Goal: Transaction & Acquisition: Book appointment/travel/reservation

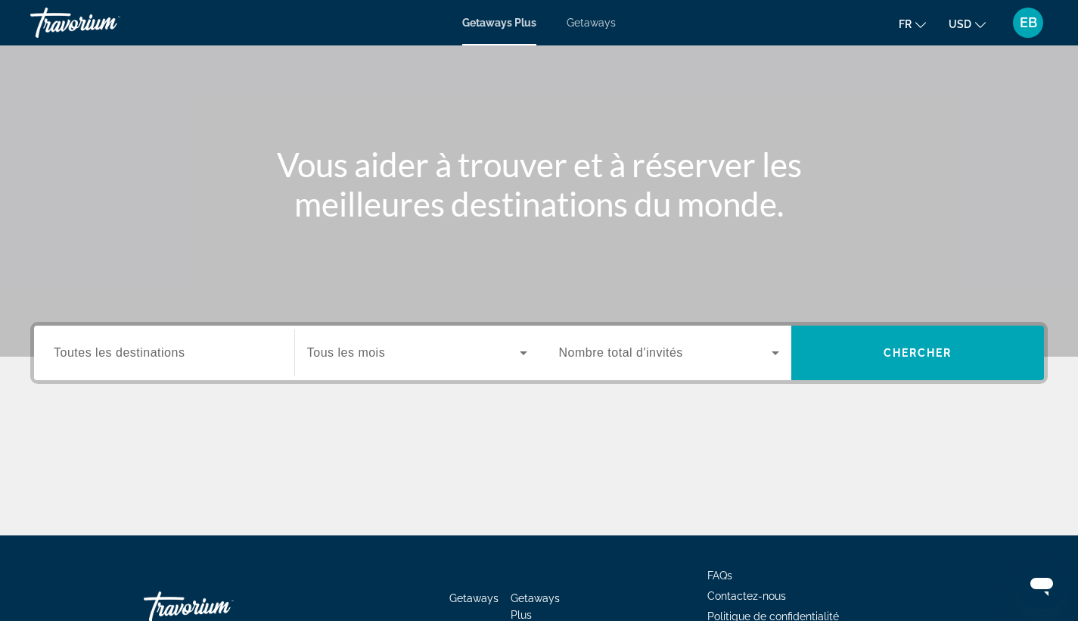
scroll to position [104, 0]
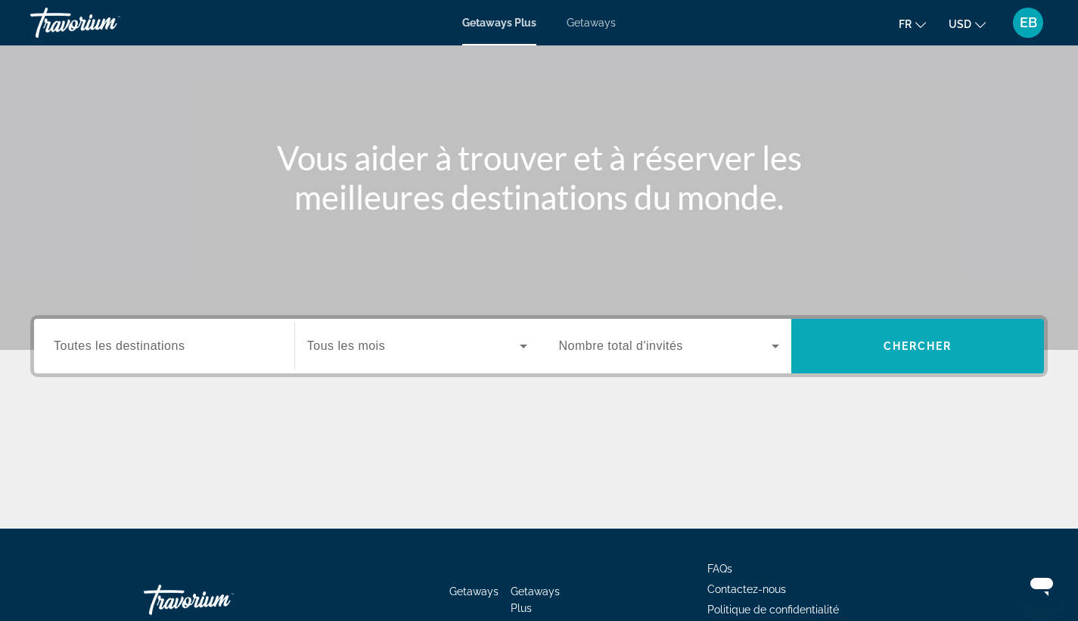
click at [946, 353] on span "Search widget" at bounding box center [918, 346] width 253 height 36
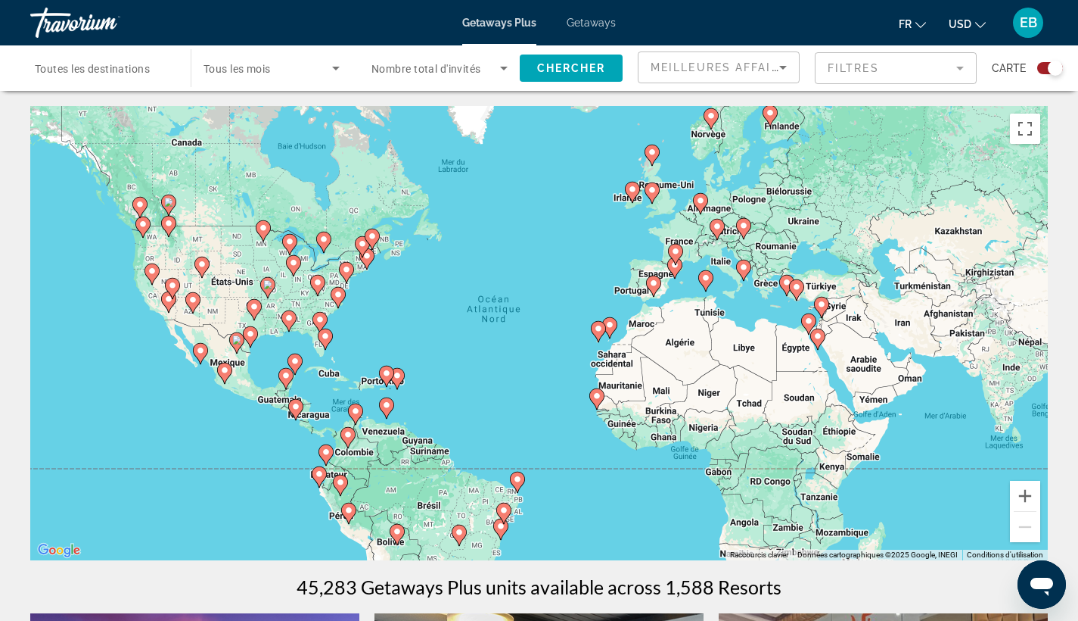
click at [235, 52] on div "Search widget" at bounding box center [272, 68] width 136 height 42
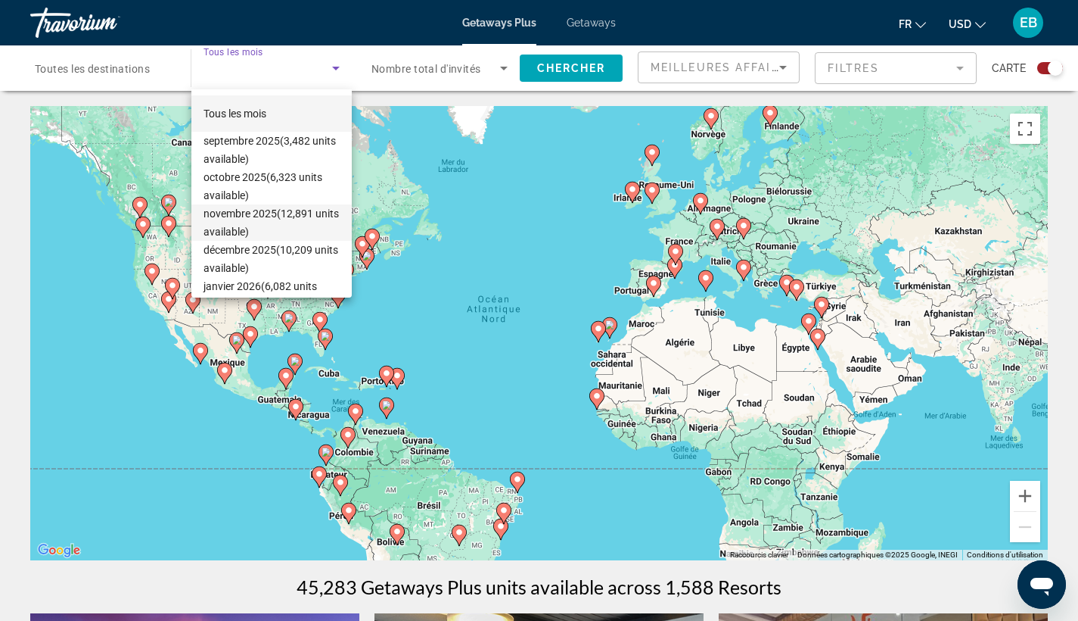
click at [251, 219] on span "novembre 2025 (12,891 units available)" at bounding box center [272, 222] width 136 height 36
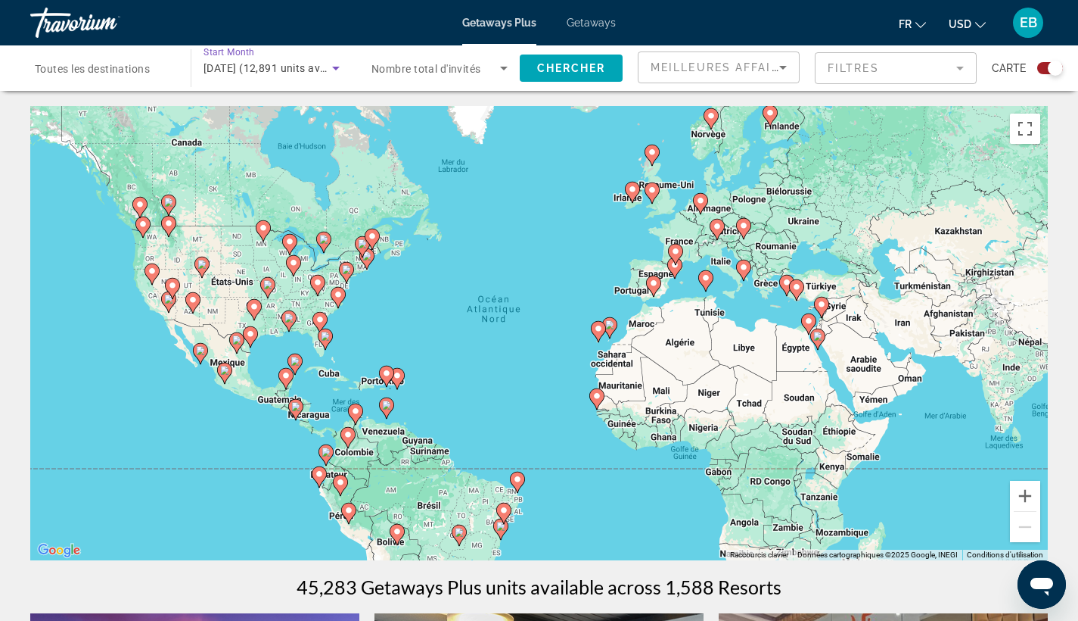
click at [969, 29] on span "USD" at bounding box center [960, 24] width 23 height 12
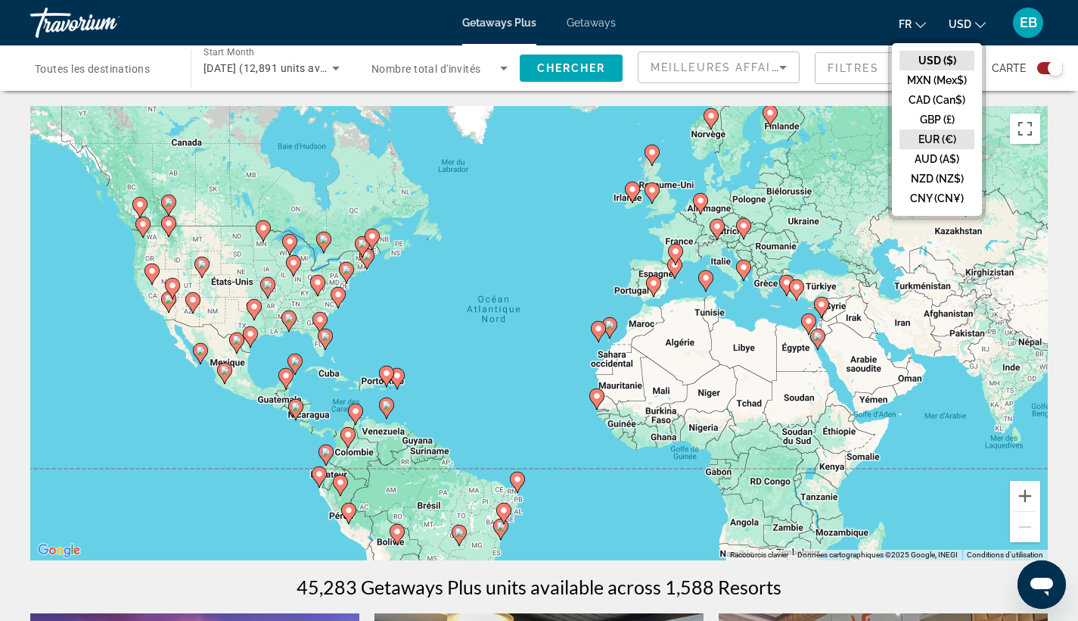
click at [951, 142] on button "EUR (€)" at bounding box center [937, 139] width 75 height 20
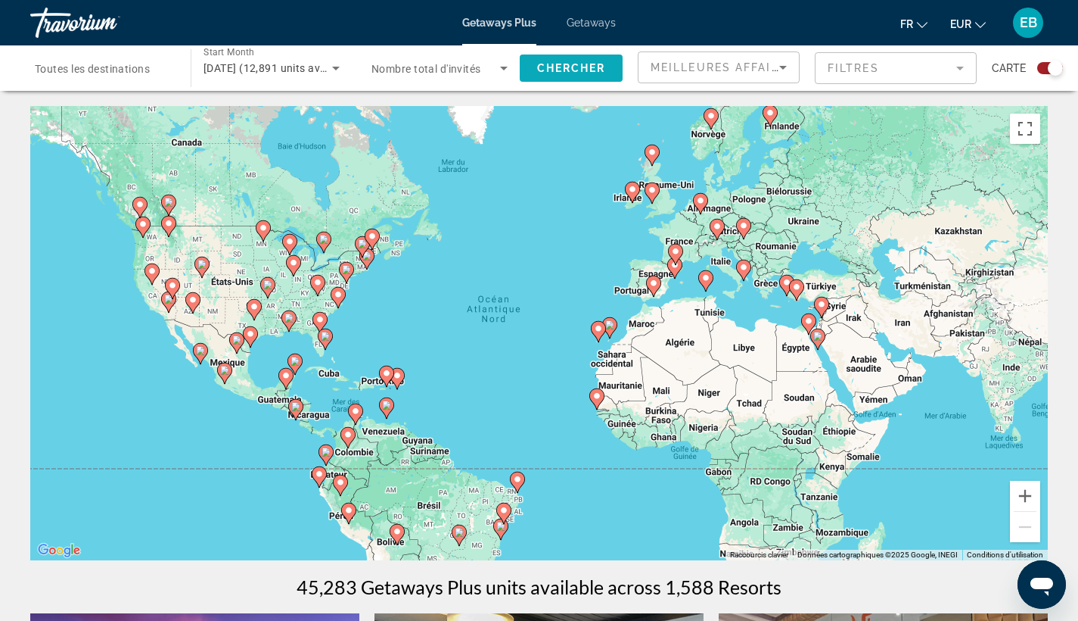
click at [552, 69] on span "Chercher" at bounding box center [571, 68] width 69 height 12
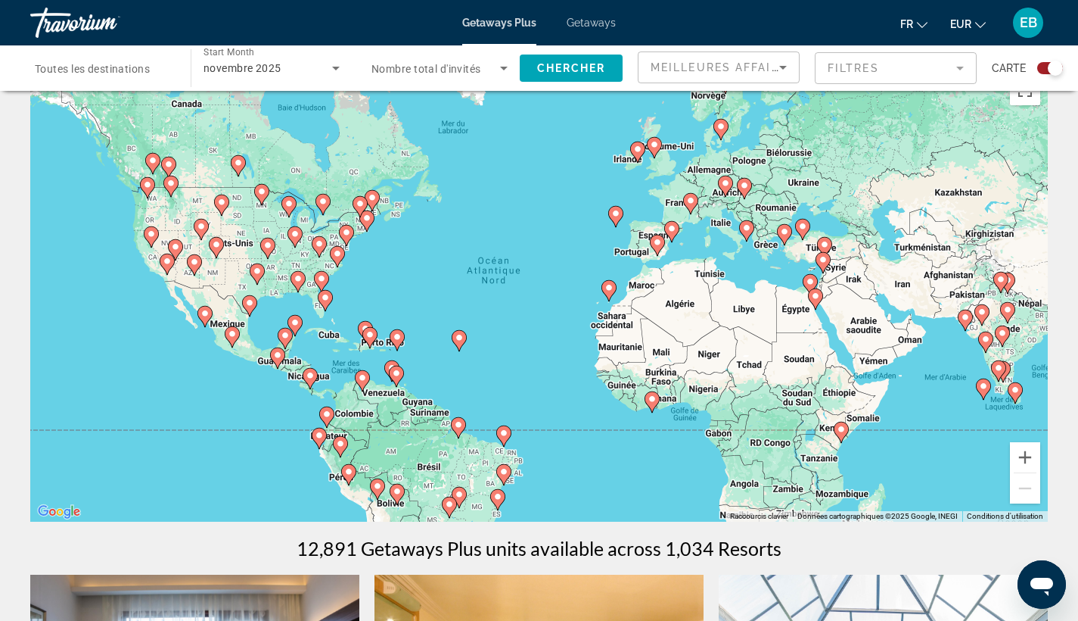
scroll to position [35, 0]
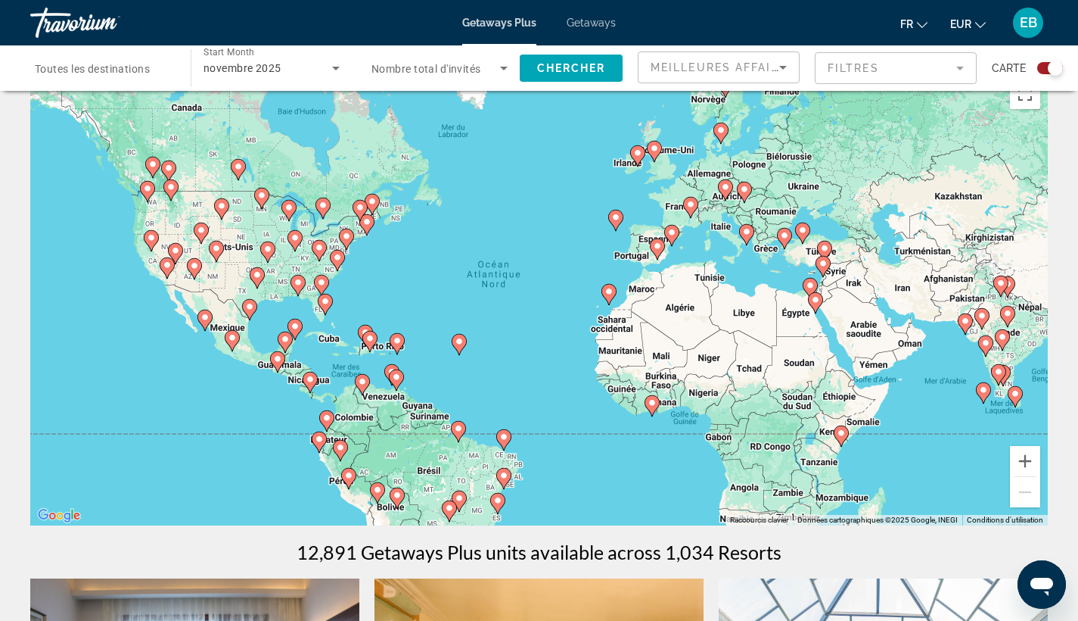
click at [404, 248] on div "Pour activer le glissement avec le clavier, appuyez sur Alt+Entrée. Une fois ce…" at bounding box center [539, 298] width 1018 height 454
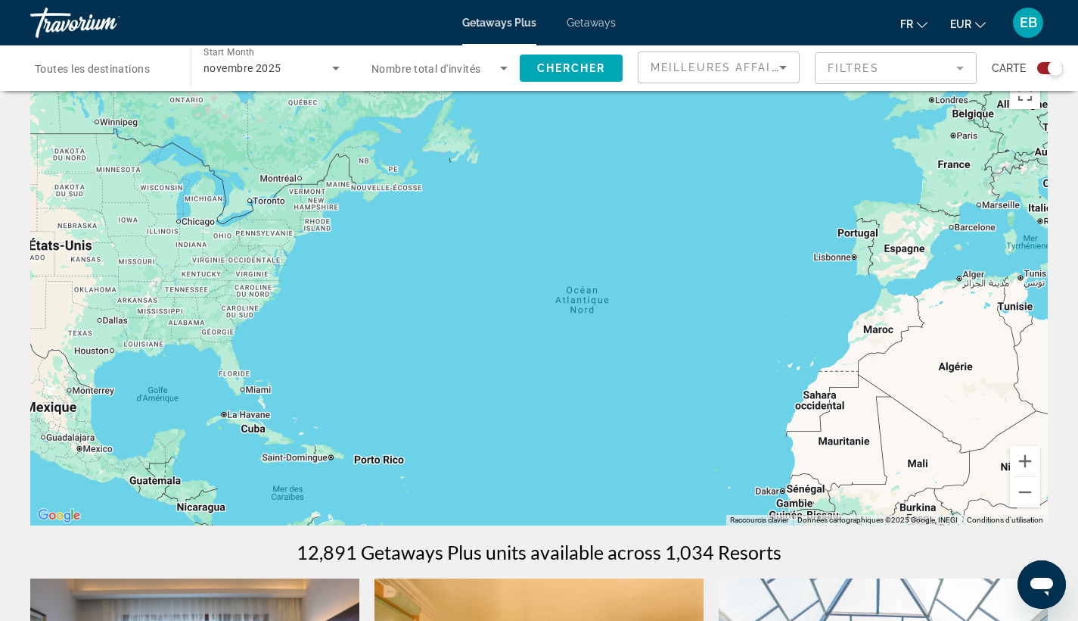
click at [344, 275] on div "Pour activer le glissement avec le clavier, appuyez sur Alt+Entrée. Une fois ce…" at bounding box center [539, 298] width 1018 height 454
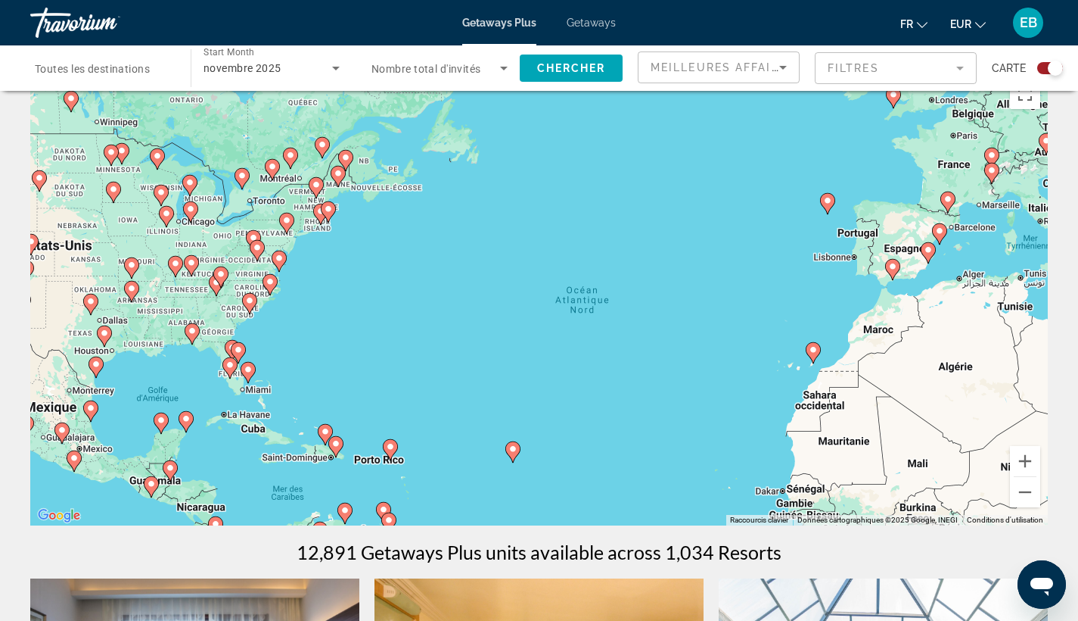
click at [344, 275] on div "Pour activer le glissement avec le clavier, appuyez sur Alt+Entrée. Une fois ce…" at bounding box center [539, 298] width 1018 height 454
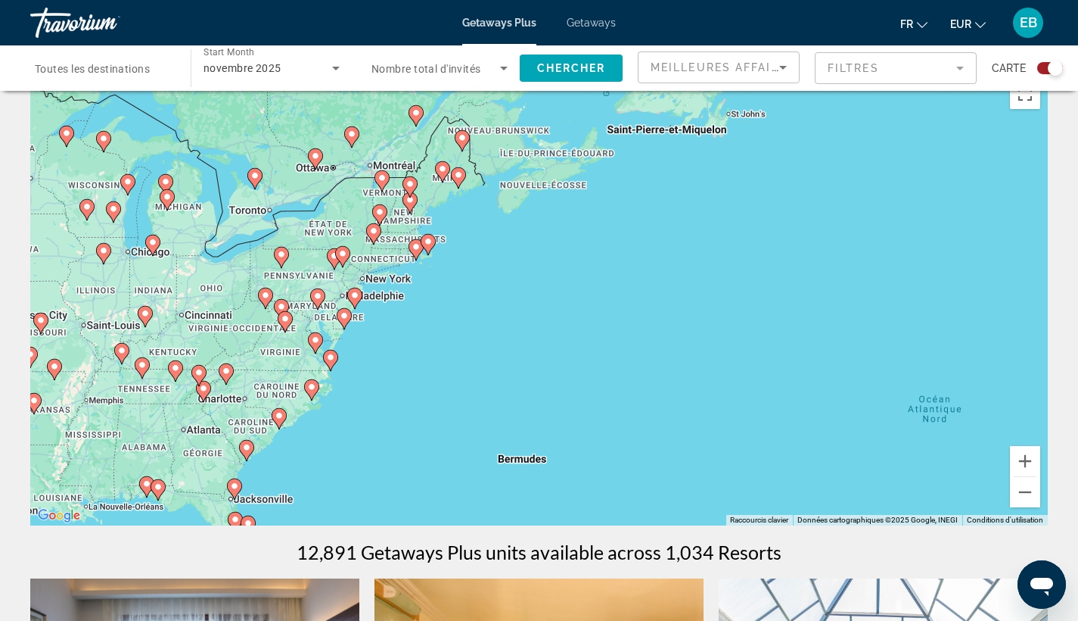
drag, startPoint x: 297, startPoint y: 261, endPoint x: 421, endPoint y: 352, distance: 153.2
click at [421, 352] on div "Pour activer le glissement avec le clavier, appuyez sur Alt+Entrée. Une fois ce…" at bounding box center [539, 298] width 1018 height 454
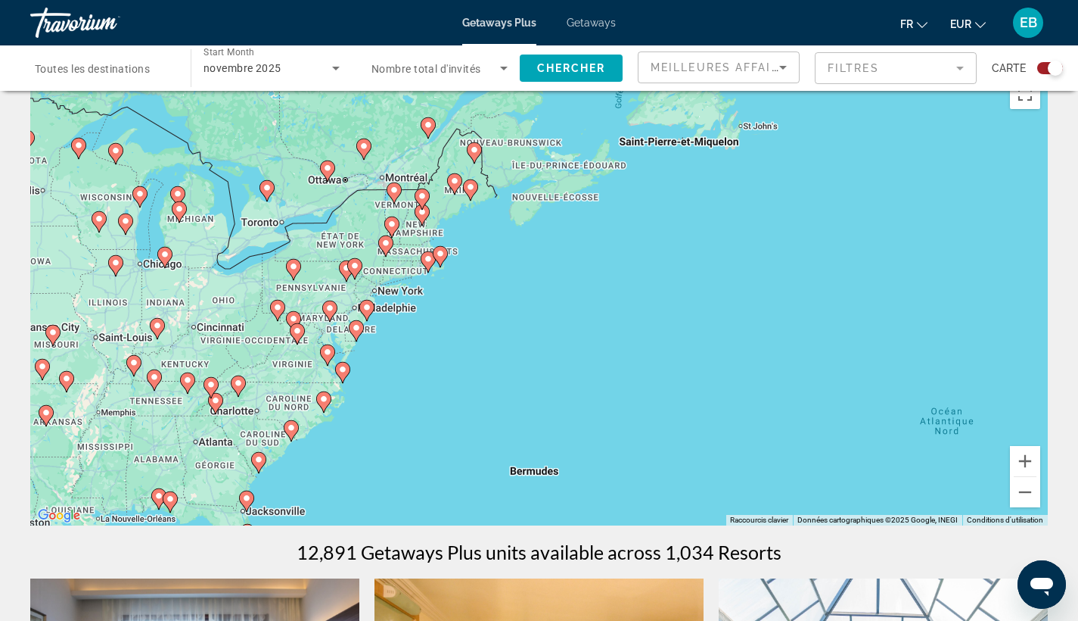
click at [404, 321] on div "Pour activer le glissement avec le clavier, appuyez sur Alt+Entrée. Une fois ce…" at bounding box center [539, 298] width 1018 height 454
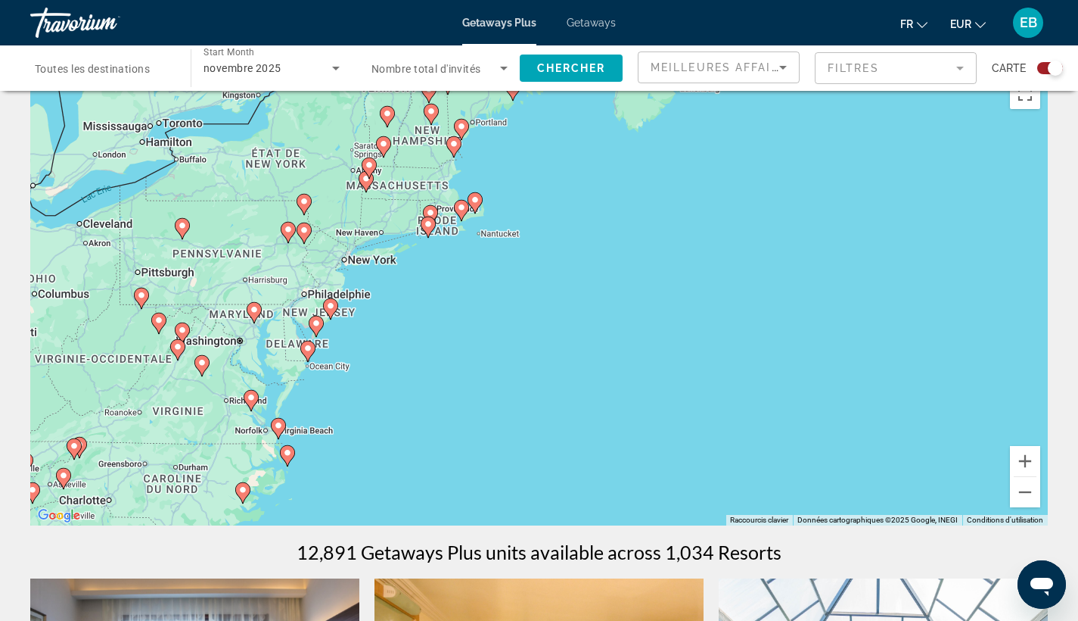
click at [378, 297] on div "Pour activer le glissement avec le clavier, appuyez sur Alt+Entrée. Une fois ce…" at bounding box center [539, 298] width 1018 height 454
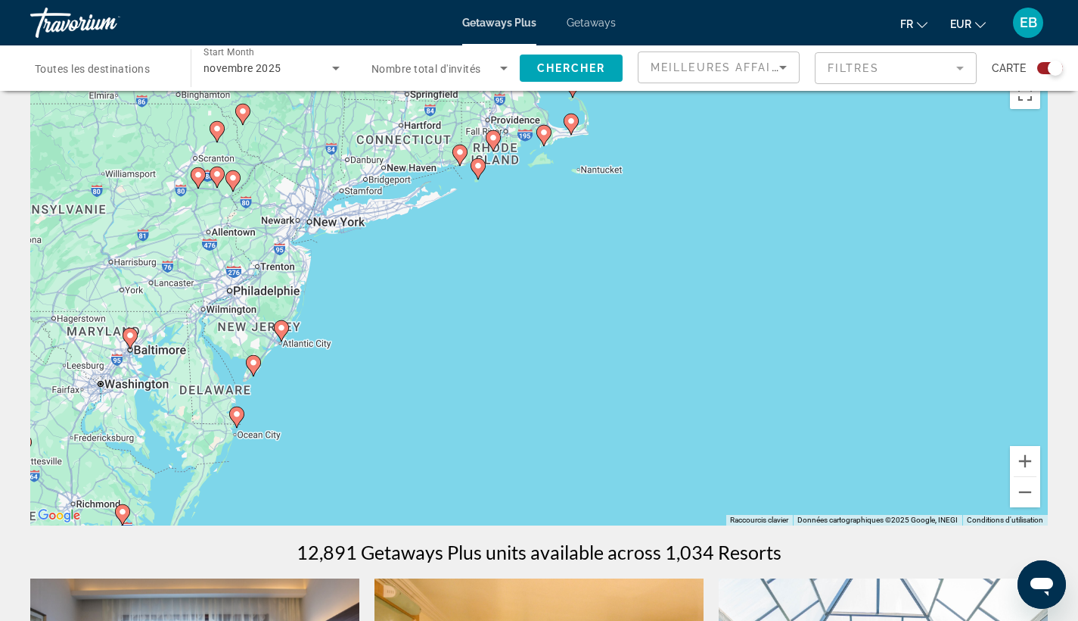
click at [368, 288] on div "Pour activer le glissement avec le clavier, appuyez sur Alt+Entrée. Une fois ce…" at bounding box center [539, 298] width 1018 height 454
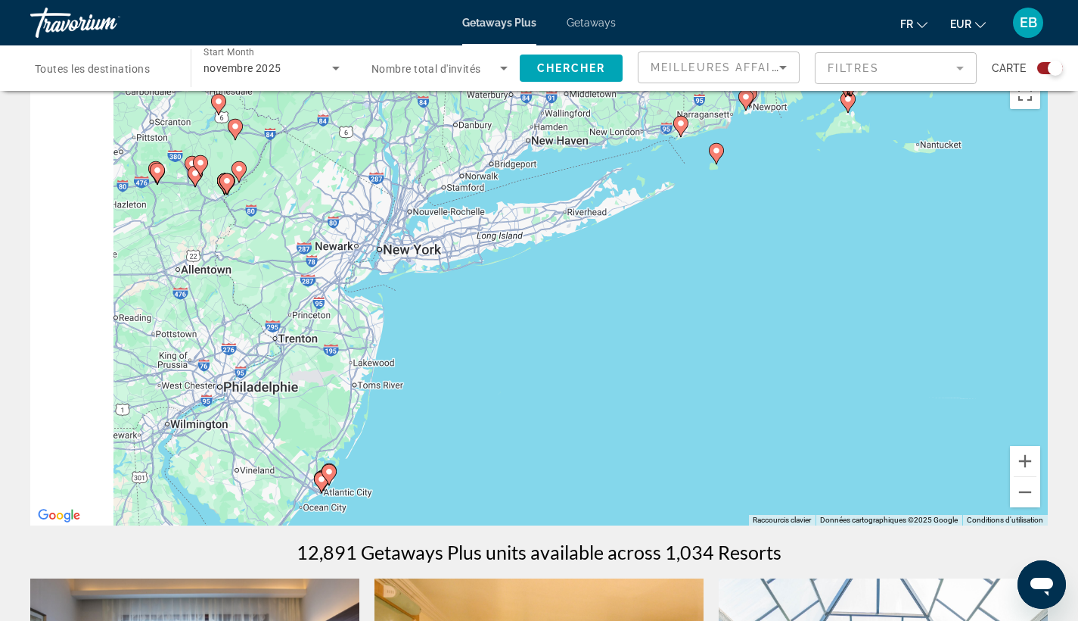
drag, startPoint x: 363, startPoint y: 285, endPoint x: 544, endPoint y: 467, distance: 256.3
click at [544, 467] on div "Pour activer le glissement avec le clavier, appuyez sur Alt+Entrée. Une fois ce…" at bounding box center [539, 298] width 1018 height 454
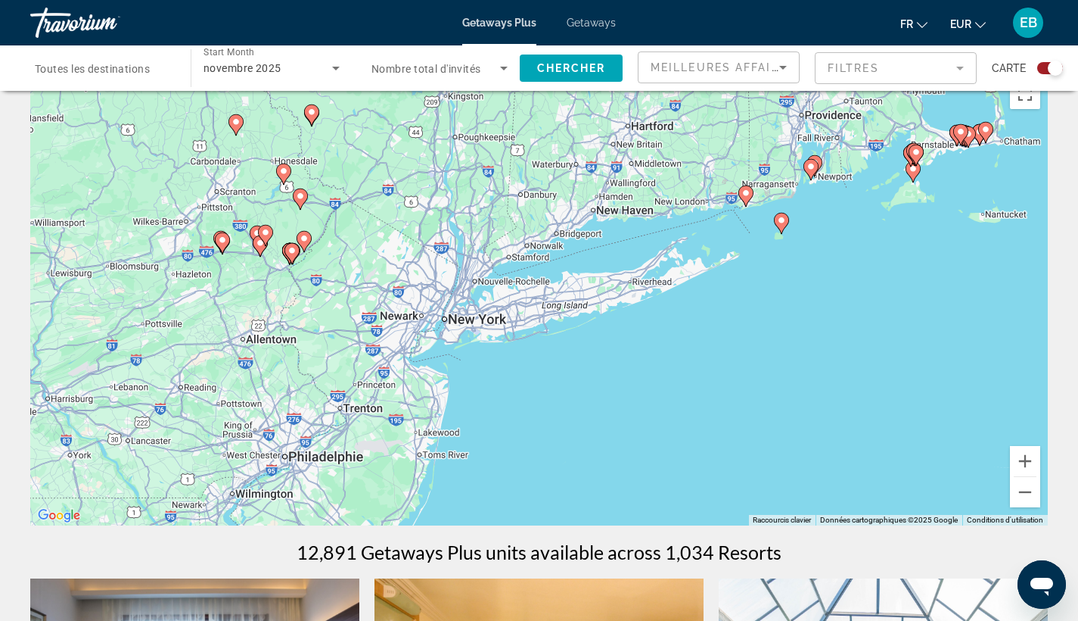
drag, startPoint x: 544, startPoint y: 467, endPoint x: 543, endPoint y: 397, distance: 70.4
click at [543, 397] on div "Pour activer le glissement avec le clavier, appuyez sur Alt+Entrée. Une fois ce…" at bounding box center [539, 298] width 1018 height 454
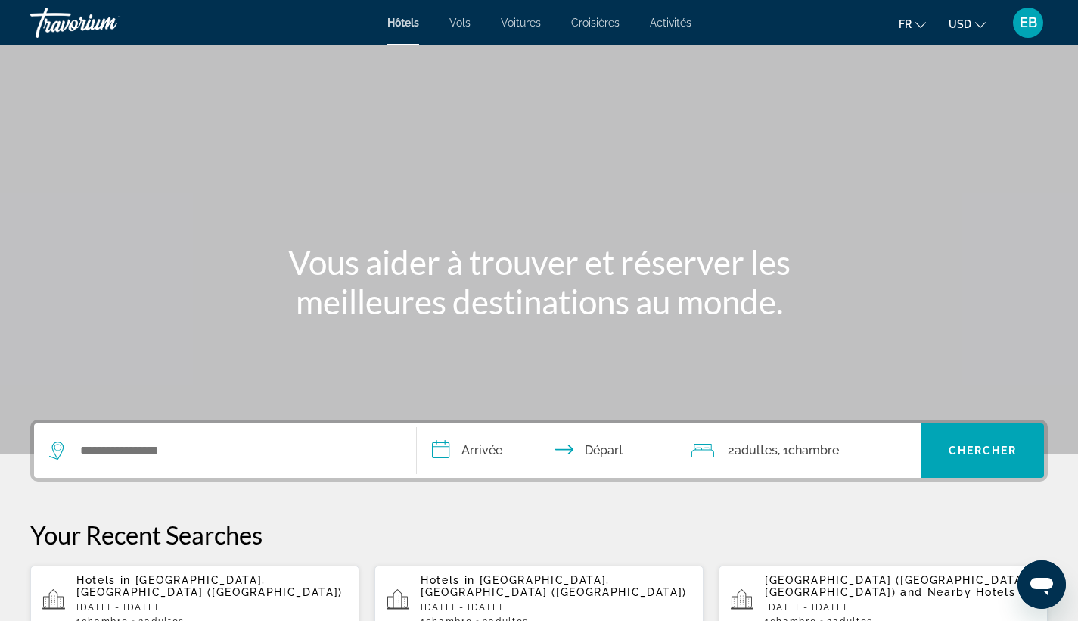
click at [969, 24] on span "USD" at bounding box center [960, 24] width 23 height 12
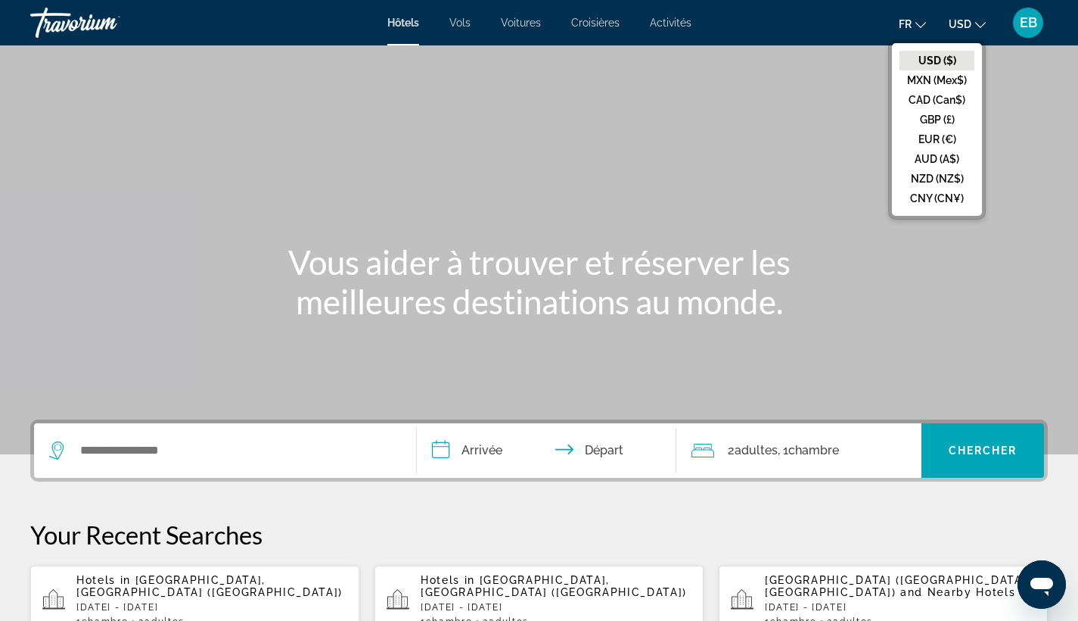
click at [930, 136] on button "EUR (€)" at bounding box center [937, 139] width 75 height 20
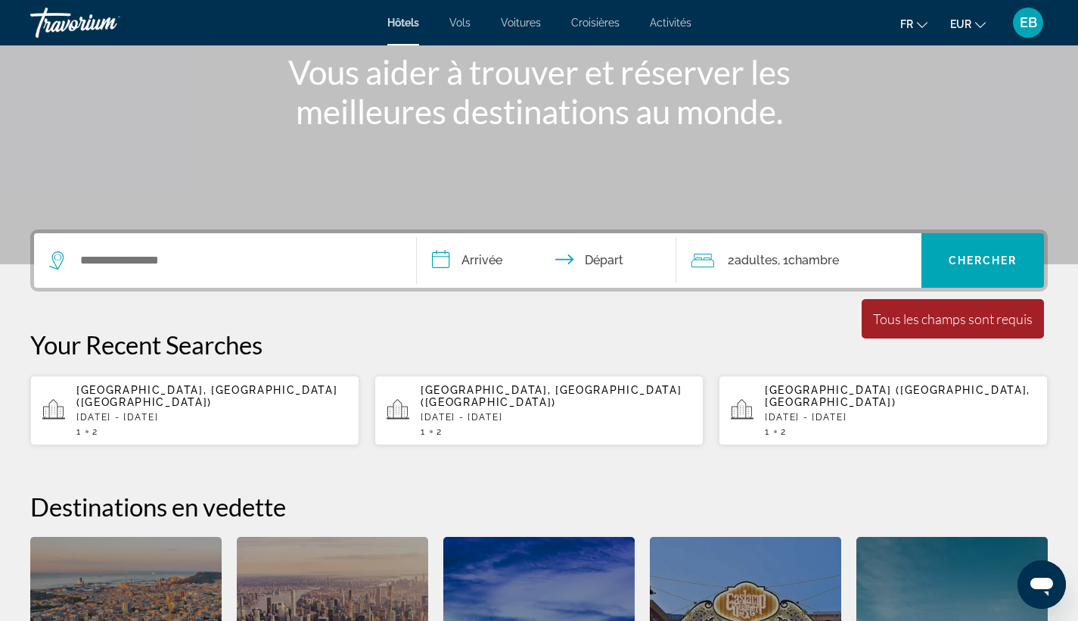
scroll to position [192, 0]
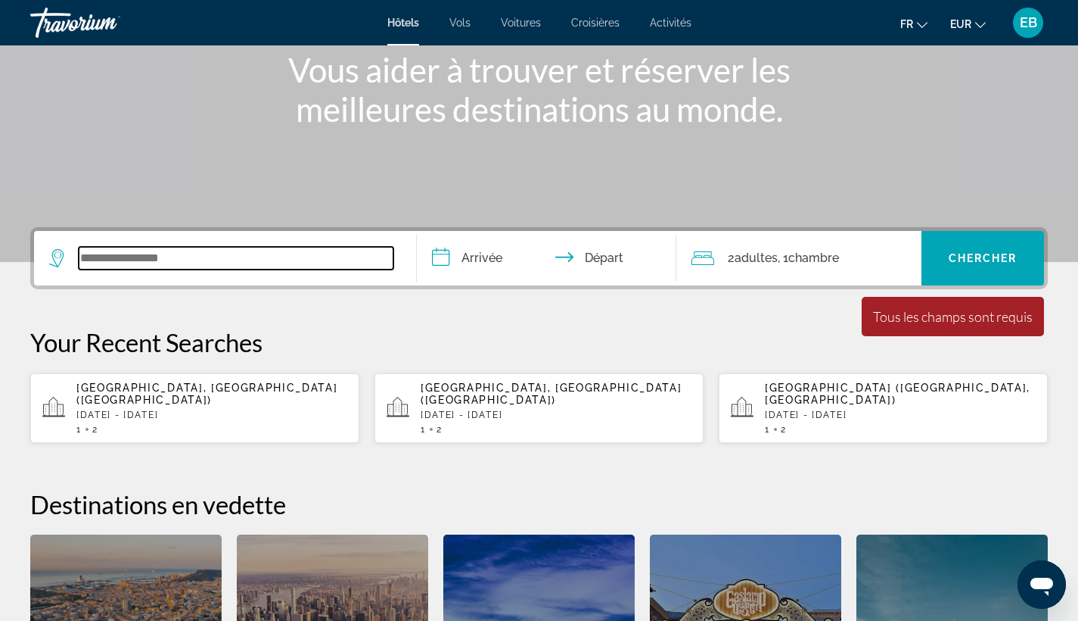
click at [290, 253] on input "Search widget" at bounding box center [236, 258] width 315 height 23
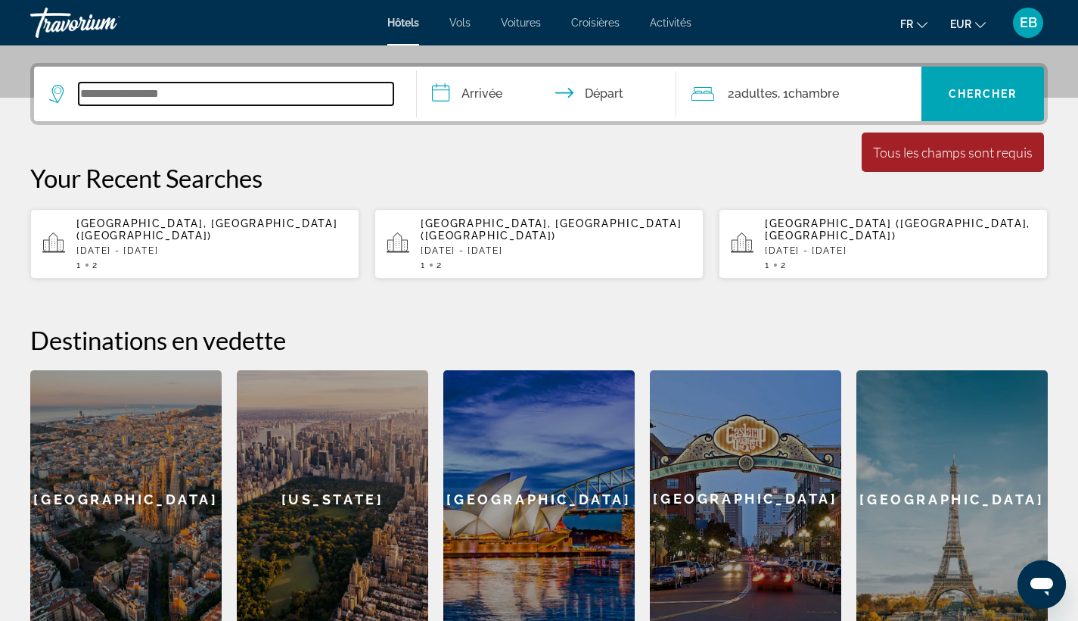
scroll to position [370, 0]
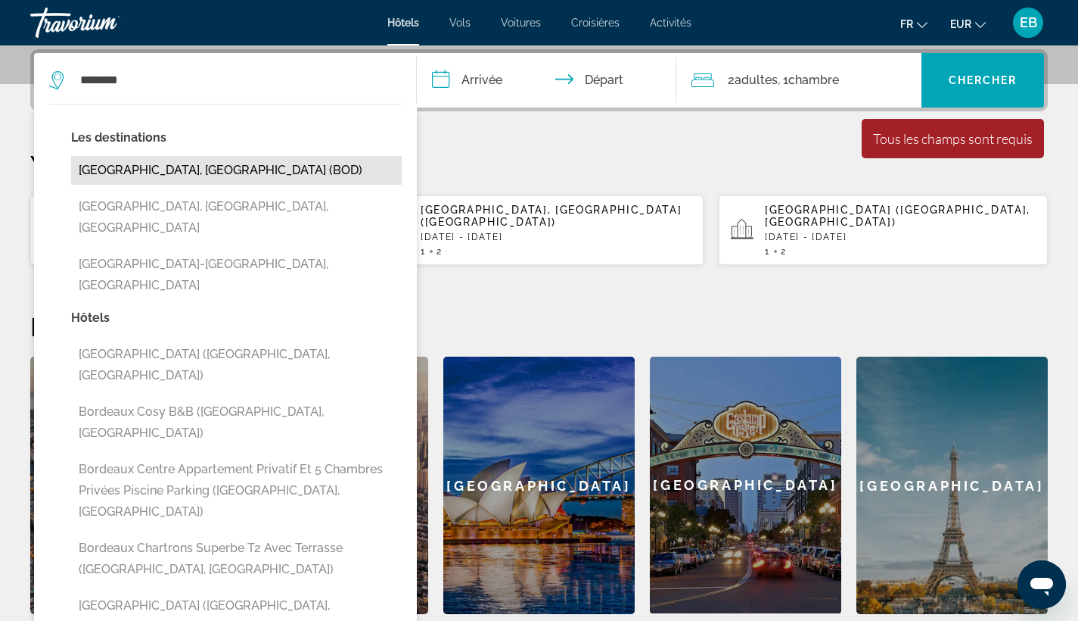
click at [137, 165] on button "Bordeaux, France (BOD)" at bounding box center [236, 170] width 331 height 29
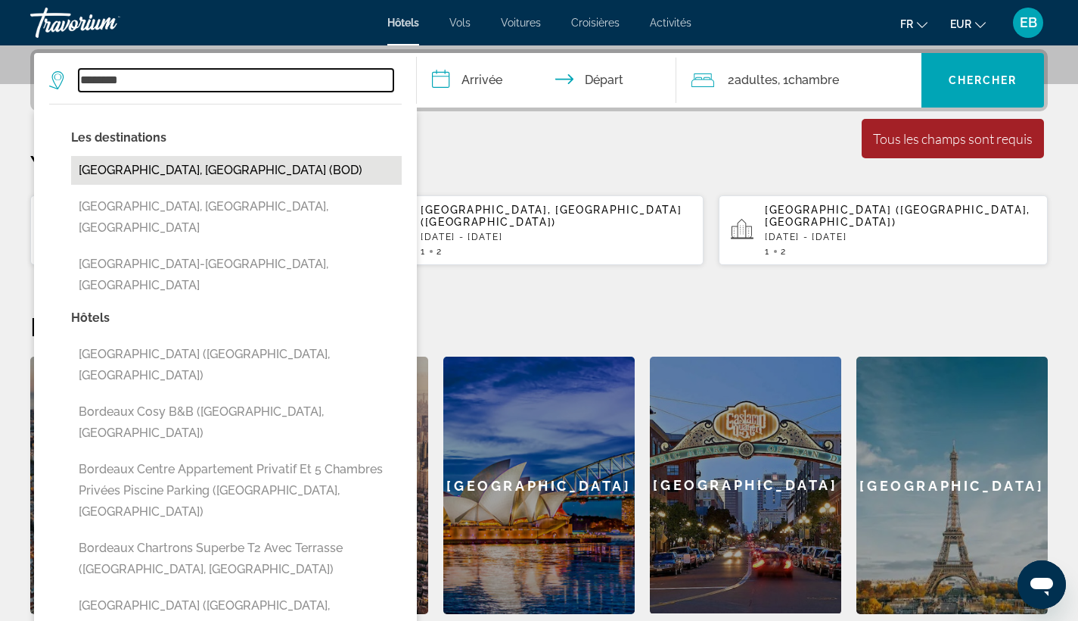
type input "**********"
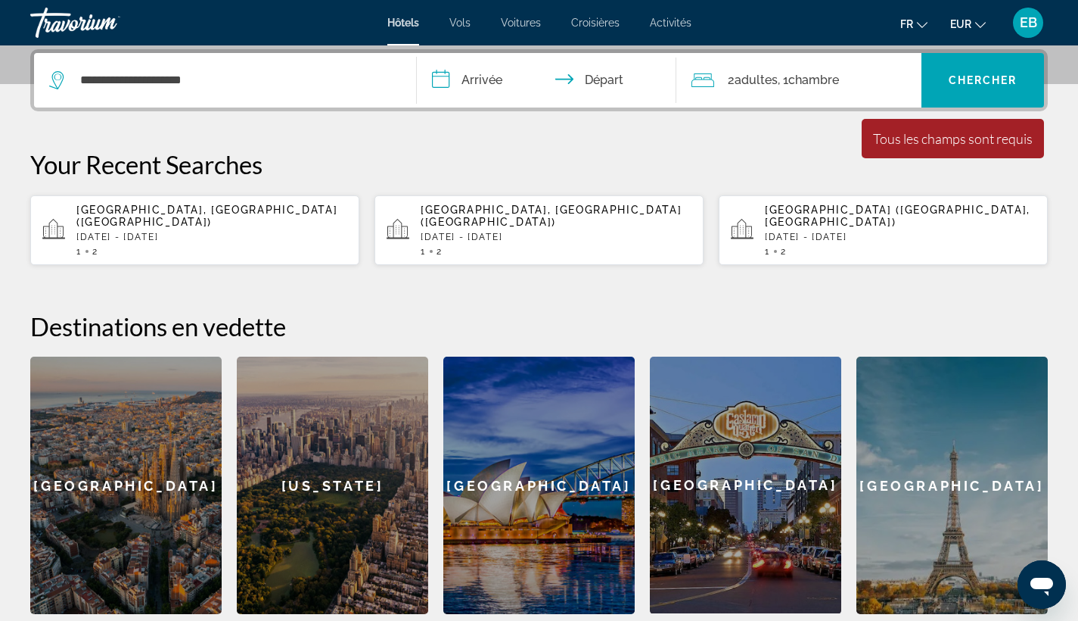
click at [460, 85] on input "**********" at bounding box center [550, 82] width 266 height 59
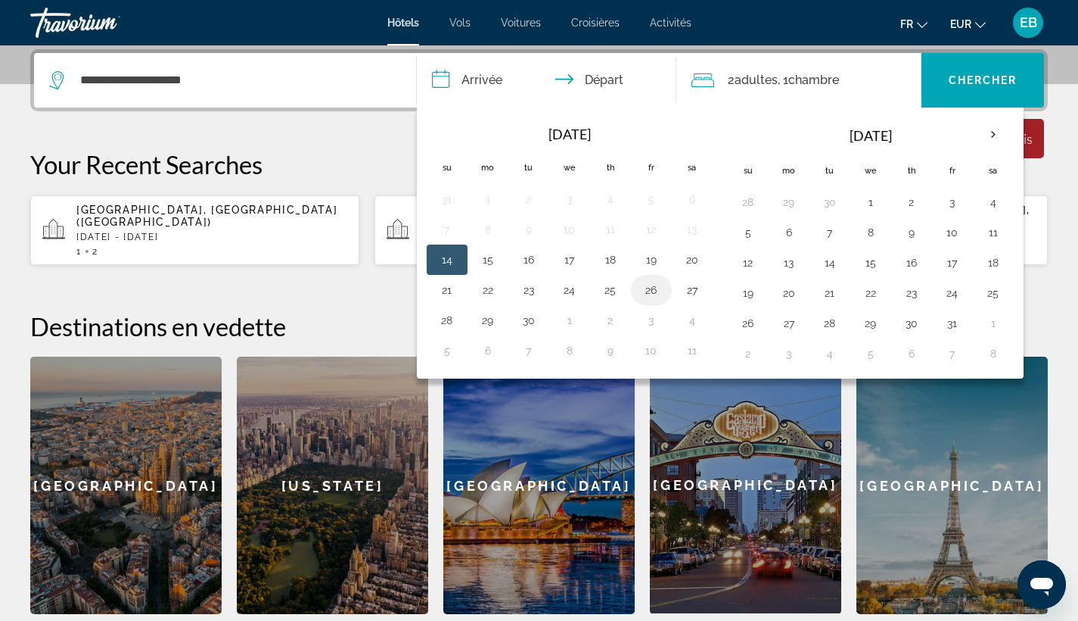
click at [649, 291] on button "26" at bounding box center [651, 289] width 24 height 21
click at [447, 316] on button "28" at bounding box center [447, 320] width 24 height 21
type input "**********"
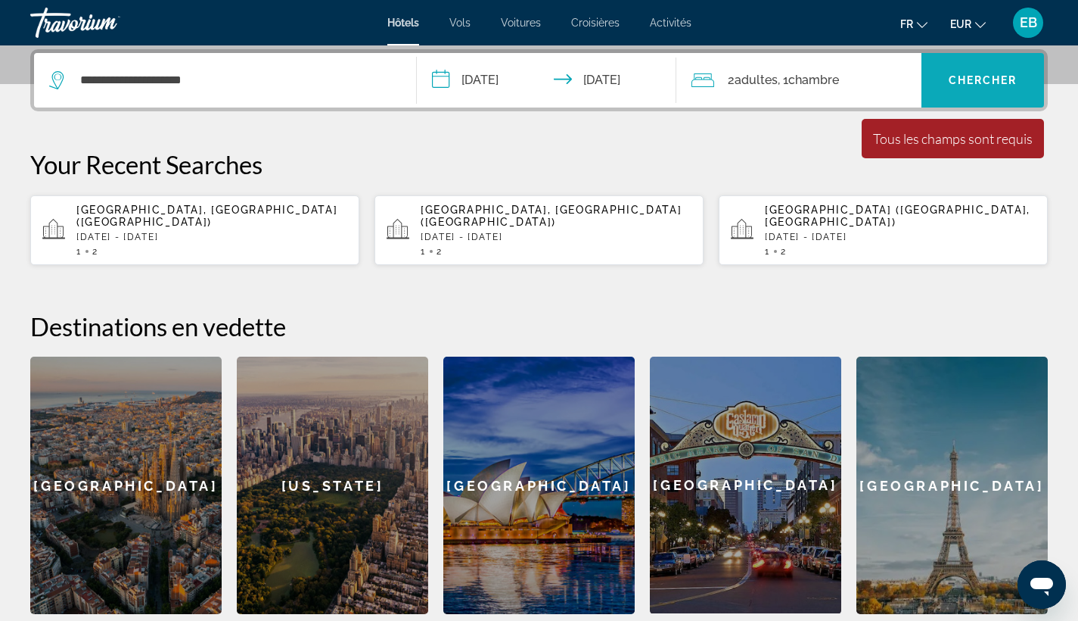
click at [988, 74] on span "Chercher" at bounding box center [983, 80] width 69 height 12
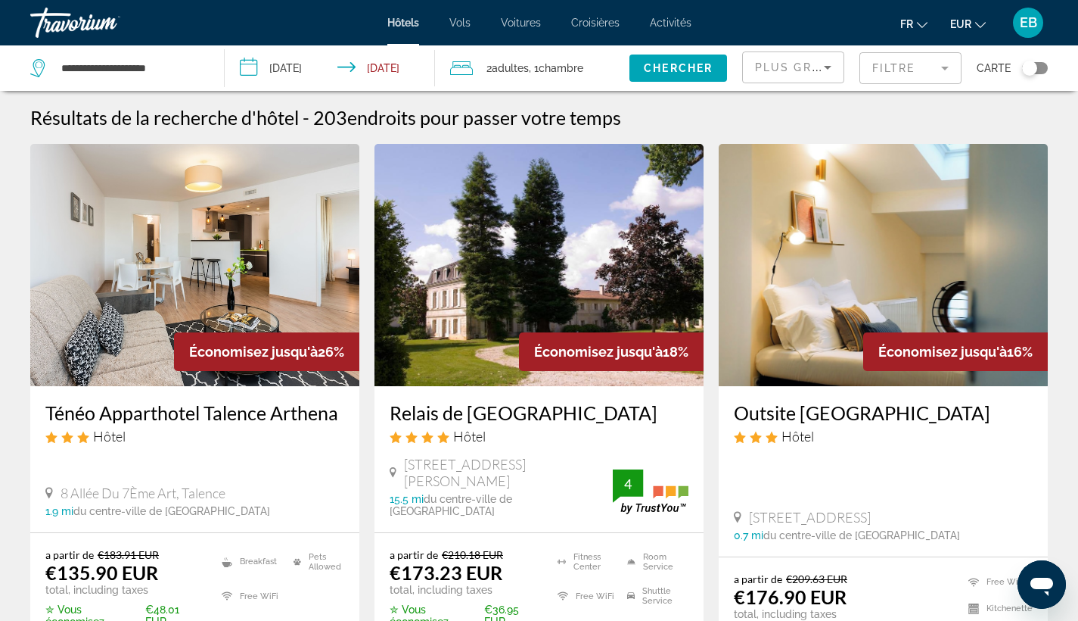
click at [1032, 66] on div "Toggle map" at bounding box center [1029, 68] width 15 height 15
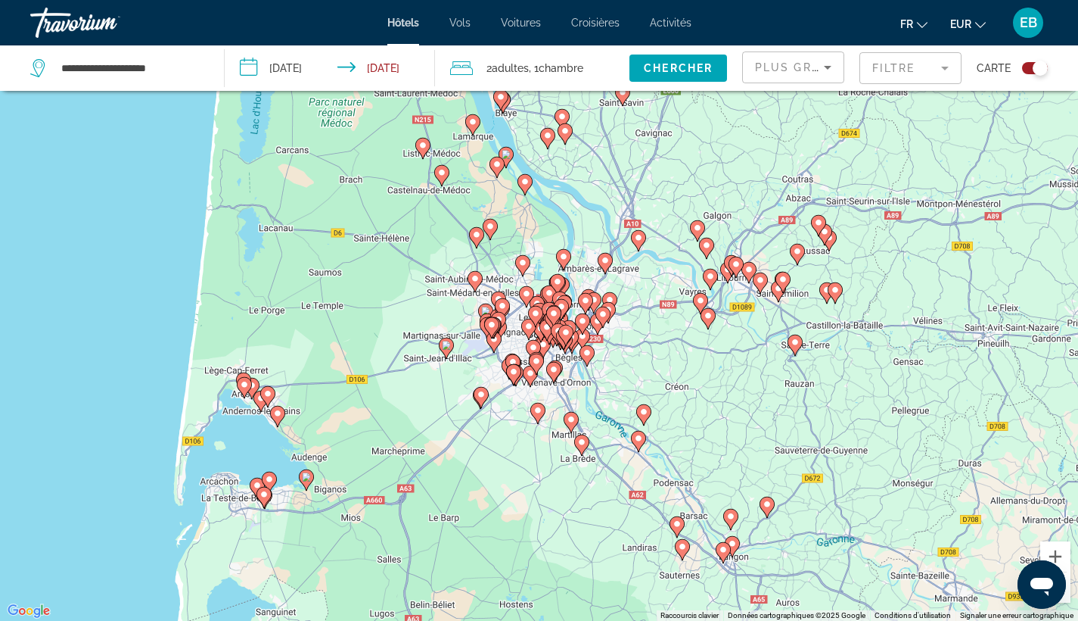
click at [636, 348] on div "Pour activer le glissement avec le clavier, appuyez sur Alt+Entrée. Une fois ce…" at bounding box center [539, 310] width 1078 height 621
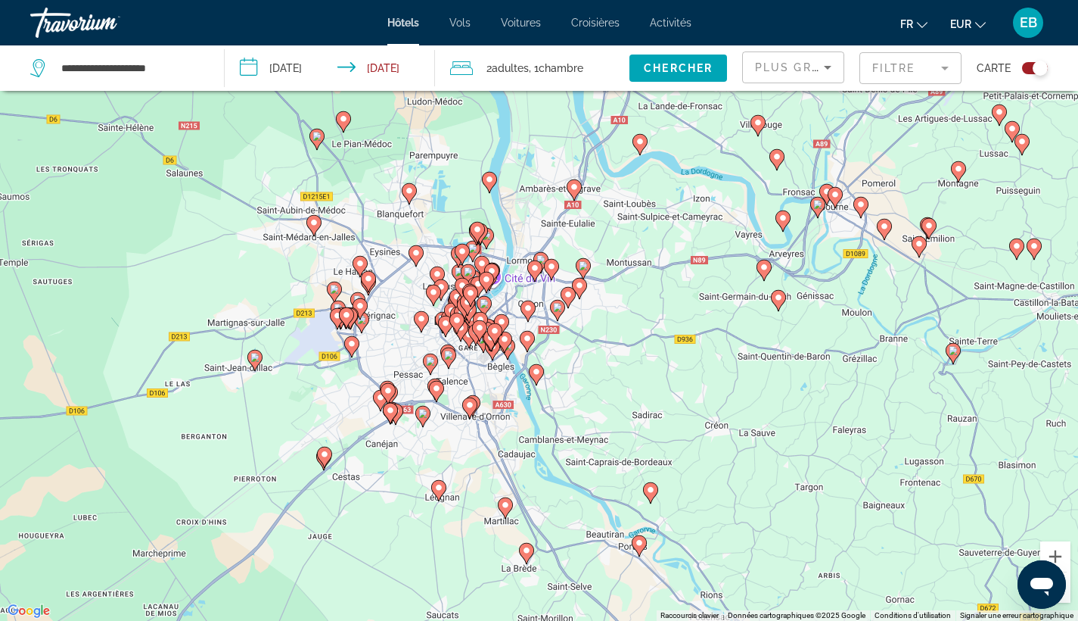
click at [587, 353] on div "Pour activer le glissement avec le clavier, appuyez sur Alt+Entrée. Une fois ce…" at bounding box center [539, 310] width 1078 height 621
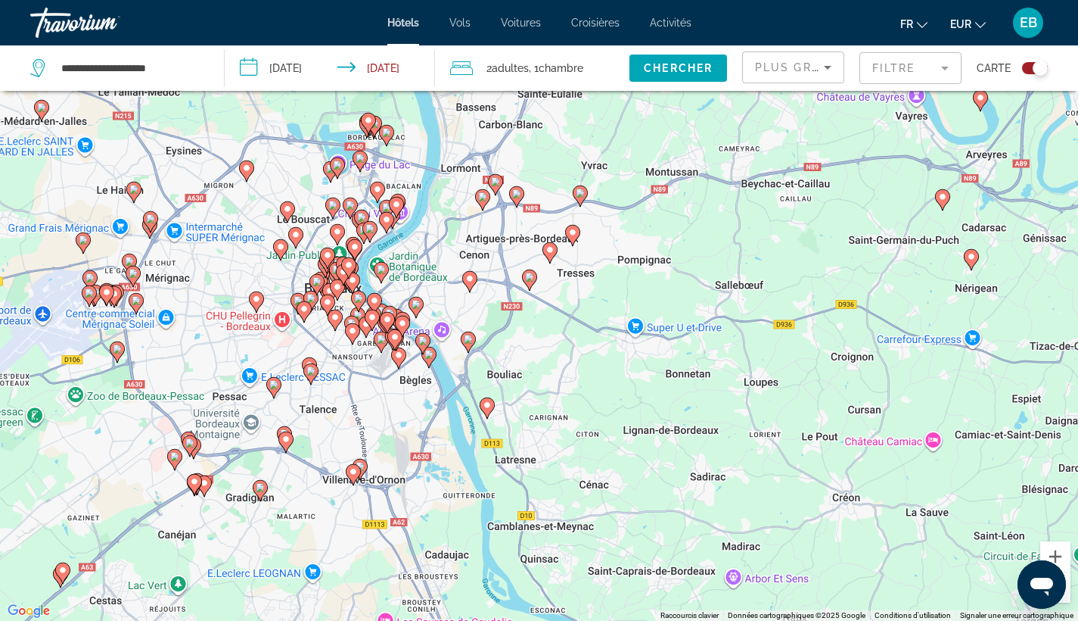
click at [406, 286] on div "Pour activer le glissement avec le clavier, appuyez sur Alt+Entrée. Une fois ce…" at bounding box center [539, 310] width 1078 height 621
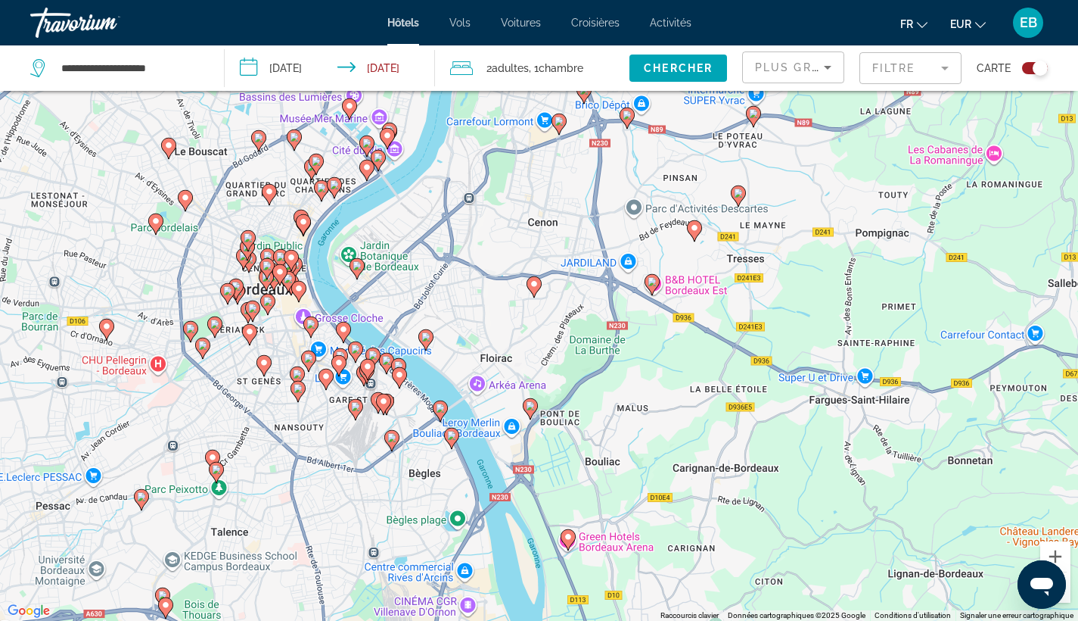
click at [188, 288] on div "Pour activer le glissement avec le clavier, appuyez sur Alt+Entrée. Une fois ce…" at bounding box center [539, 310] width 1078 height 621
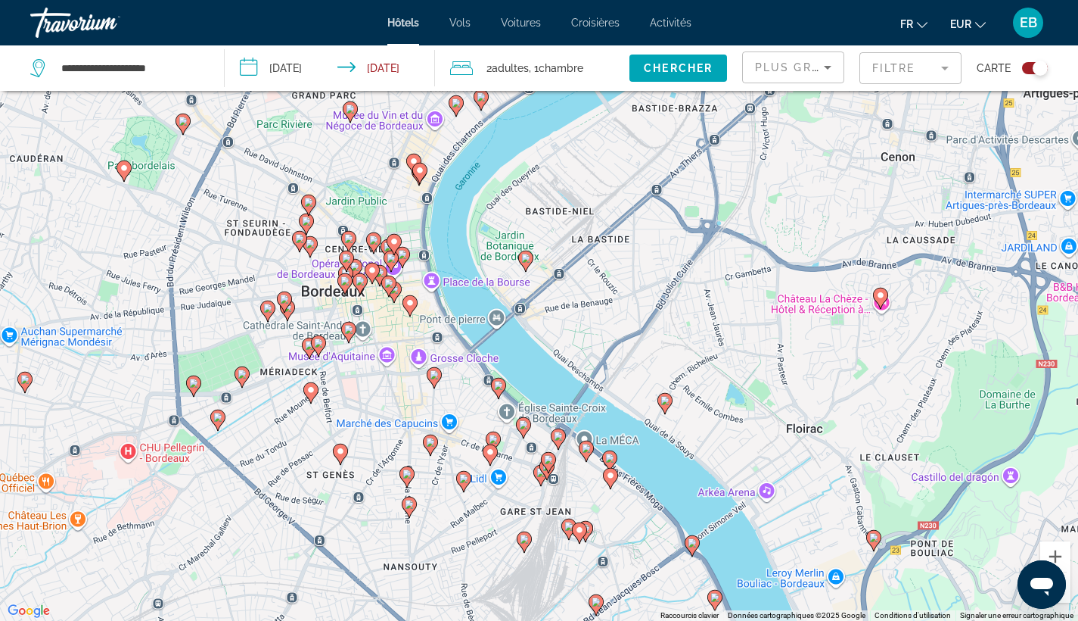
click at [224, 268] on div "Pour activer le glissement avec le clavier, appuyez sur Alt+Entrée. Une fois ce…" at bounding box center [539, 310] width 1078 height 621
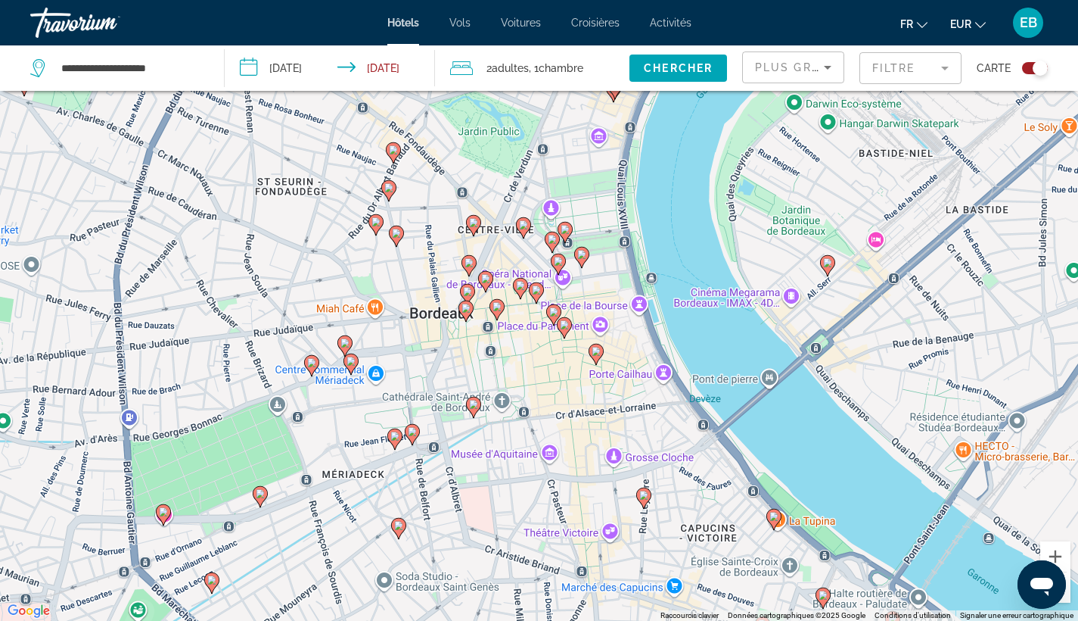
click at [518, 253] on div "Pour activer le glissement avec le clavier, appuyez sur Alt+Entrée. Une fois ce…" at bounding box center [539, 310] width 1078 height 621
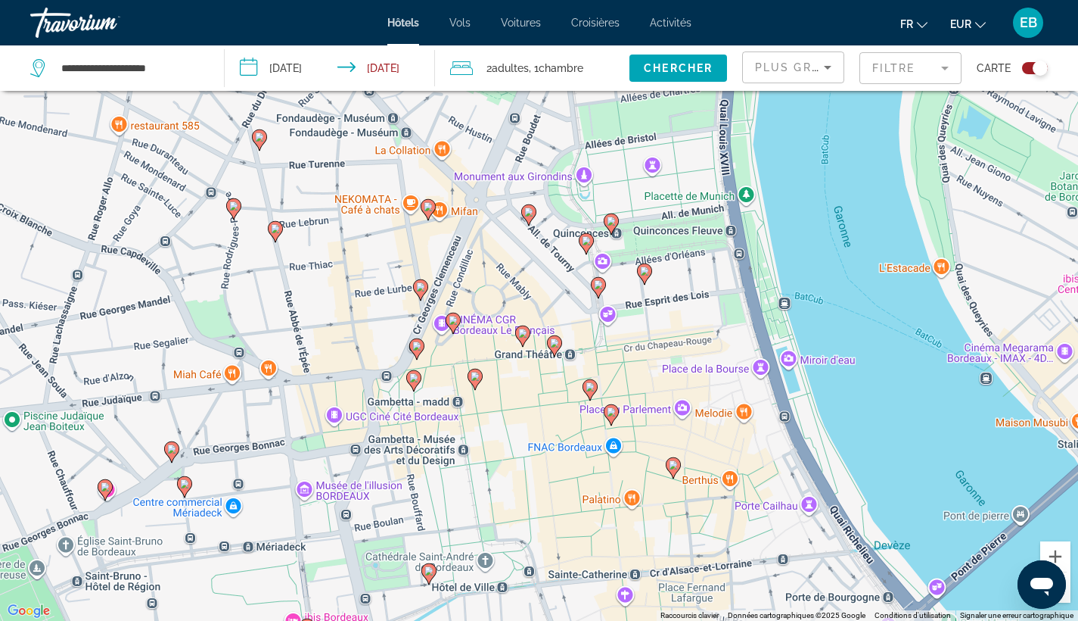
click at [611, 422] on icon "Main content" at bounding box center [611, 415] width 14 height 20
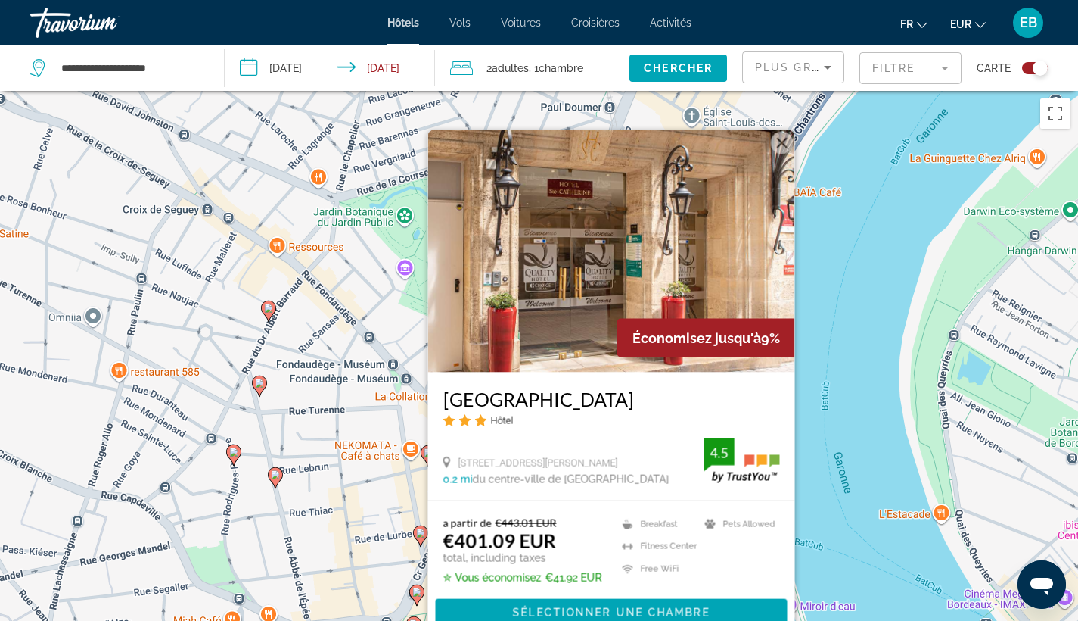
click at [277, 480] on icon "Main content" at bounding box center [275, 478] width 14 height 20
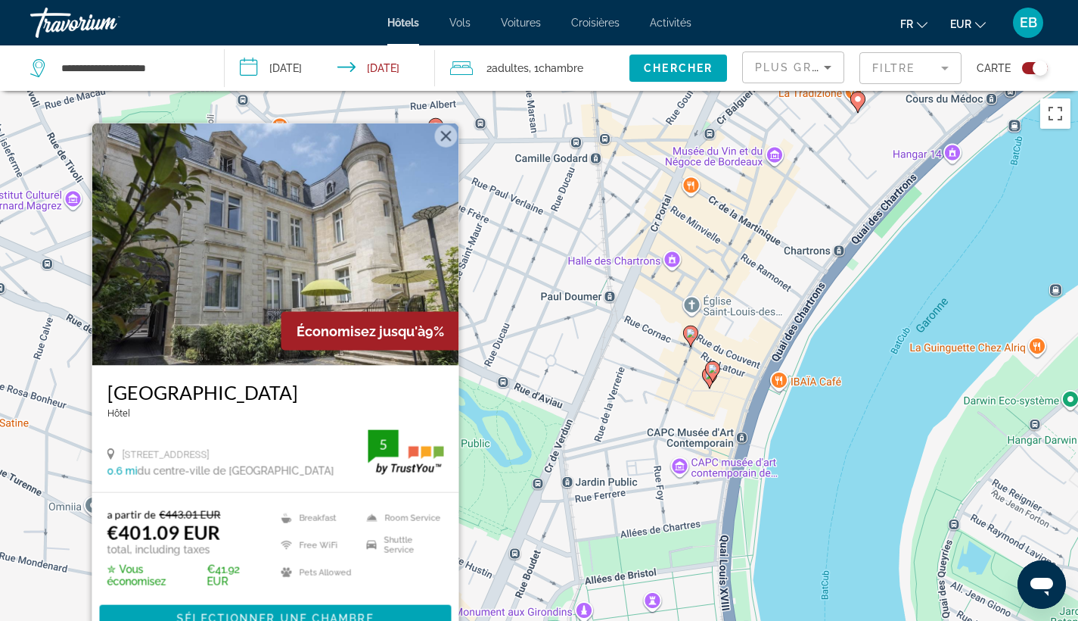
click at [583, 426] on div "Pour activer le glissement avec le clavier, appuyez sur Alt+Entrée. Une fois ce…" at bounding box center [539, 401] width 1078 height 621
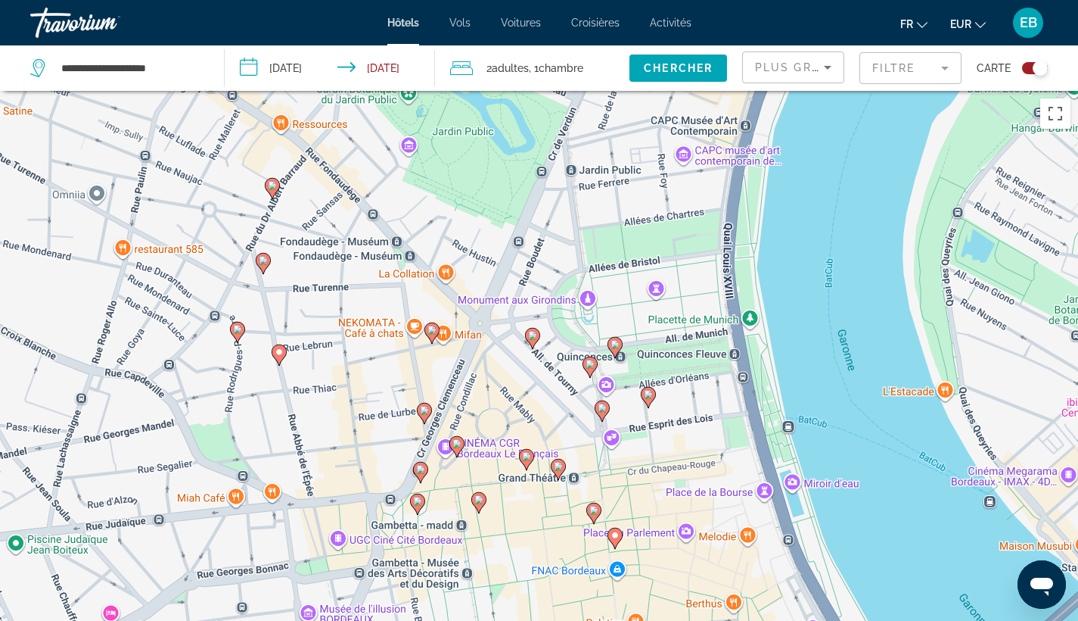
drag, startPoint x: 574, startPoint y: 448, endPoint x: 575, endPoint y: 148, distance: 299.7
click at [575, 148] on div "Pour activer le glissement avec le clavier, appuyez sur Alt+Entrée. Une fois ce…" at bounding box center [539, 401] width 1078 height 621
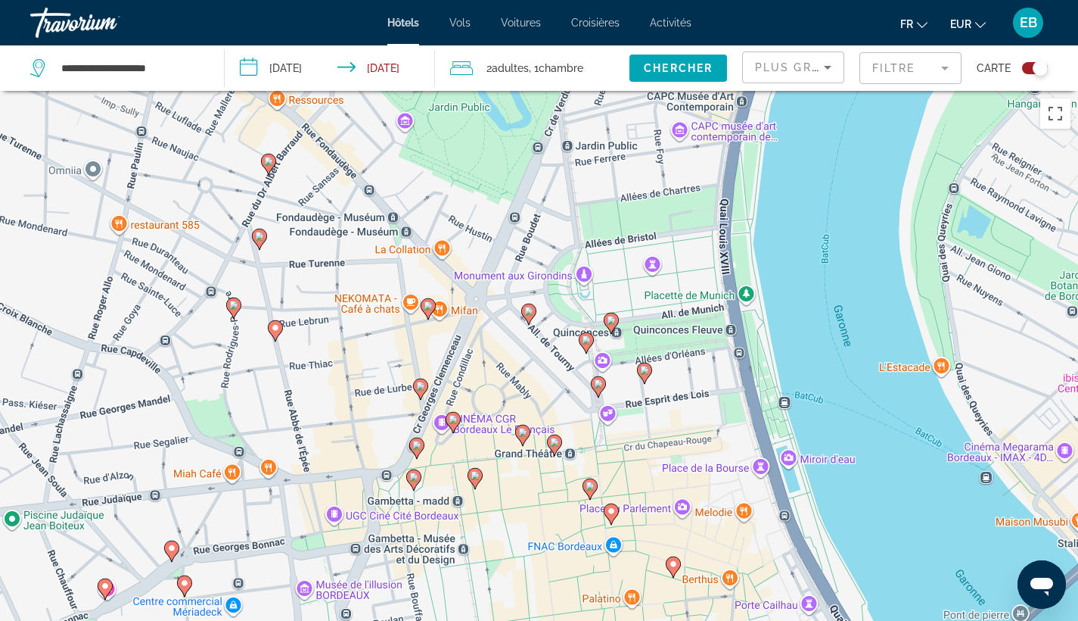
click at [426, 313] on icon "Main content" at bounding box center [428, 309] width 14 height 20
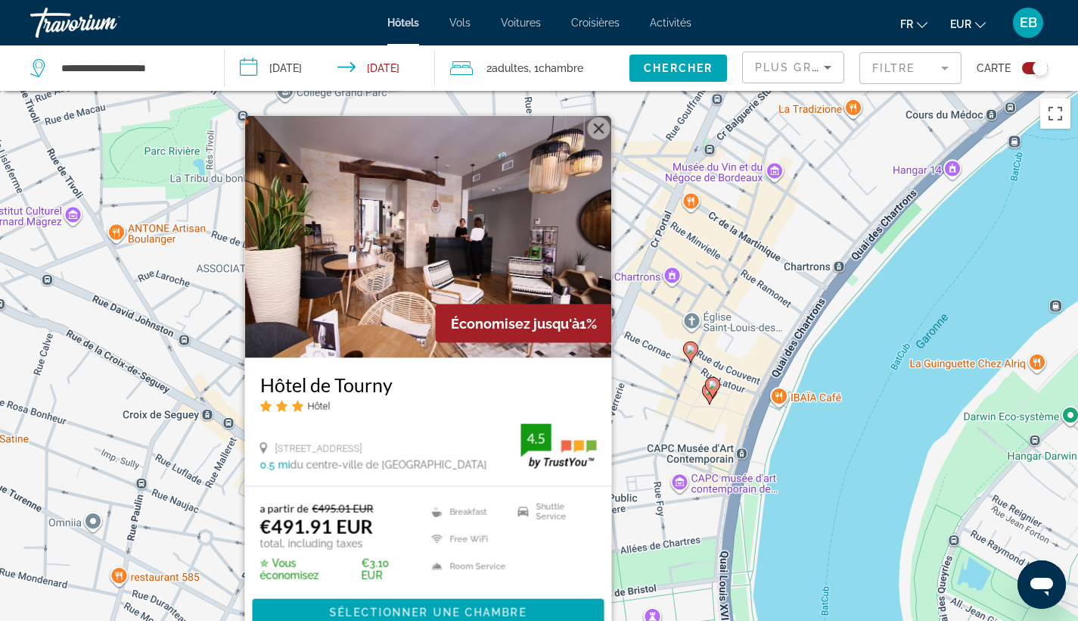
click at [205, 529] on div "Pour activer le glissement avec le clavier, appuyez sur Alt+Entrée. Une fois ce…" at bounding box center [539, 401] width 1078 height 621
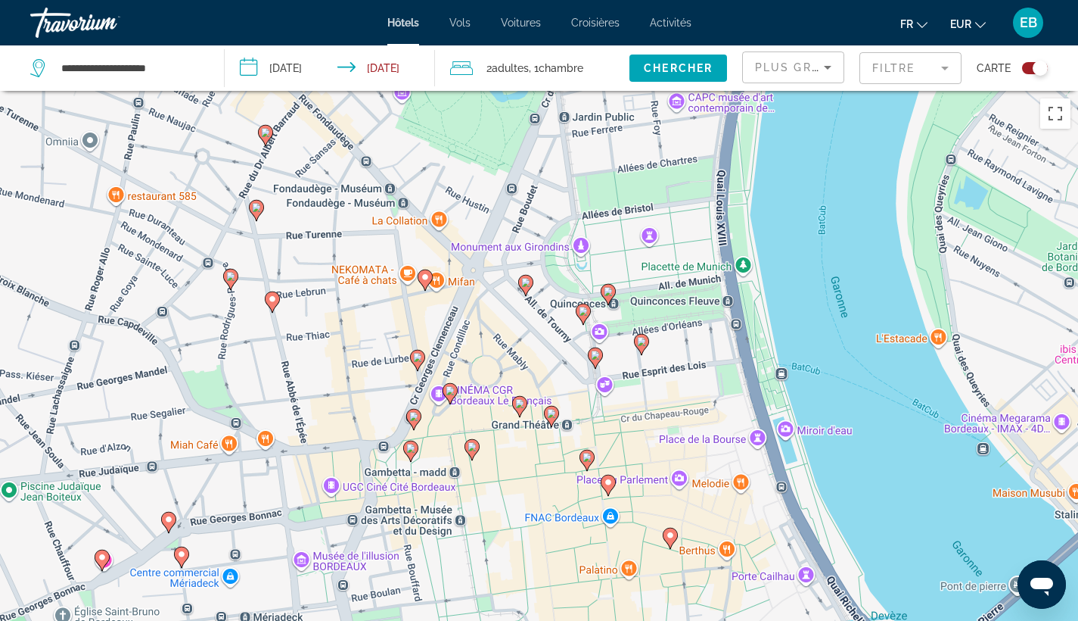
drag, startPoint x: 305, startPoint y: 578, endPoint x: 297, endPoint y: 191, distance: 386.8
click at [297, 191] on div "Pour activer le glissement avec le clavier, appuyez sur Alt+Entrée. Une fois ce…" at bounding box center [539, 401] width 1078 height 621
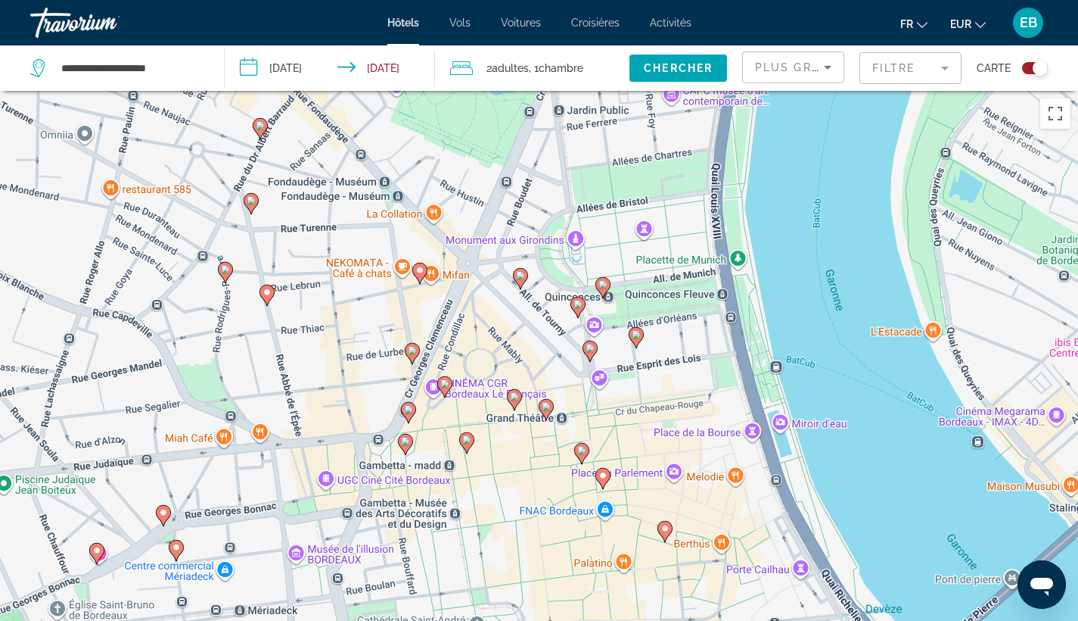
click at [412, 359] on icon "Main content" at bounding box center [412, 354] width 14 height 20
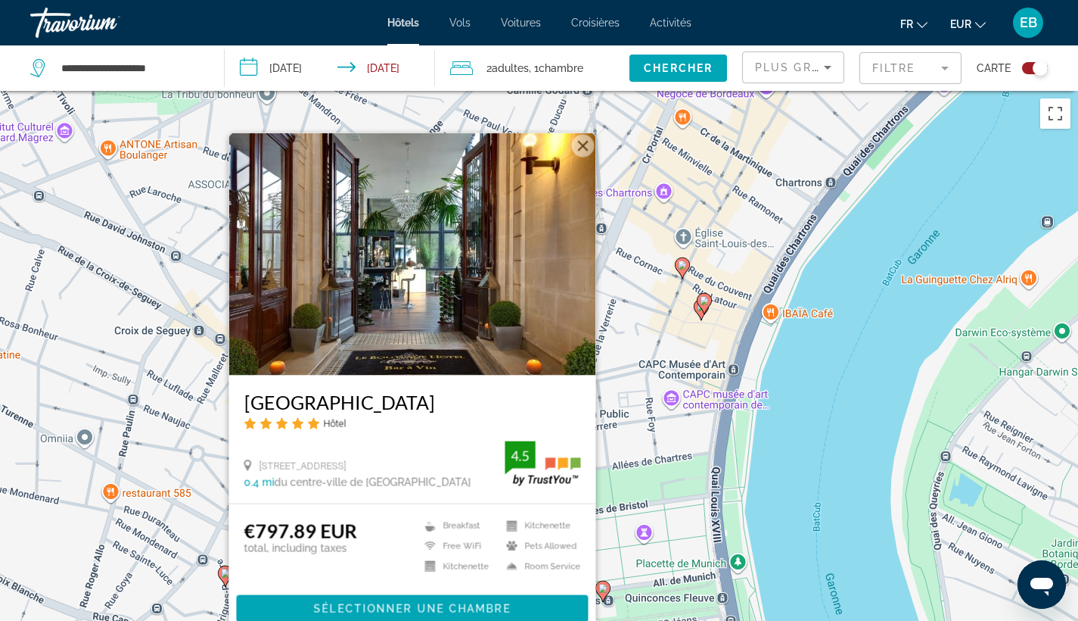
click at [673, 447] on div "Pour activer le glissement avec le clavier, appuyez sur Alt+Entrée. Une fois ce…" at bounding box center [539, 401] width 1078 height 621
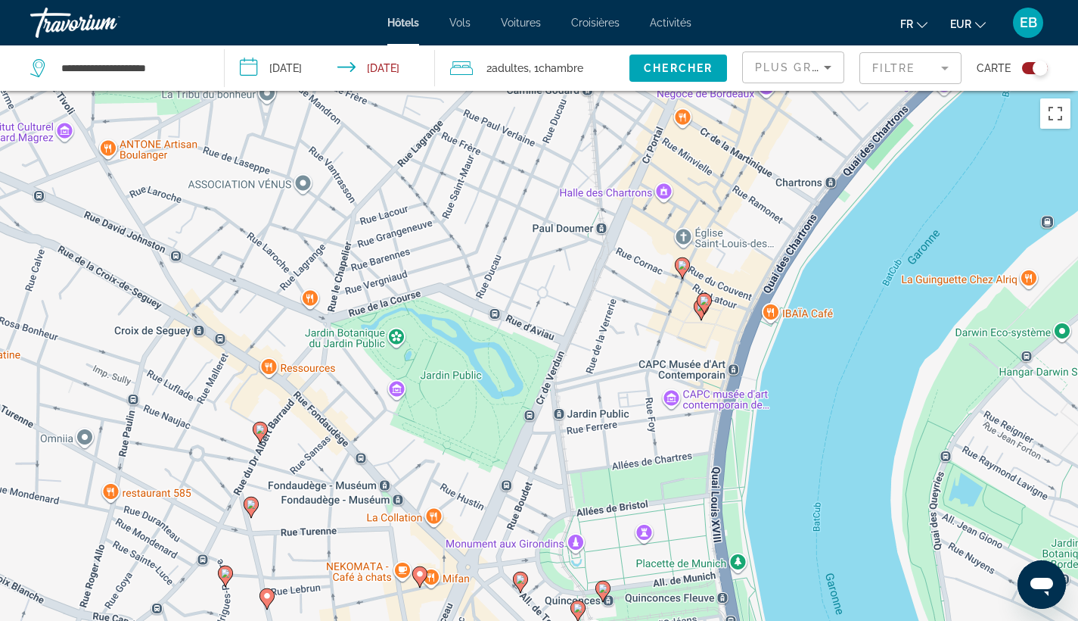
click at [602, 586] on image "Main content" at bounding box center [603, 587] width 9 height 9
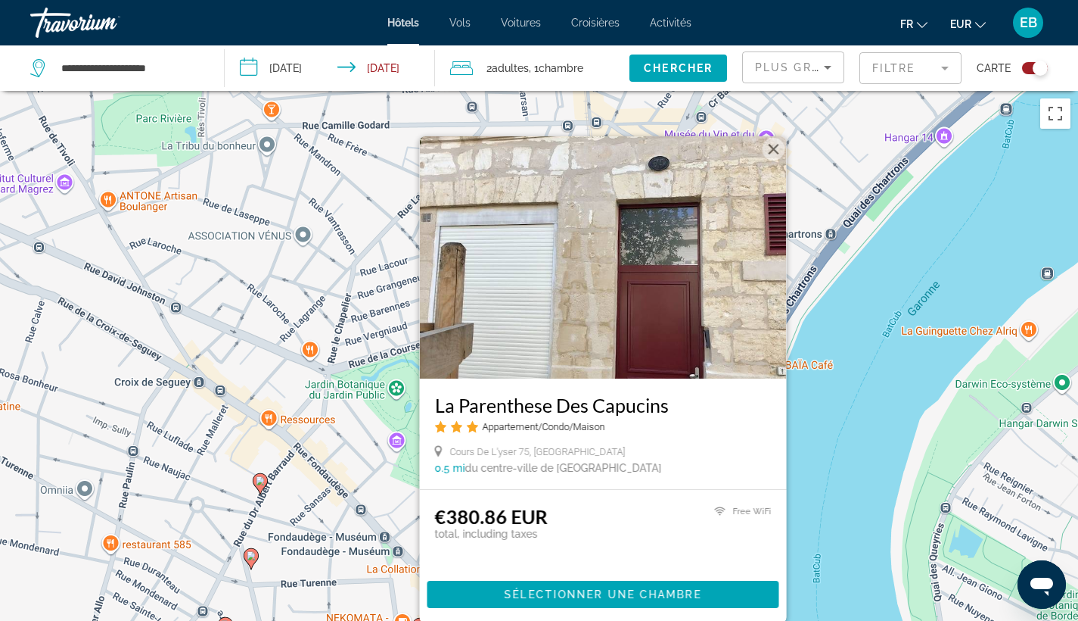
click at [398, 575] on div "Pour activer le glissement avec le clavier, appuyez sur Alt+Entrée. Une fois ce…" at bounding box center [539, 401] width 1078 height 621
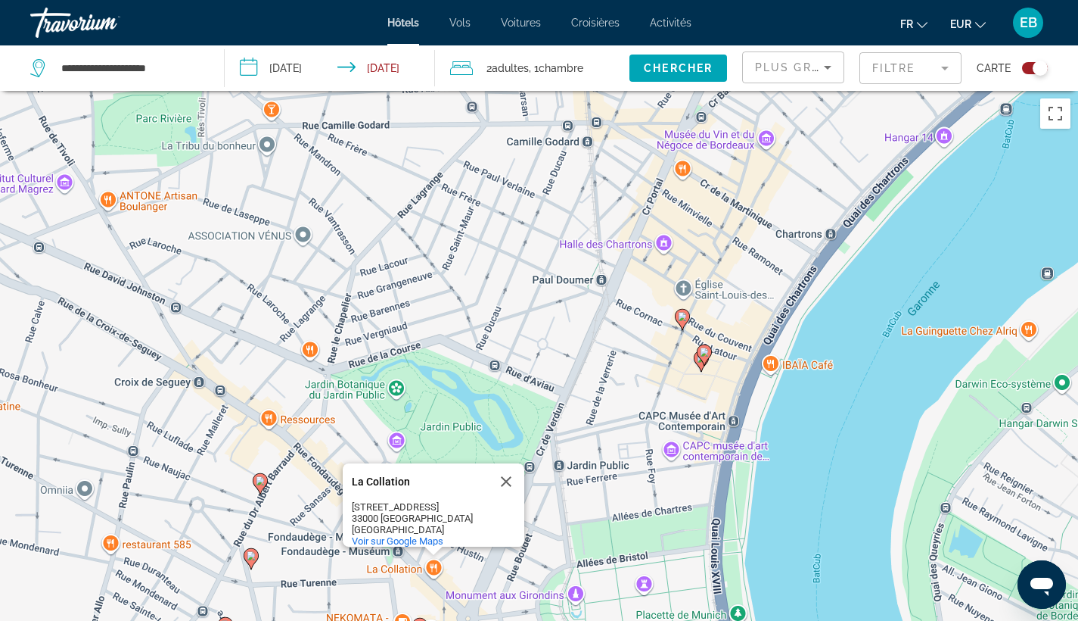
drag, startPoint x: 456, startPoint y: 565, endPoint x: 369, endPoint y: 431, distance: 159.3
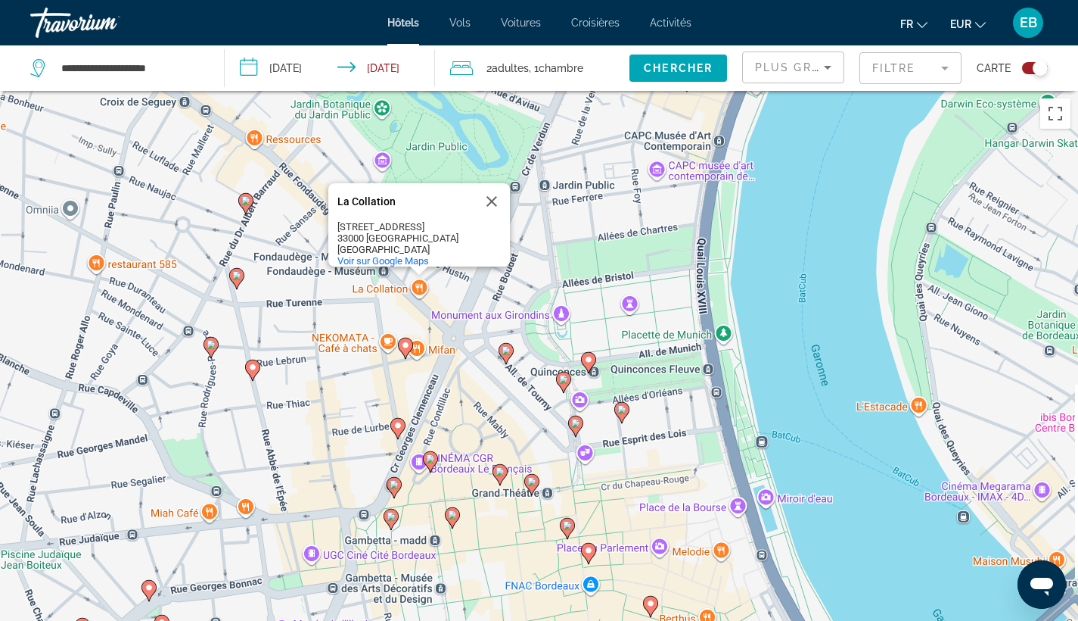
drag, startPoint x: 602, startPoint y: 514, endPoint x: 587, endPoint y: 226, distance: 288.0
click at [587, 226] on div "Pour activer le glissement avec le clavier, appuyez sur Alt+Entrée. Une fois ce…" at bounding box center [539, 401] width 1078 height 621
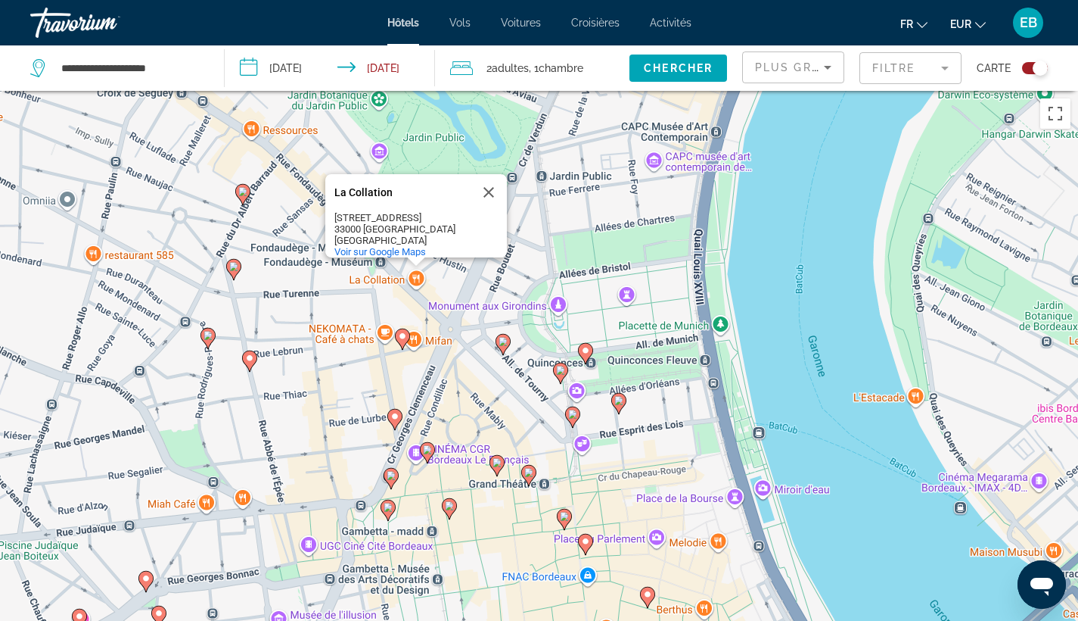
click at [498, 465] on image "Main content" at bounding box center [497, 462] width 9 height 9
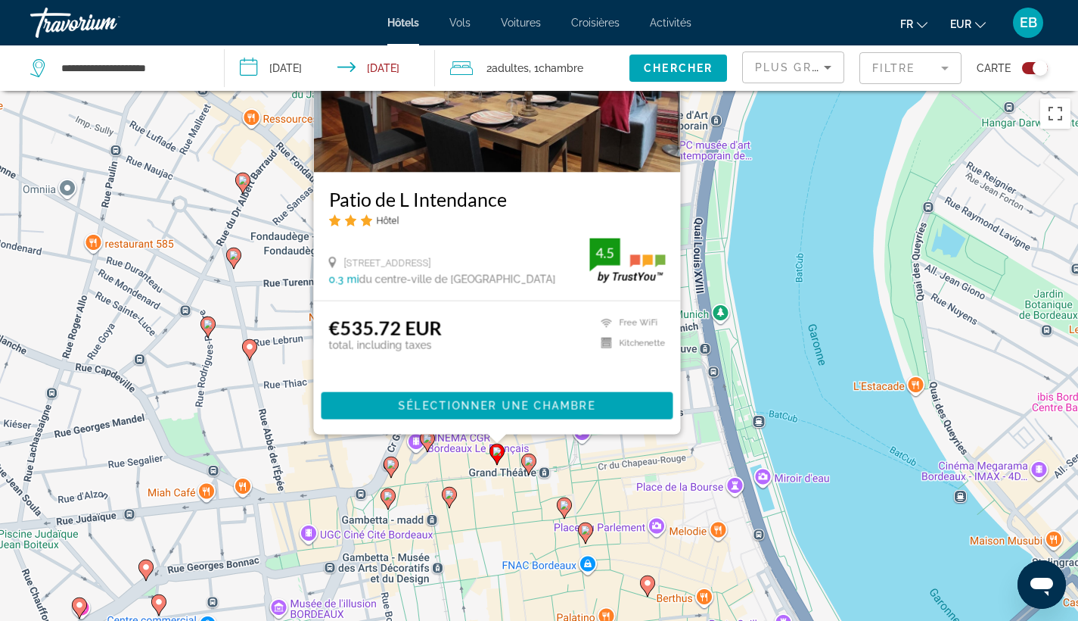
drag, startPoint x: 284, startPoint y: 563, endPoint x: 282, endPoint y: 353, distance: 209.6
click at [282, 353] on div "Pour activer le glissement avec le clavier, appuyez sur Alt+Entrée. Une fois ce…" at bounding box center [539, 401] width 1078 height 621
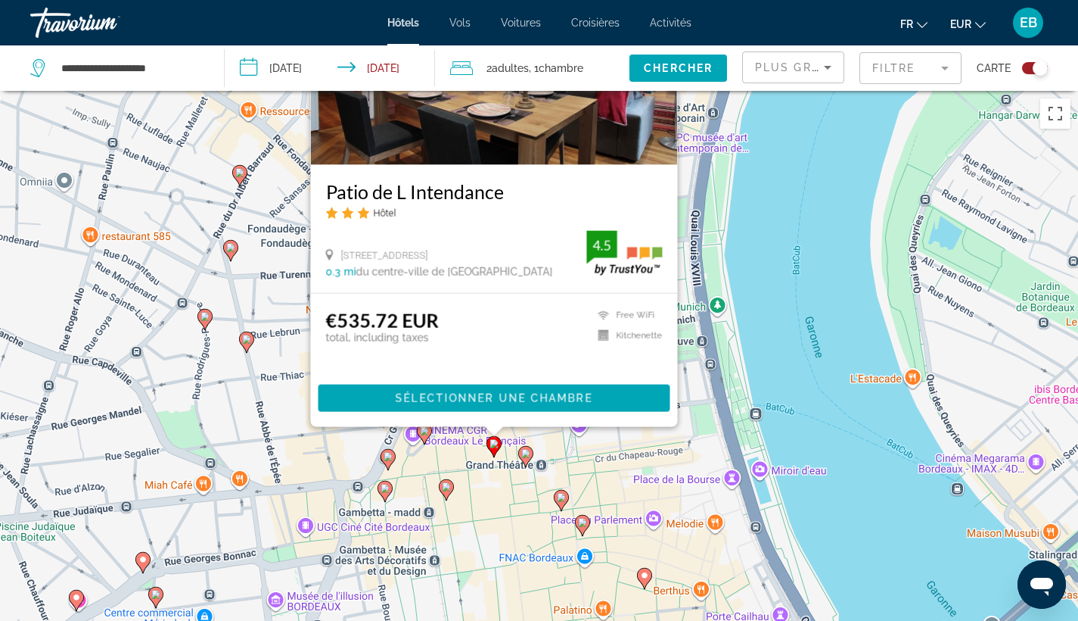
click at [423, 435] on icon "Main content" at bounding box center [424, 434] width 14 height 20
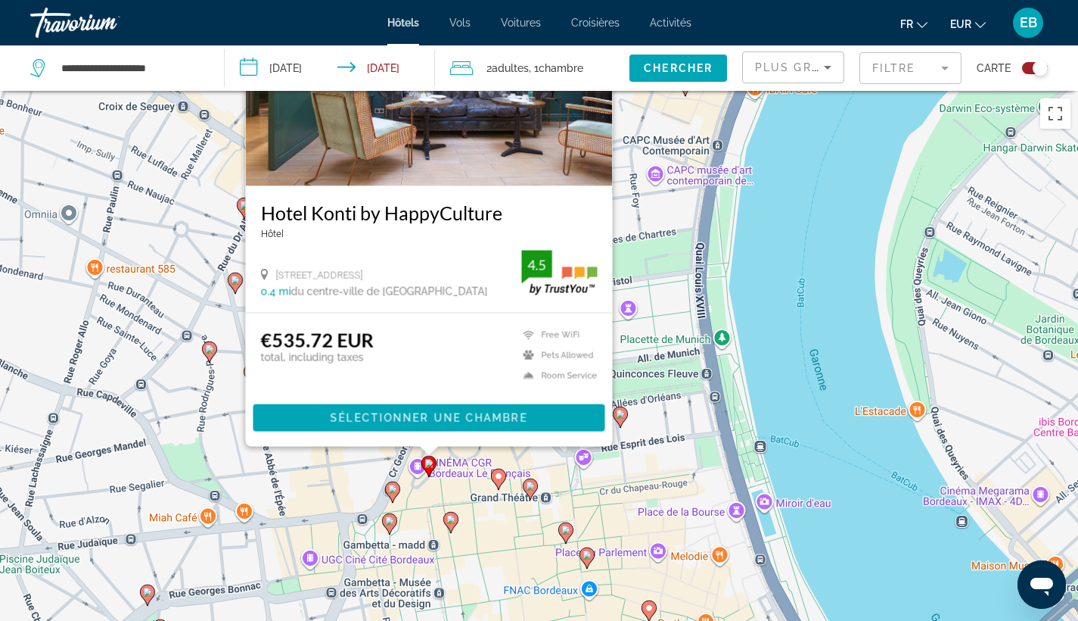
drag, startPoint x: 205, startPoint y: 541, endPoint x: 220, endPoint y: 297, distance: 244.2
click at [214, 344] on image "Main content" at bounding box center [209, 348] width 9 height 9
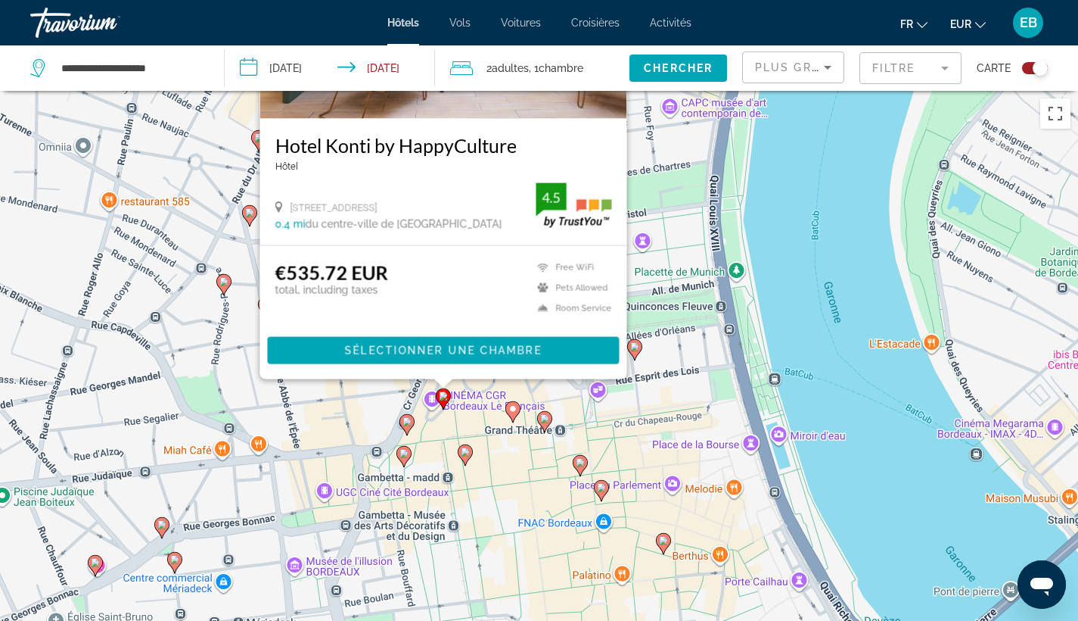
click at [406, 428] on icon "Main content" at bounding box center [407, 425] width 14 height 20
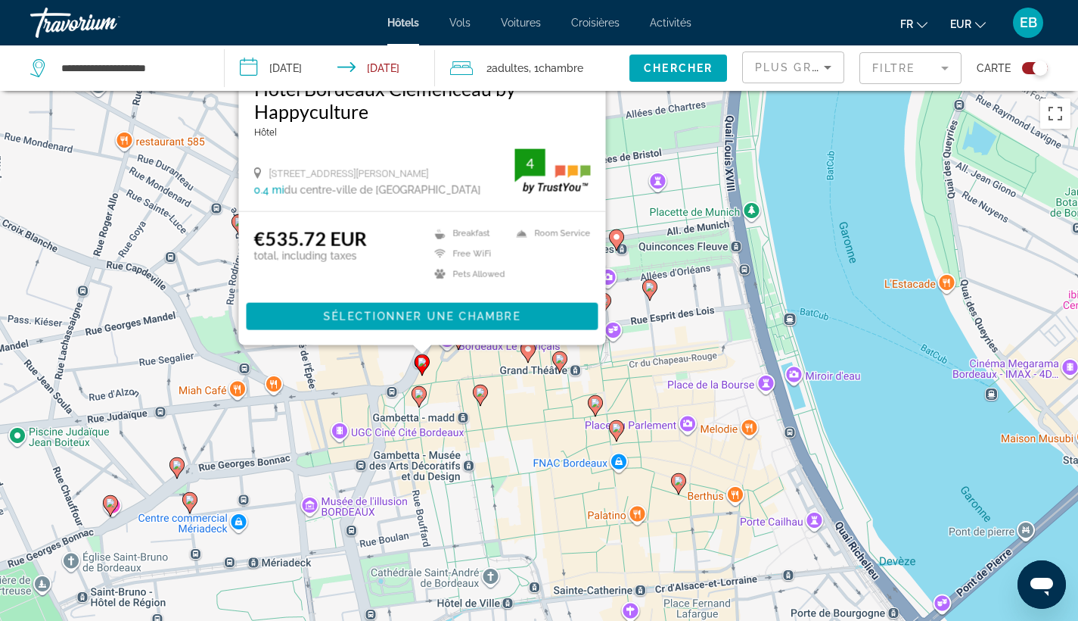
drag, startPoint x: 681, startPoint y: 460, endPoint x: 696, endPoint y: 152, distance: 308.4
click at [696, 152] on div "Pour activer le glissement avec le clavier, appuyez sur Alt+Entrée. Une fois ce…" at bounding box center [539, 401] width 1078 height 621
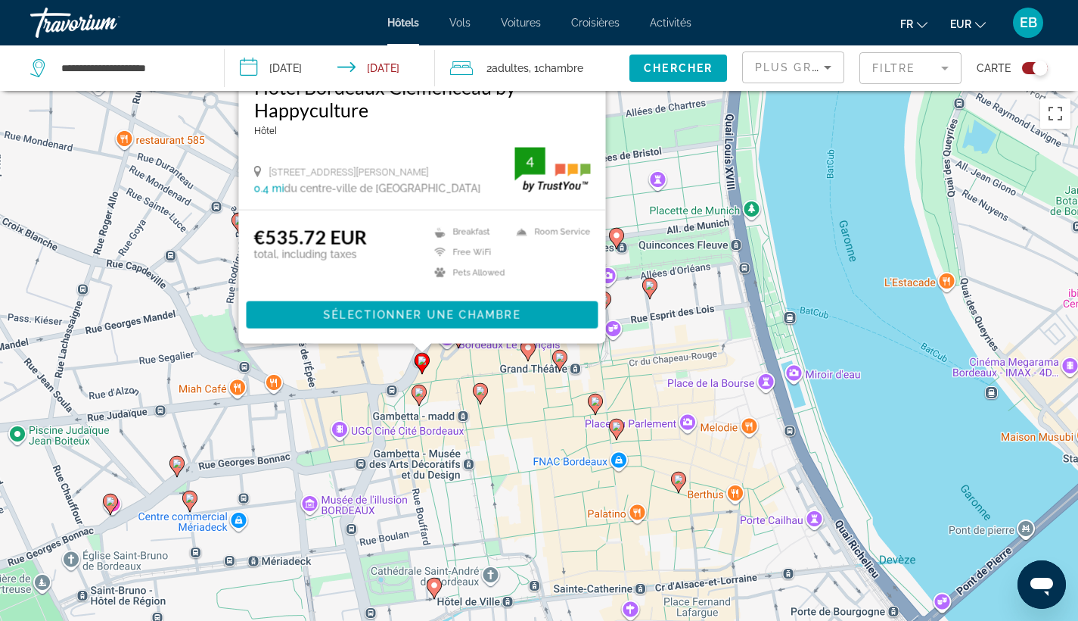
click at [596, 412] on icon "Main content" at bounding box center [595, 404] width 15 height 21
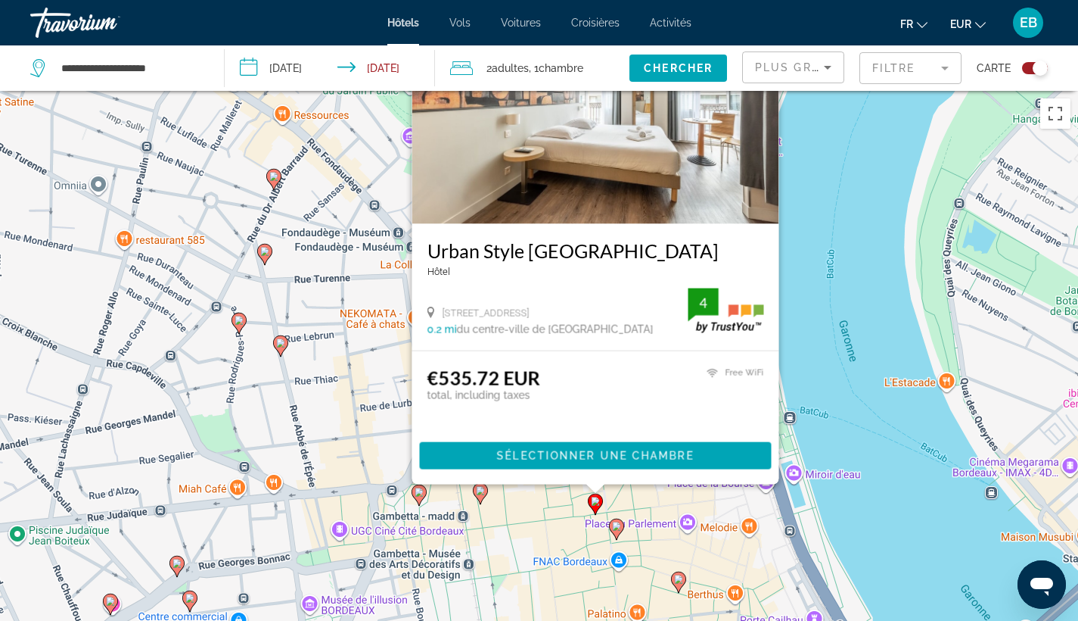
drag, startPoint x: 335, startPoint y: 566, endPoint x: 335, endPoint y: 378, distance: 187.7
click at [335, 378] on div "Pour activer le glissement avec le clavier, appuyez sur Alt+Entrée. Une fois ce…" at bounding box center [539, 401] width 1078 height 621
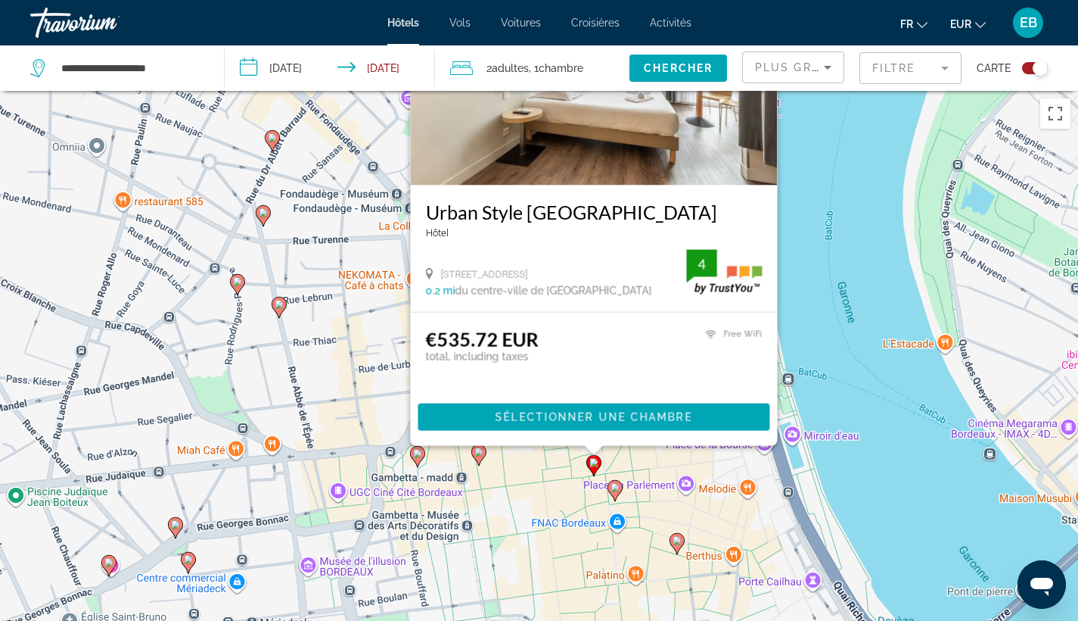
click at [478, 462] on icon "Main content" at bounding box center [478, 455] width 14 height 20
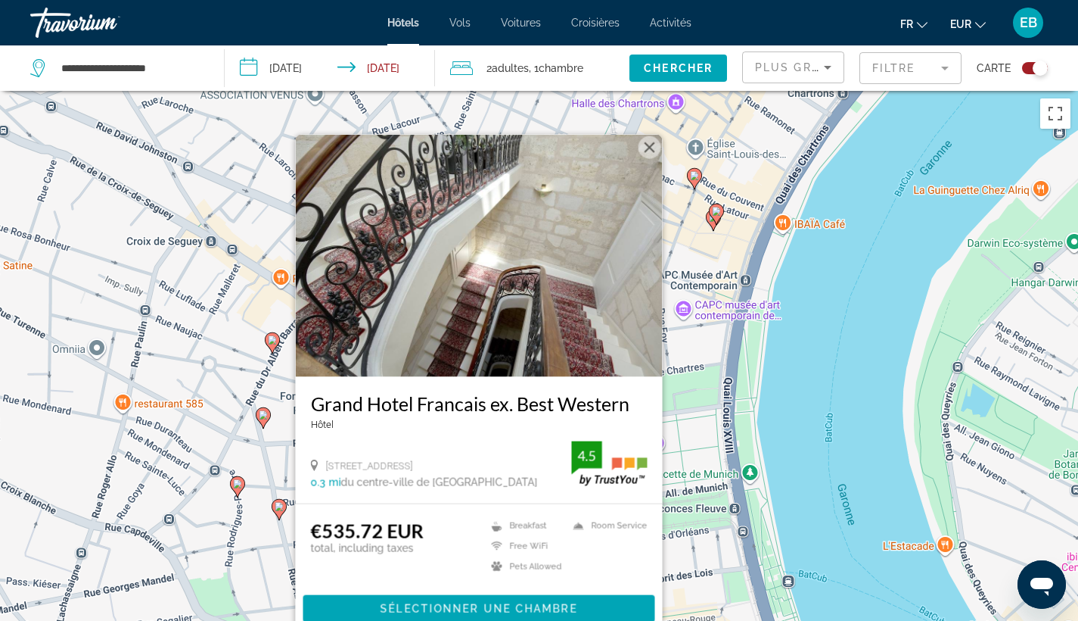
click at [265, 422] on icon "Main content" at bounding box center [263, 418] width 14 height 20
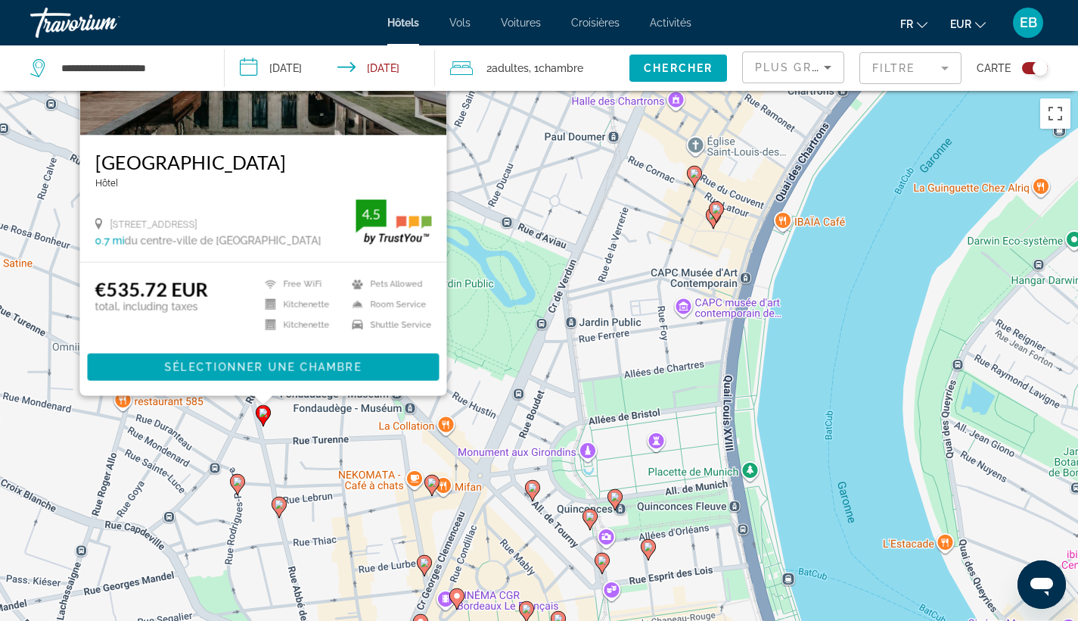
drag, startPoint x: 619, startPoint y: 508, endPoint x: 617, endPoint y: 188, distance: 320.1
click at [617, 188] on div "Pour activer le glissement avec le clavier, appuyez sur Alt+Entrée. Une fois ce…" at bounding box center [539, 401] width 1078 height 621
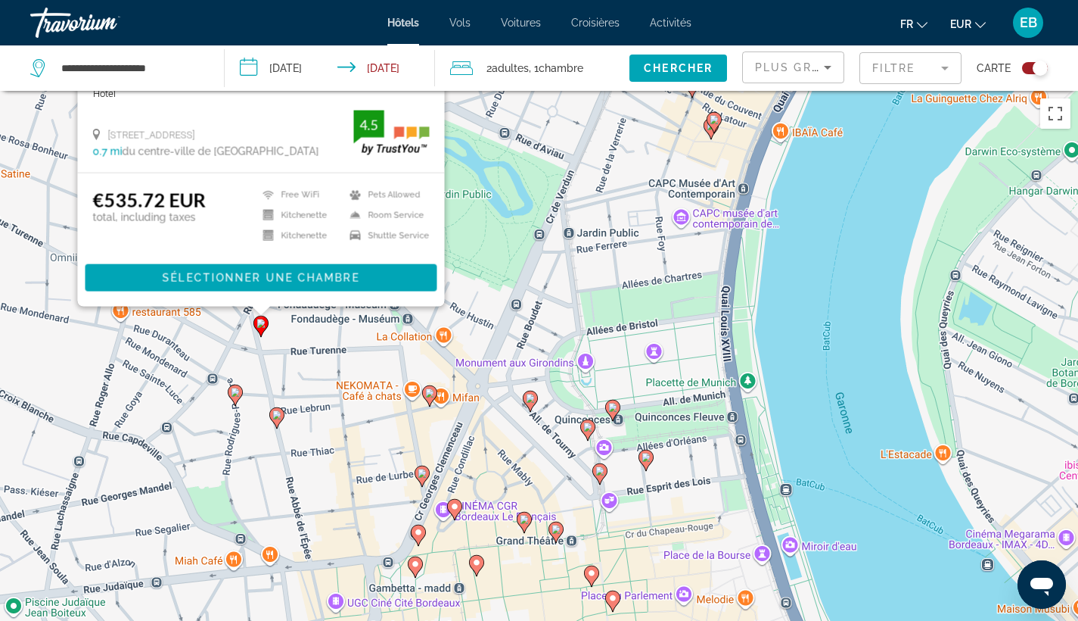
click at [415, 571] on icon "Main content" at bounding box center [415, 567] width 14 height 20
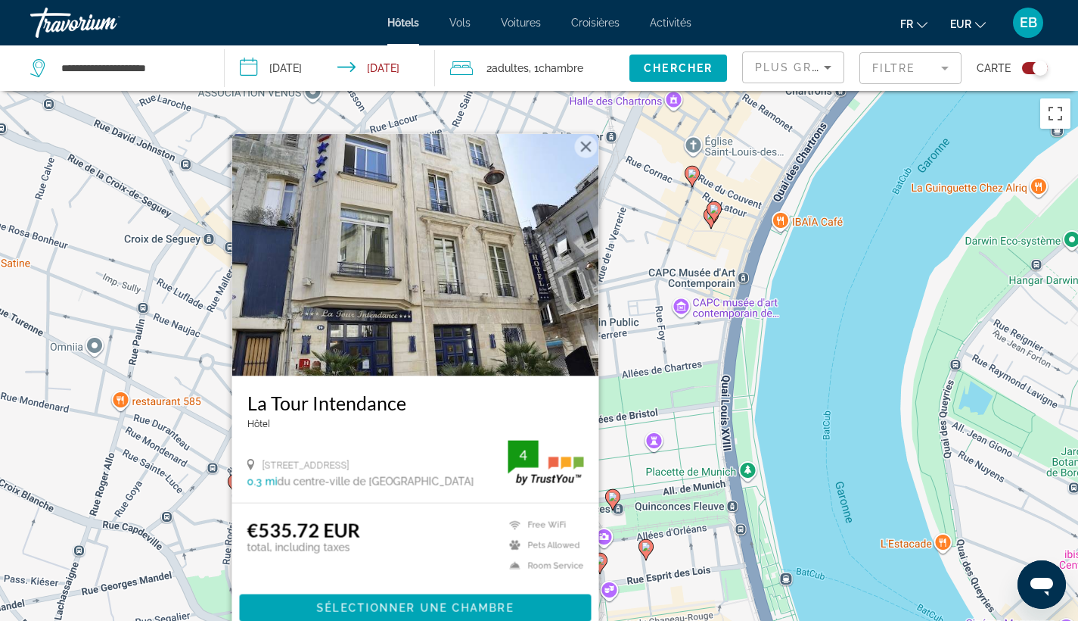
click at [190, 577] on div "Pour activer le glissement avec le clavier, appuyez sur Alt+Entrée. Une fois ce…" at bounding box center [539, 401] width 1078 height 621
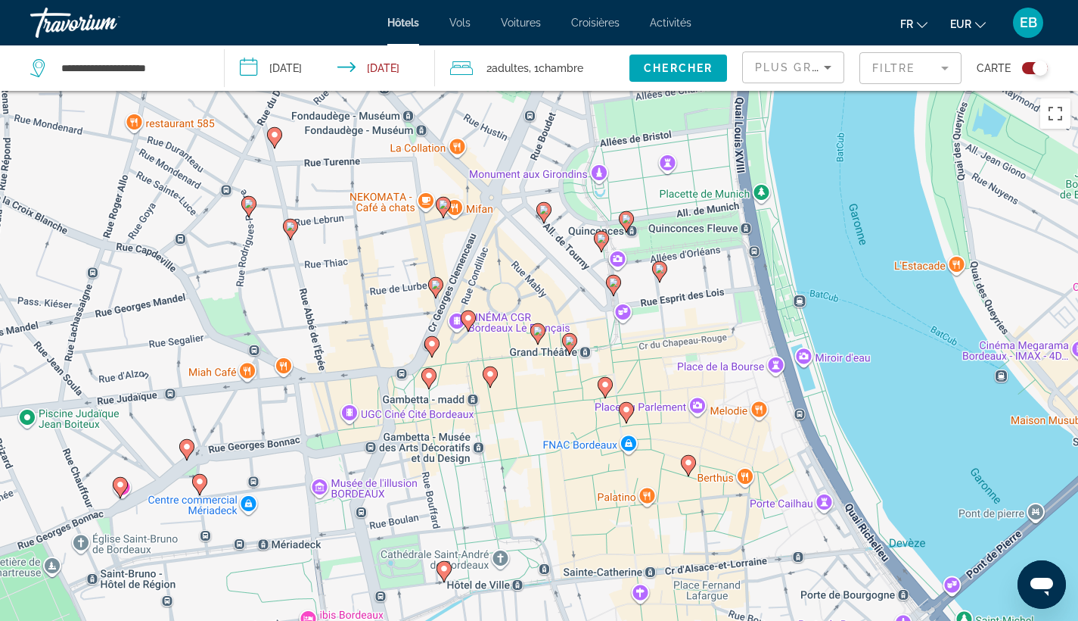
drag, startPoint x: 309, startPoint y: 595, endPoint x: 335, endPoint y: 222, distance: 373.3
click at [335, 222] on div "Pour activer le glissement avec le clavier, appuyez sur Alt+Entrée. Une fois ce…" at bounding box center [539, 401] width 1078 height 621
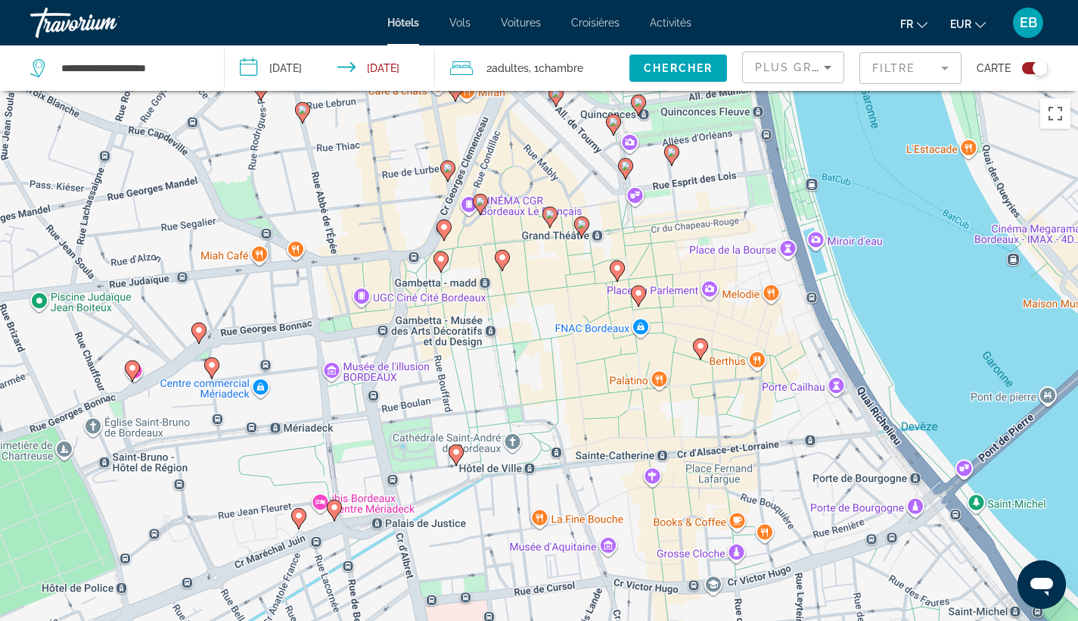
click at [198, 333] on image "Main content" at bounding box center [198, 329] width 9 height 9
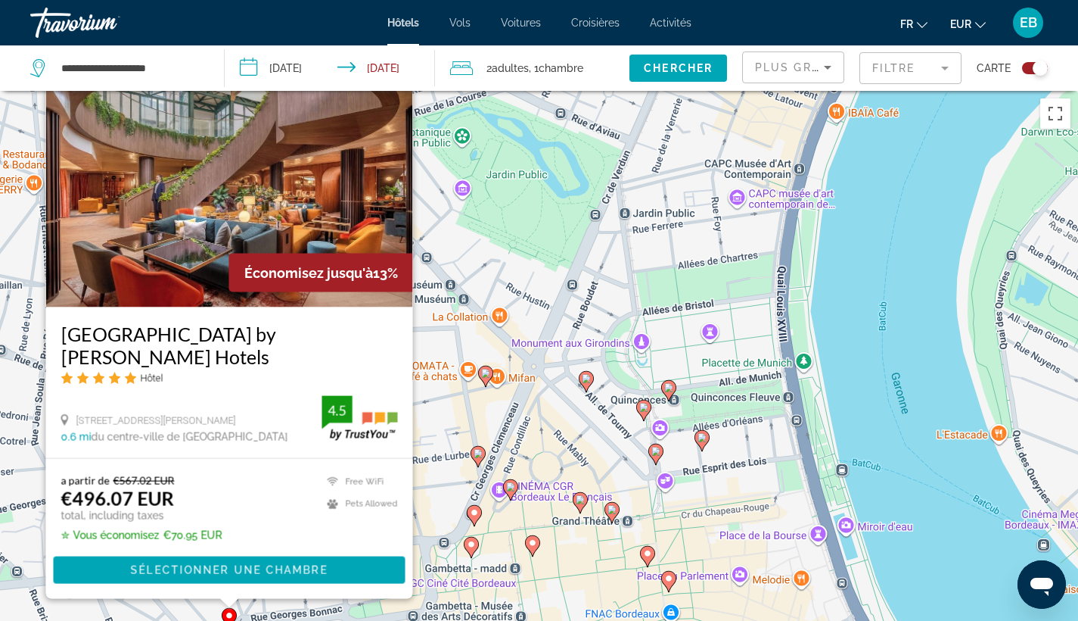
drag, startPoint x: 545, startPoint y: 420, endPoint x: 545, endPoint y: 164, distance: 255.8
click at [545, 164] on div "Pour activer le glissement avec le clavier, appuyez sur Alt+Entrée. Une fois ce…" at bounding box center [539, 401] width 1078 height 621
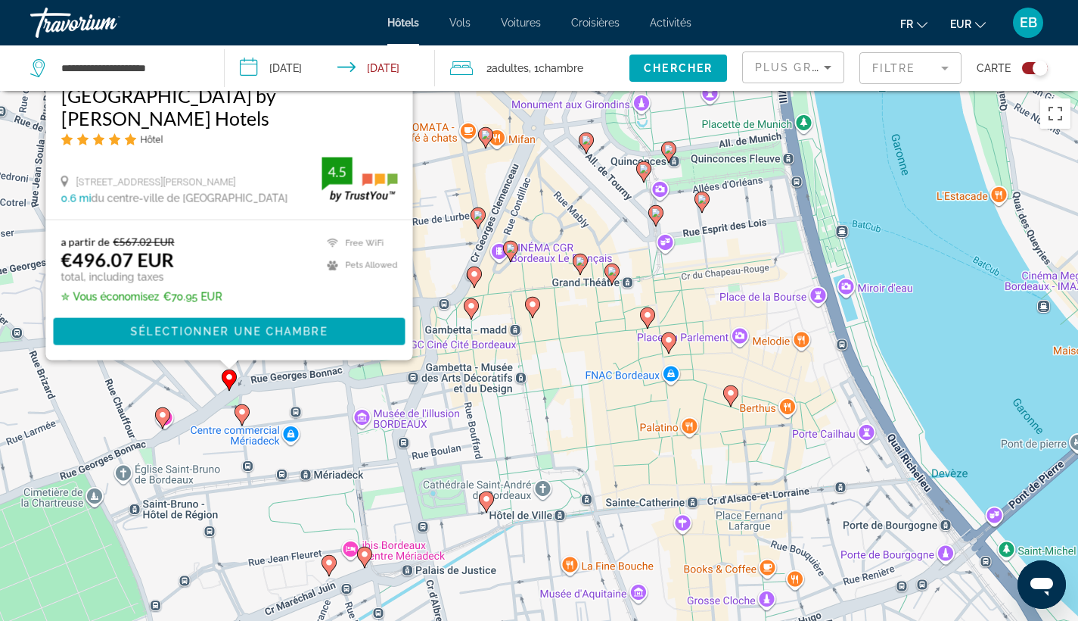
click at [245, 412] on image "Main content" at bounding box center [242, 411] width 9 height 9
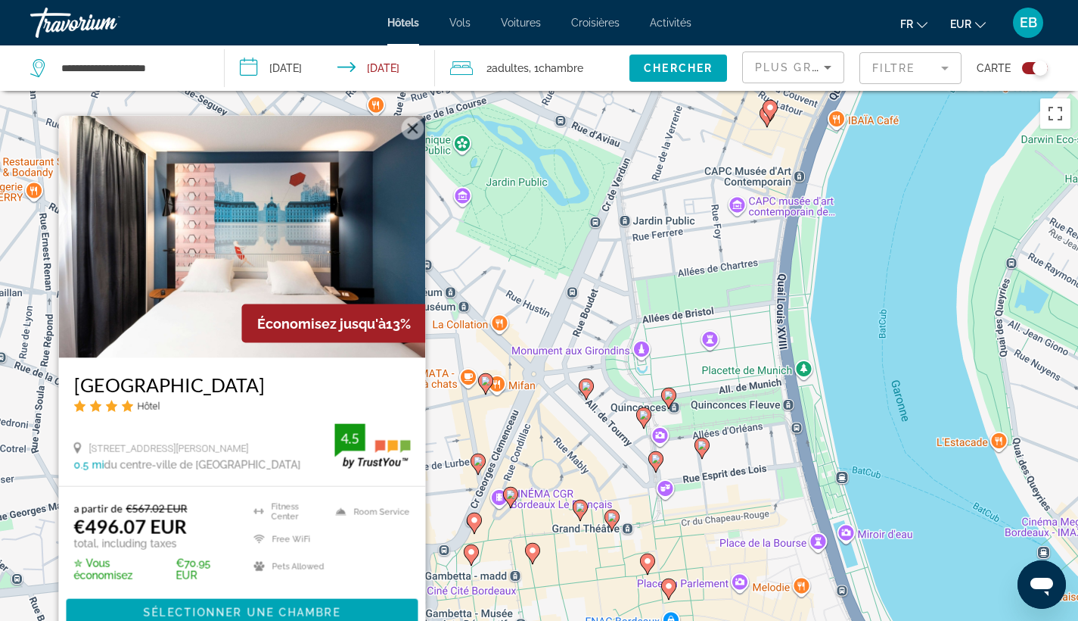
click at [1042, 67] on div "Toggle map" at bounding box center [1040, 68] width 15 height 15
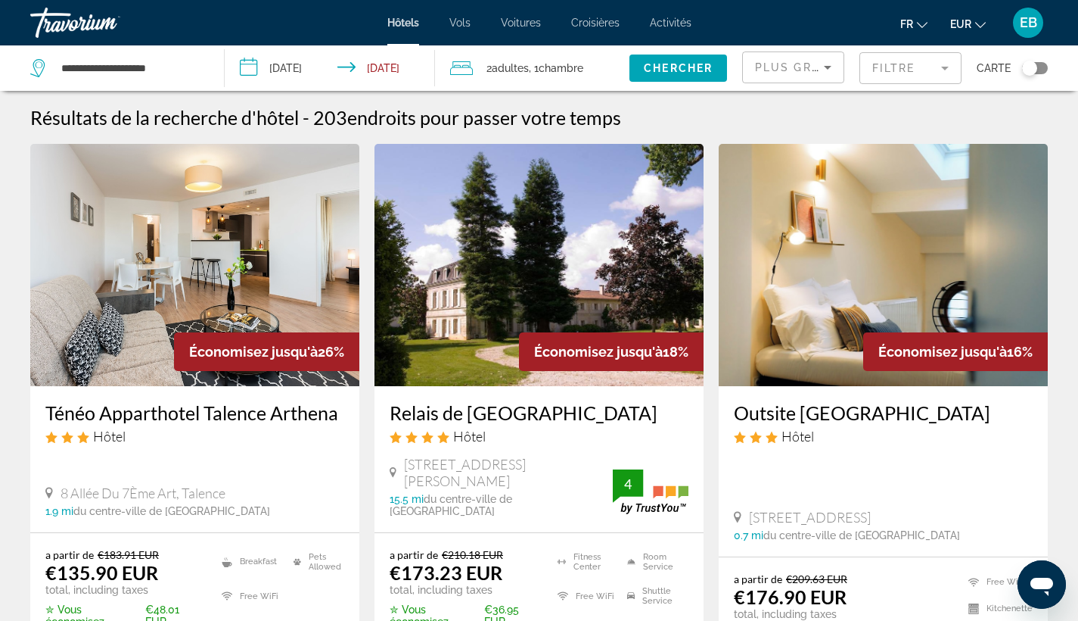
click at [819, 68] on icon "Sort by" at bounding box center [828, 67] width 18 height 18
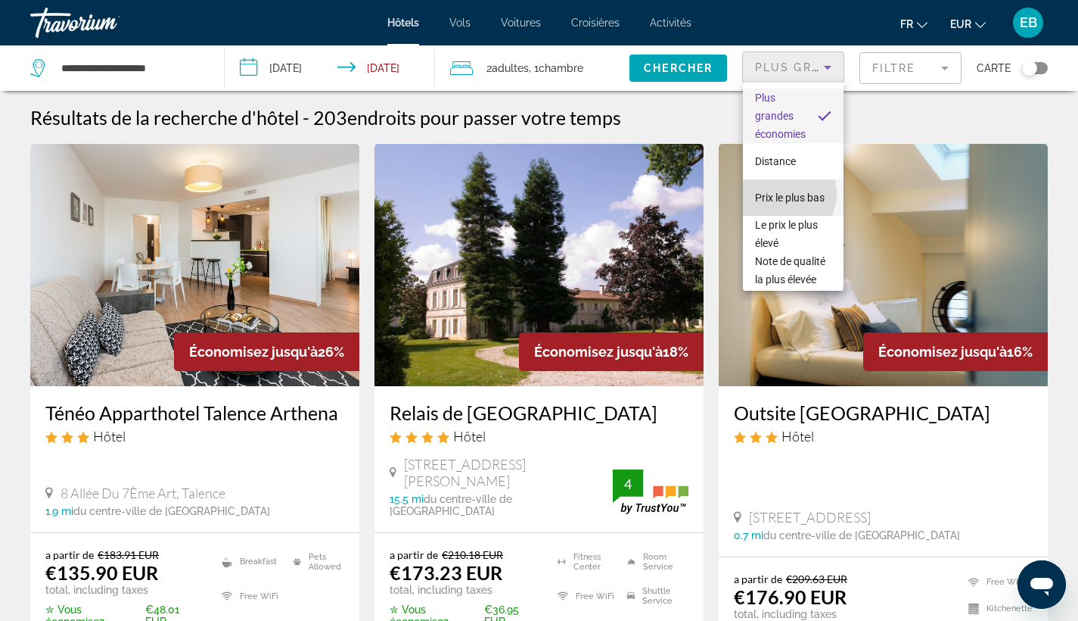
click at [782, 194] on span "Prix le plus bas" at bounding box center [790, 197] width 70 height 12
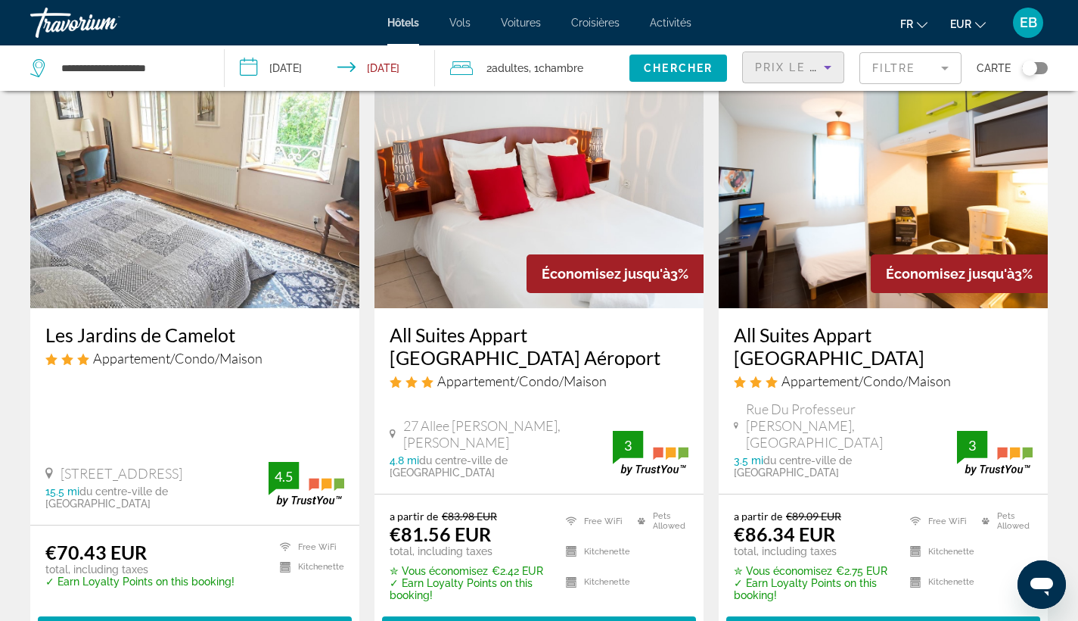
scroll to position [78, 0]
drag, startPoint x: 1017, startPoint y: 365, endPoint x: 976, endPoint y: 360, distance: 41.9
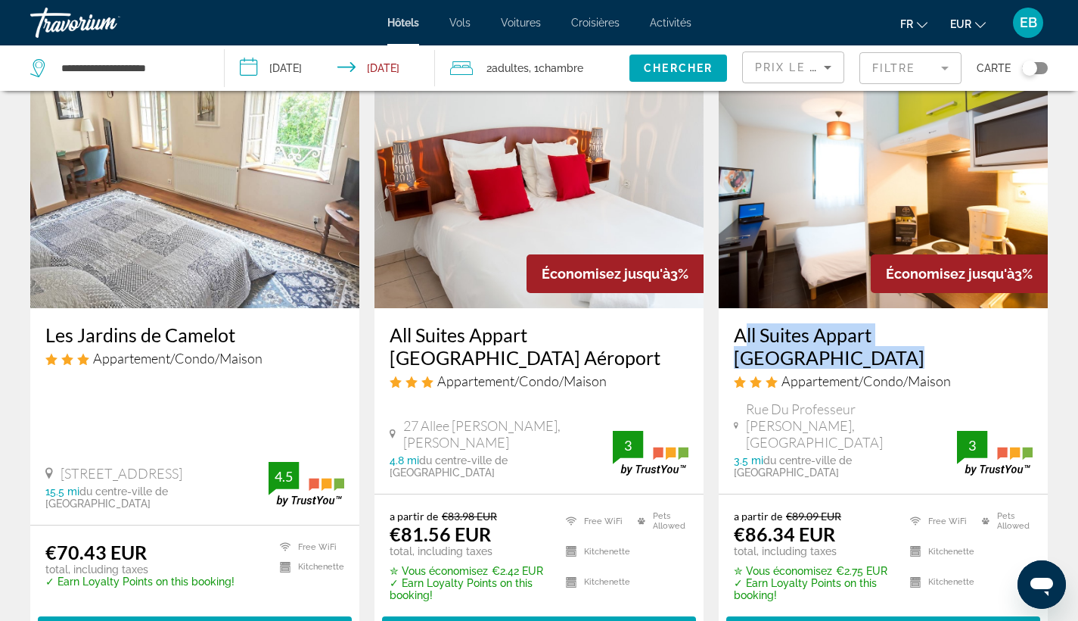
drag, startPoint x: 735, startPoint y: 382, endPoint x: 730, endPoint y: 333, distance: 49.4
click at [730, 333] on div "All Suites Appart Hôtel Bordeaux Lac Appartement/Condo/Maison Rue Du Professeur…" at bounding box center [883, 400] width 329 height 185
copy h3 "All Suites Appart Hôtel Bordeaux Lac"
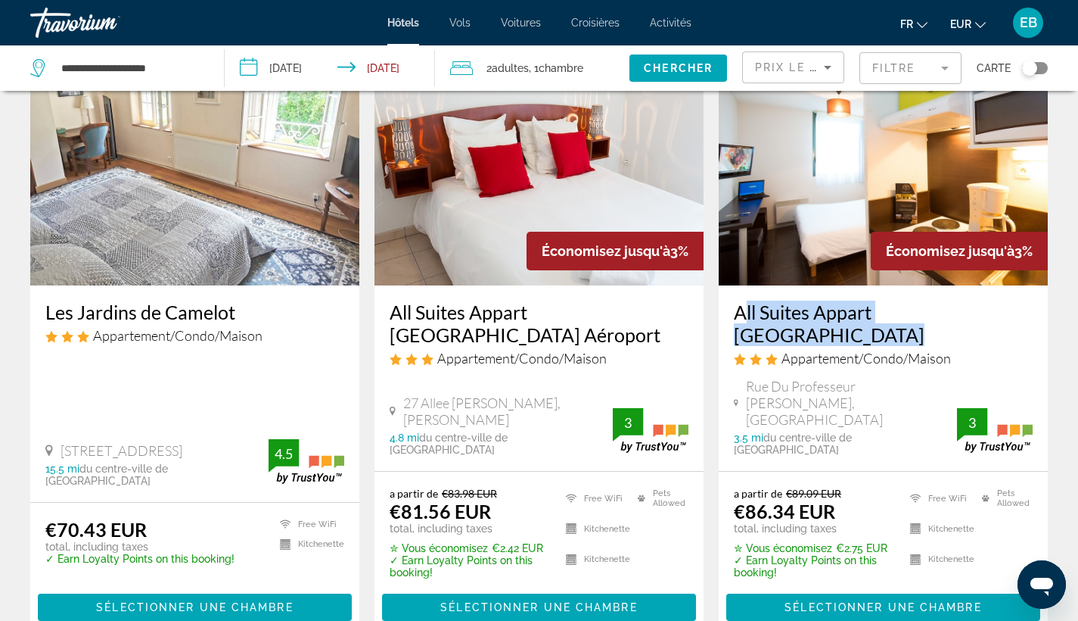
scroll to position [99, 0]
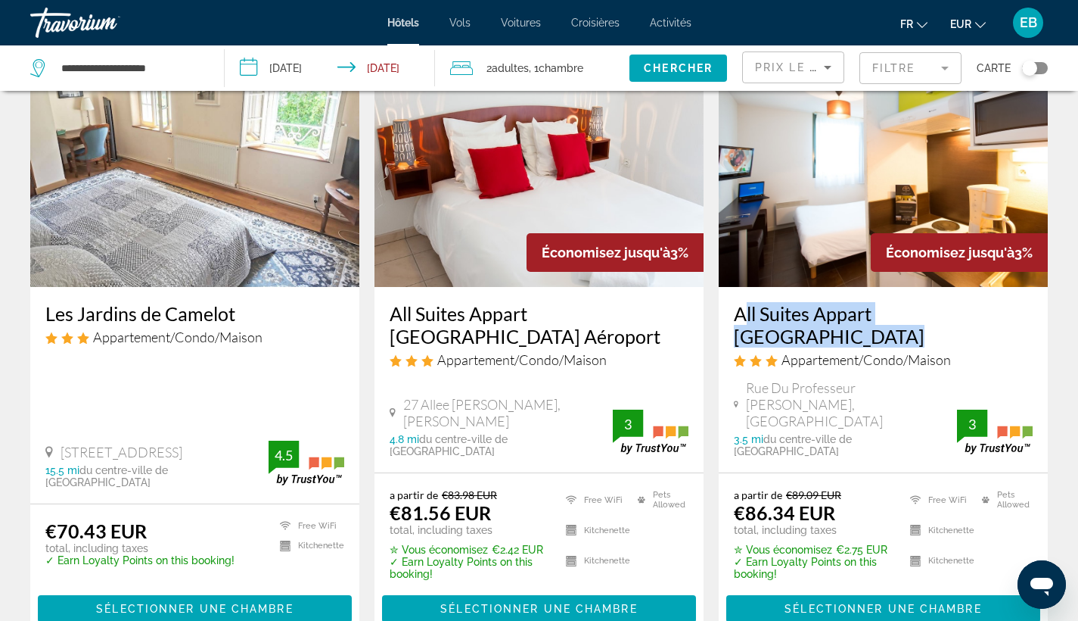
click at [895, 326] on h3 "All Suites Appart Hôtel Bordeaux Lac" at bounding box center [883, 324] width 299 height 45
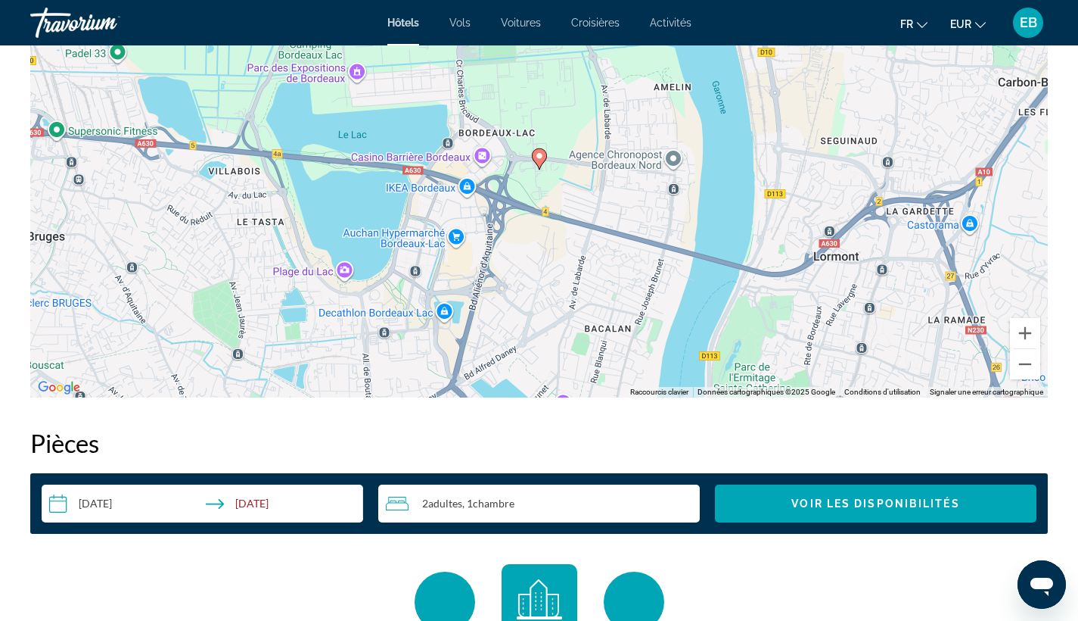
scroll to position [1579, 0]
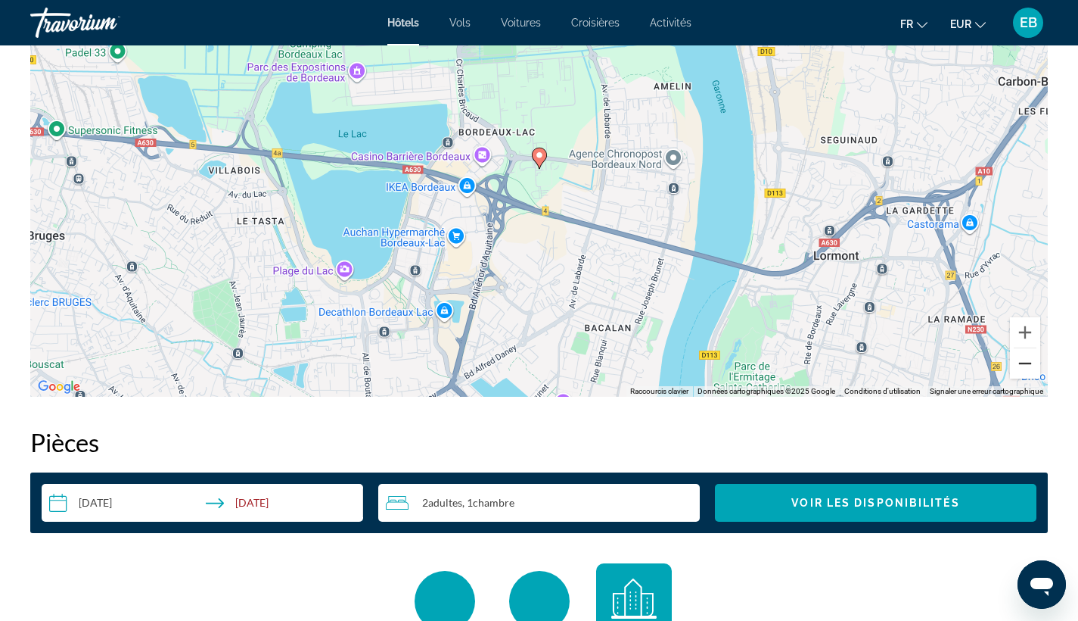
click at [1025, 363] on button "Zoom arrière" at bounding box center [1025, 363] width 30 height 30
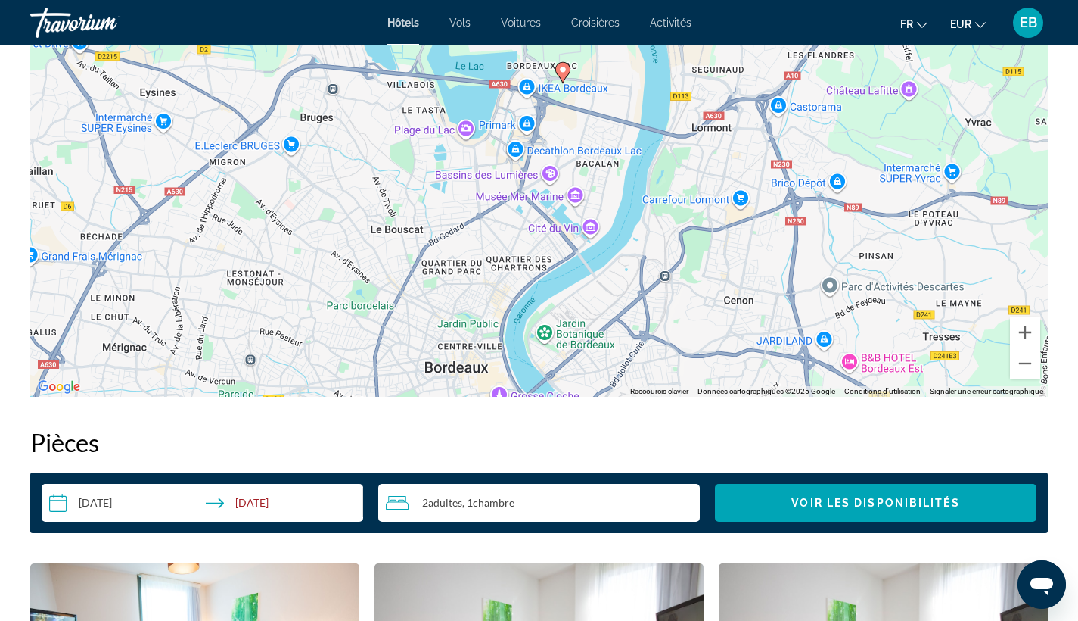
drag, startPoint x: 570, startPoint y: 353, endPoint x: 591, endPoint y: 262, distance: 93.3
click at [591, 262] on div "Pour activer le glissement avec le clavier, appuyez sur Alt+Entrée. Une fois ce…" at bounding box center [539, 169] width 1018 height 454
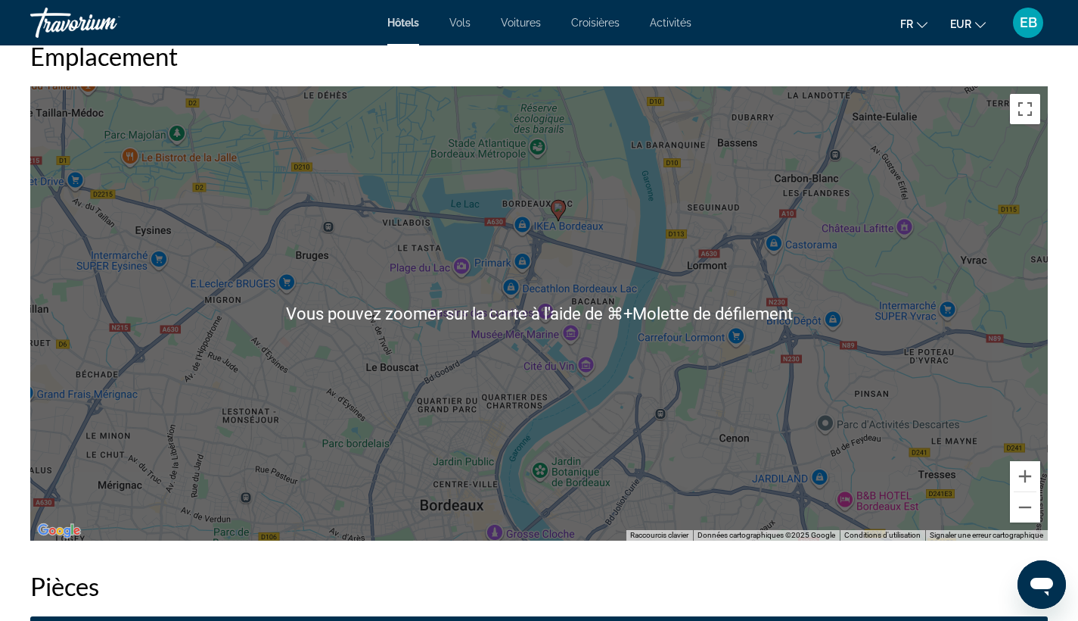
scroll to position [1435, 0]
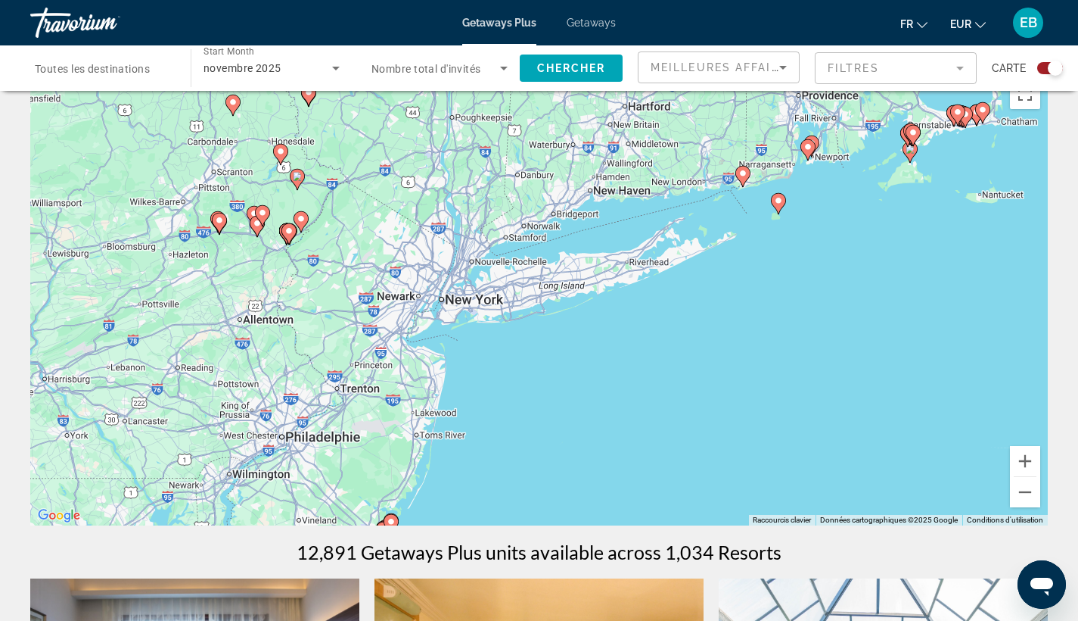
scroll to position [35, 0]
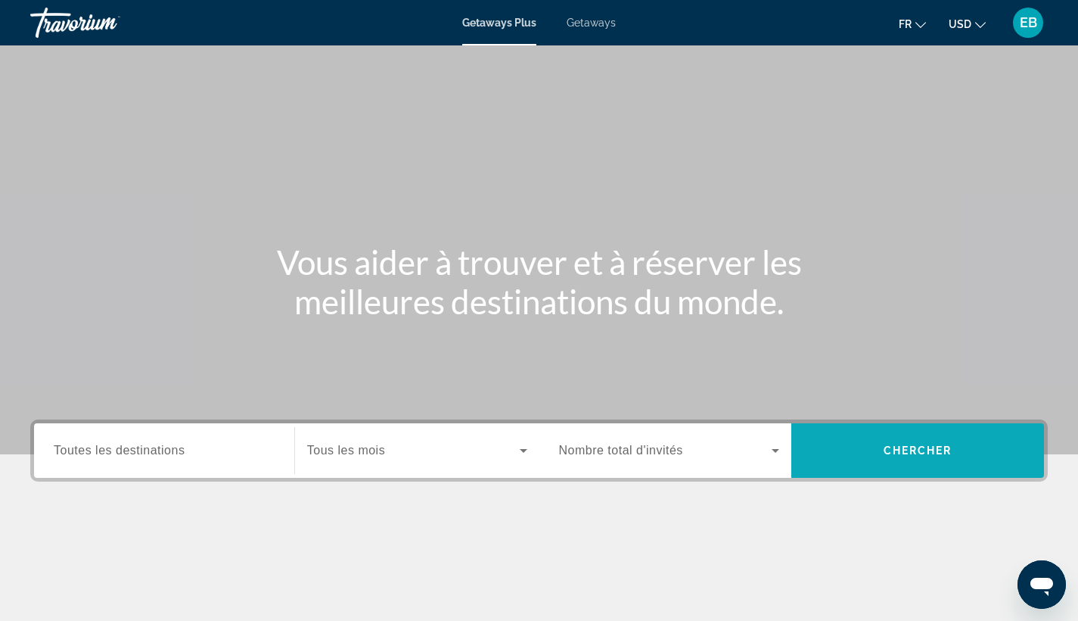
click at [879, 453] on span "Search widget" at bounding box center [918, 450] width 253 height 36
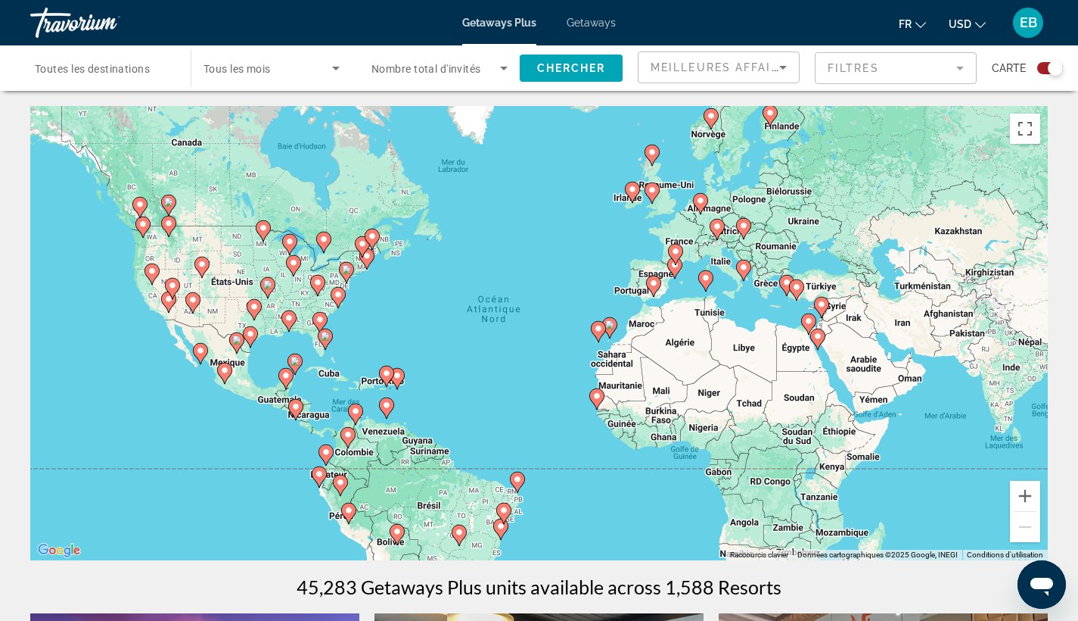
click at [279, 74] on span "Search widget" at bounding box center [268, 68] width 129 height 18
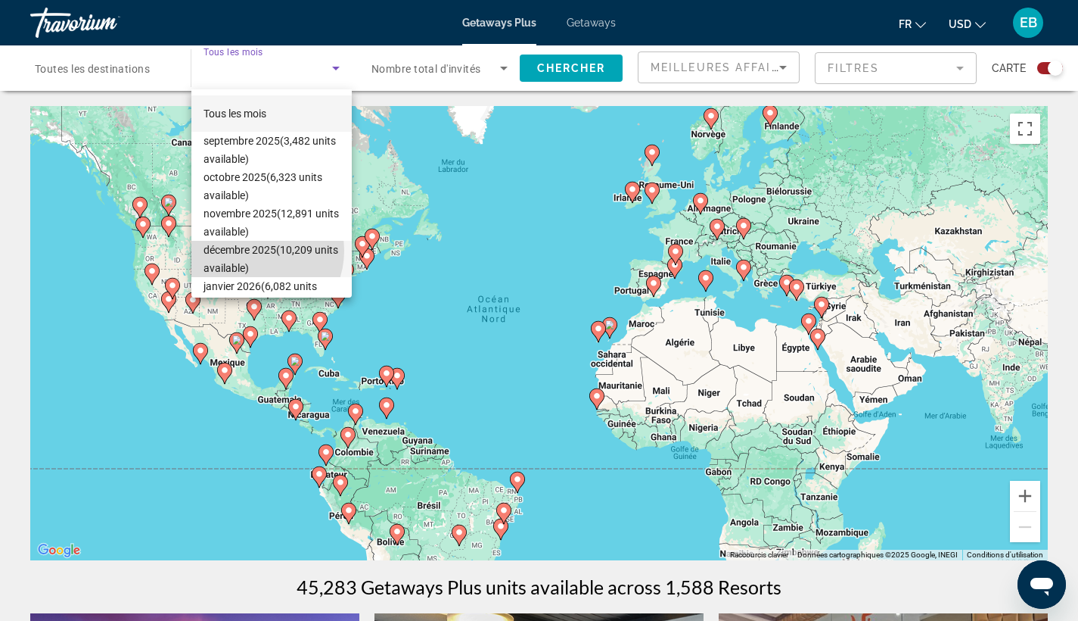
click at [252, 251] on span "décembre 2025 (10,209 units available)" at bounding box center [272, 259] width 136 height 36
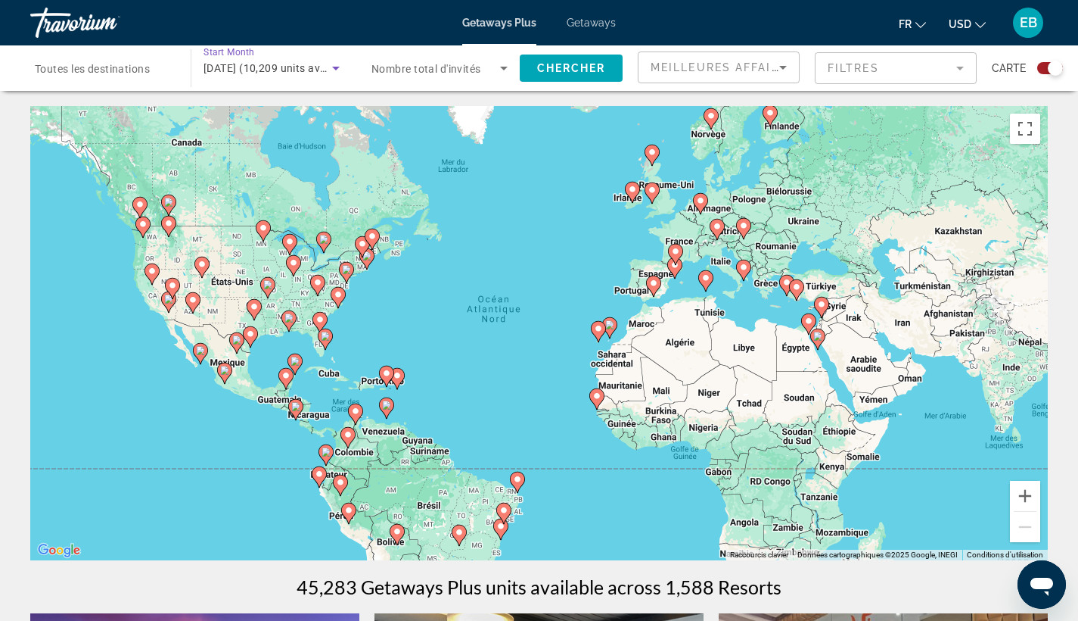
click at [440, 69] on span "Nombre total d'invités" at bounding box center [427, 69] width 110 height 12
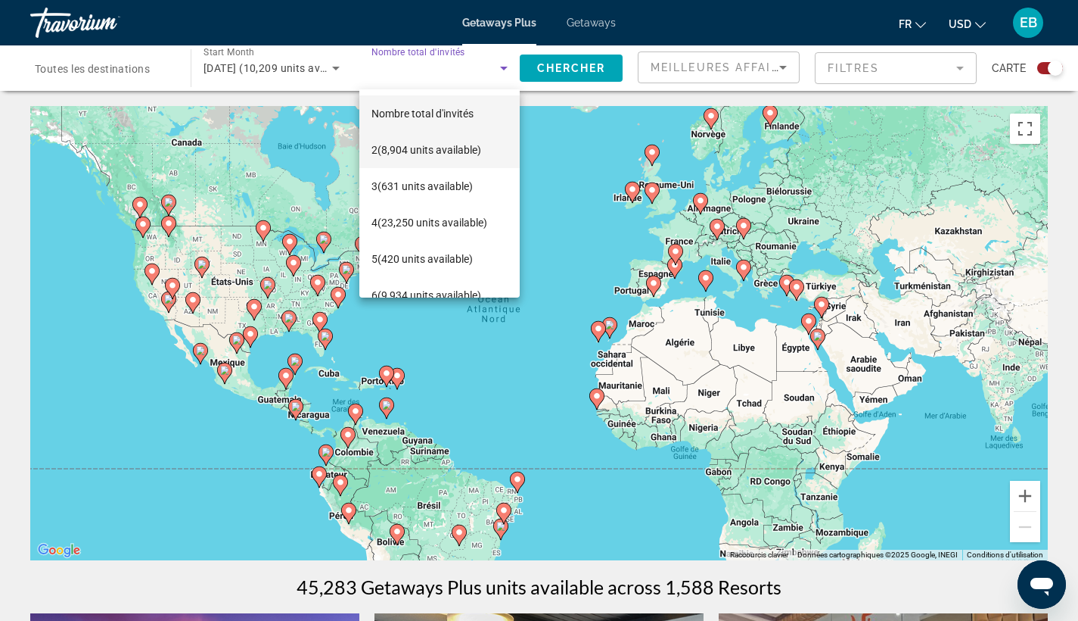
click at [428, 156] on span "2 (8,904 units available)" at bounding box center [427, 150] width 110 height 18
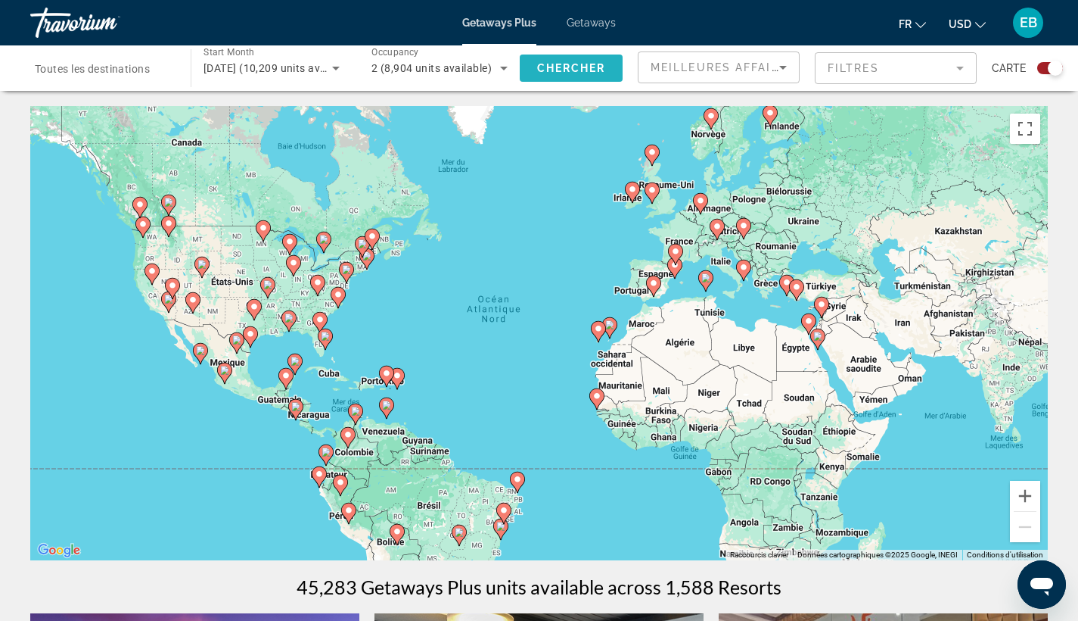
click at [547, 58] on span "Search widget" at bounding box center [571, 68] width 103 height 36
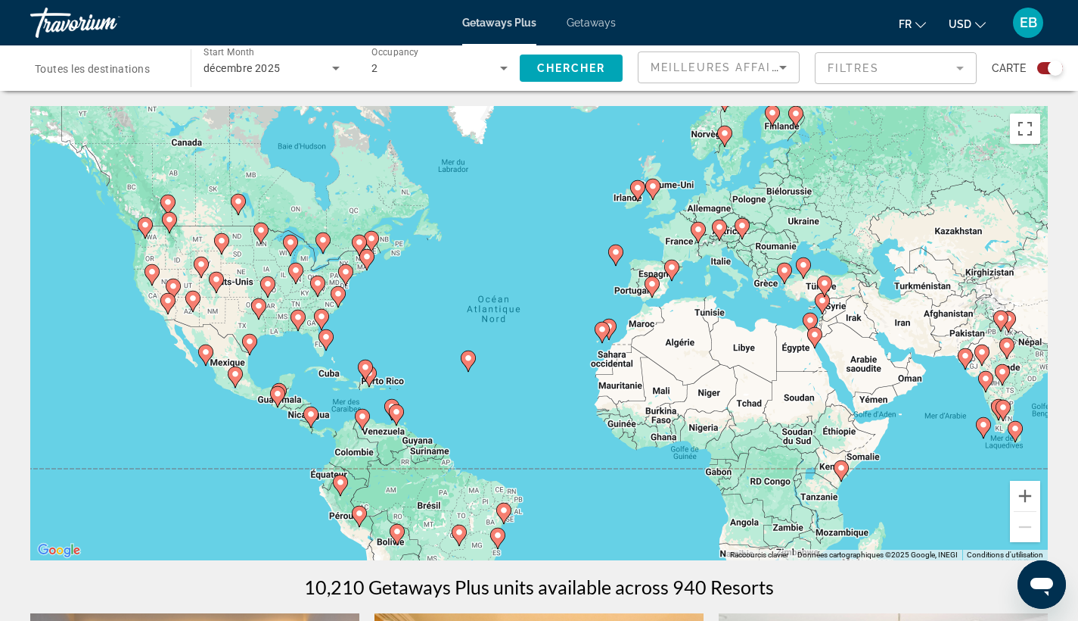
click at [341, 293] on image "Main content" at bounding box center [338, 293] width 9 height 9
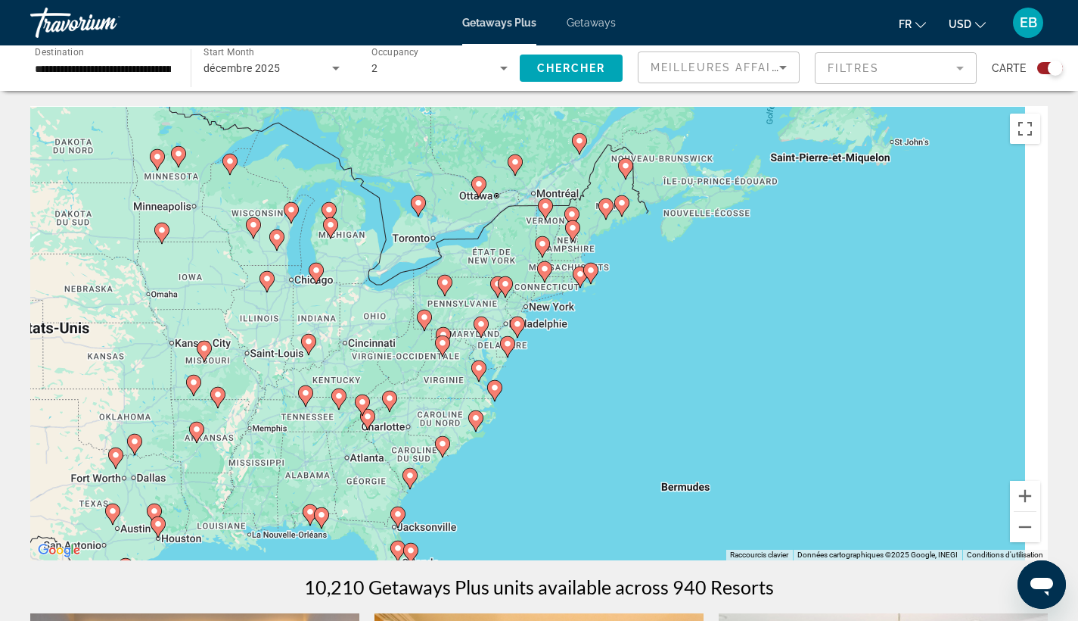
drag, startPoint x: 616, startPoint y: 279, endPoint x: 512, endPoint y: 444, distance: 195.5
click at [512, 444] on div "Pour activer le glissement avec le clavier, appuyez sur Alt+Entrée. Une fois ce…" at bounding box center [539, 333] width 1018 height 454
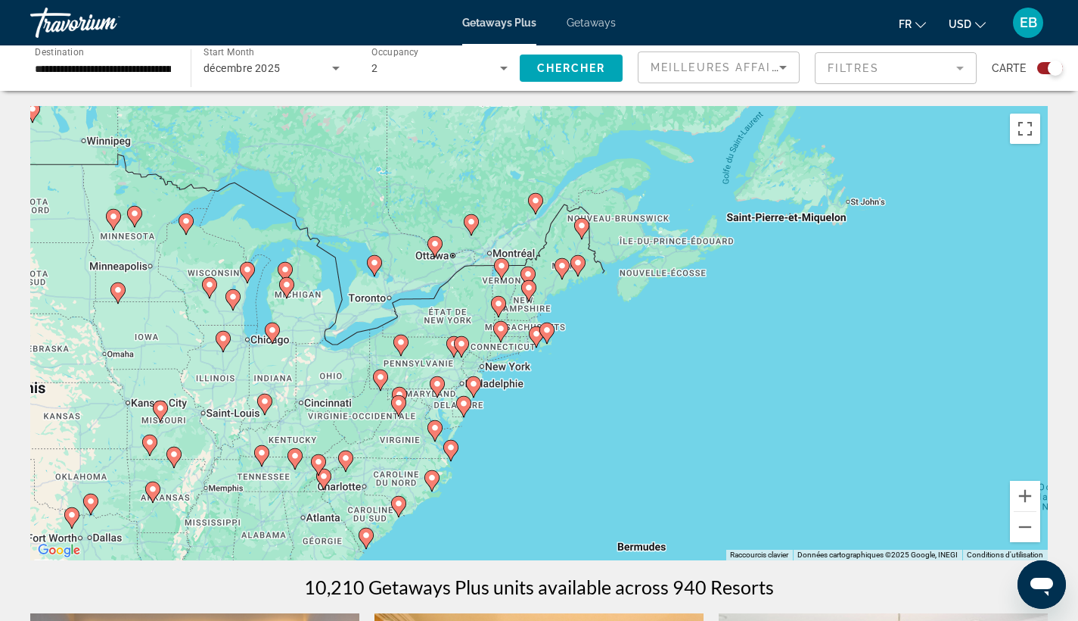
click at [548, 425] on div "Pour activer le glissement avec le clavier, appuyez sur Alt+Entrée. Une fois ce…" at bounding box center [539, 333] width 1018 height 454
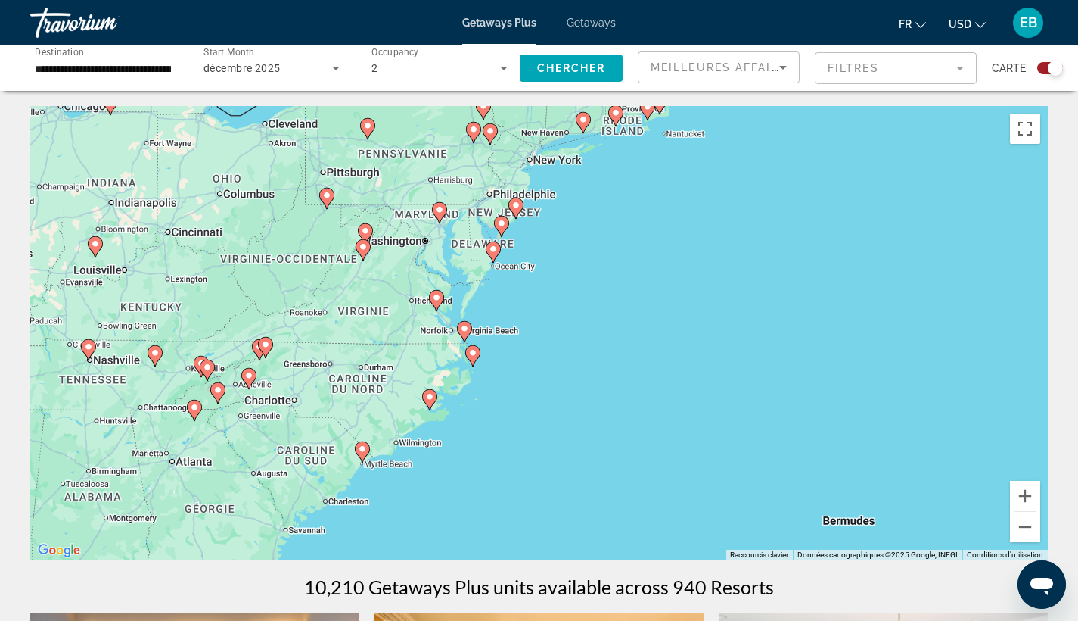
drag, startPoint x: 521, startPoint y: 381, endPoint x: 1028, endPoint y: 308, distance: 511.6
click at [1028, 308] on div "Pour activer le glissement avec le clavier, appuyez sur Alt+Entrée. Une fois ce…" at bounding box center [539, 333] width 1018 height 454
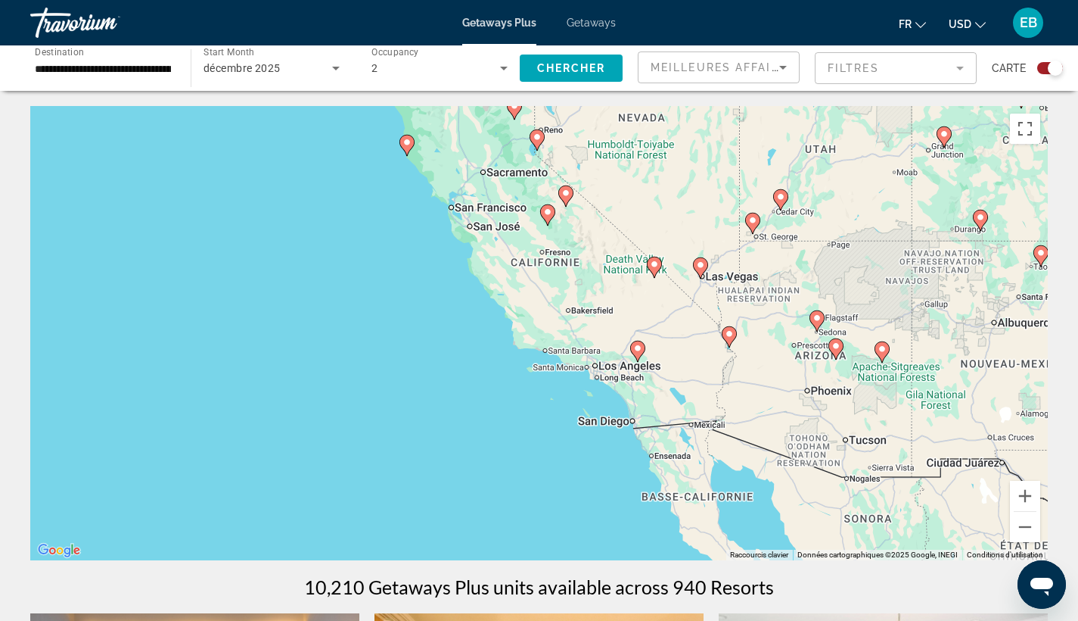
drag, startPoint x: 674, startPoint y: 374, endPoint x: 817, endPoint y: 67, distance: 338.6
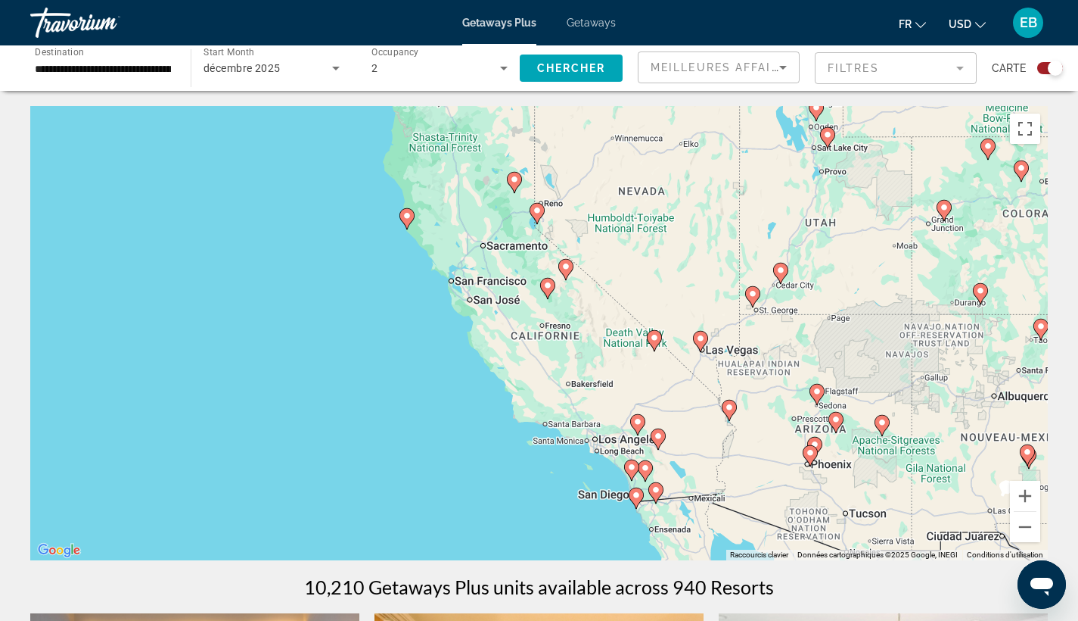
drag, startPoint x: 680, startPoint y: 158, endPoint x: 695, endPoint y: 307, distance: 149.1
click at [695, 307] on div "Pour activer le glissement avec le clavier, appuyez sur Alt+Entrée. Une fois ce…" at bounding box center [539, 333] width 1018 height 454
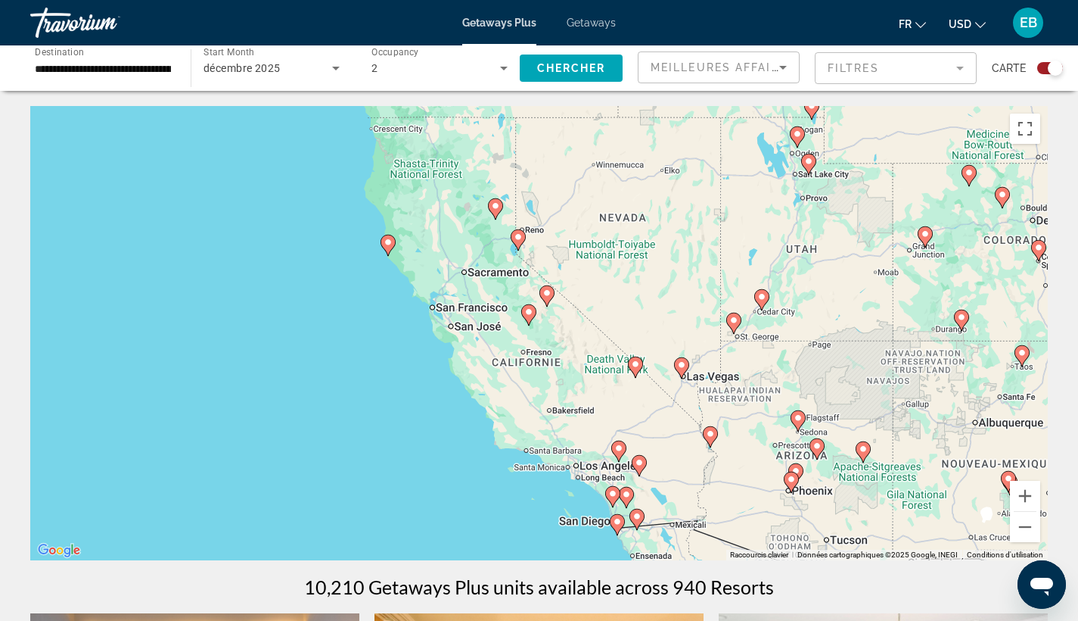
drag, startPoint x: 465, startPoint y: 391, endPoint x: 397, endPoint y: 299, distance: 115.2
click at [397, 299] on div "Pour activer le glissement avec le clavier, appuyez sur Alt+Entrée. Une fois ce…" at bounding box center [539, 333] width 1018 height 454
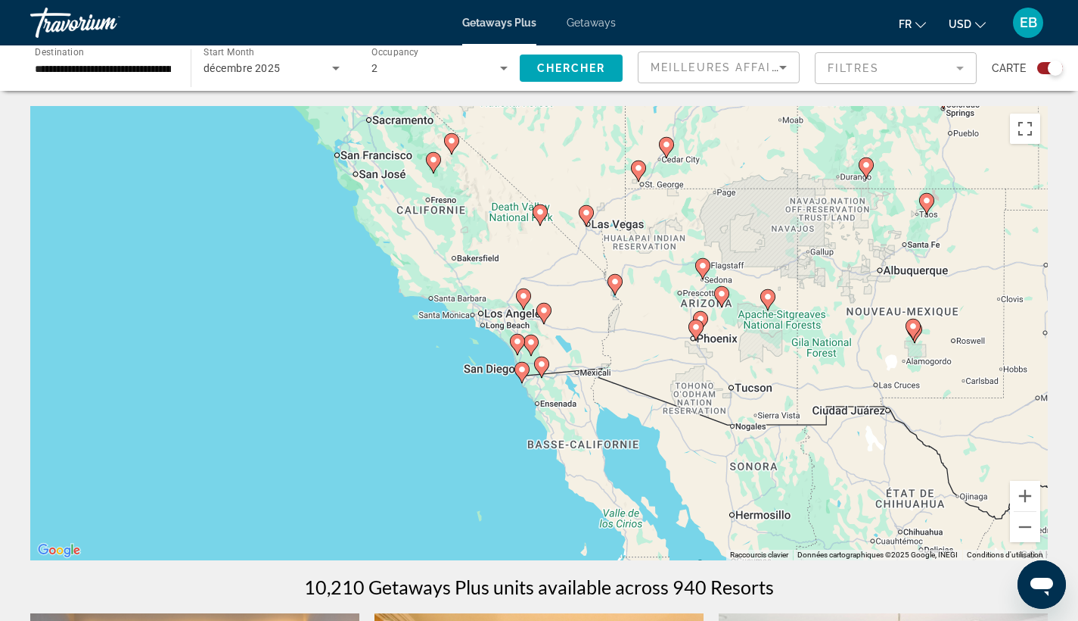
drag, startPoint x: 484, startPoint y: 438, endPoint x: 441, endPoint y: 349, distance: 98.8
click at [441, 349] on div "Pour activer le glissement avec le clavier, appuyez sur Alt+Entrée. Une fois ce…" at bounding box center [539, 333] width 1018 height 454
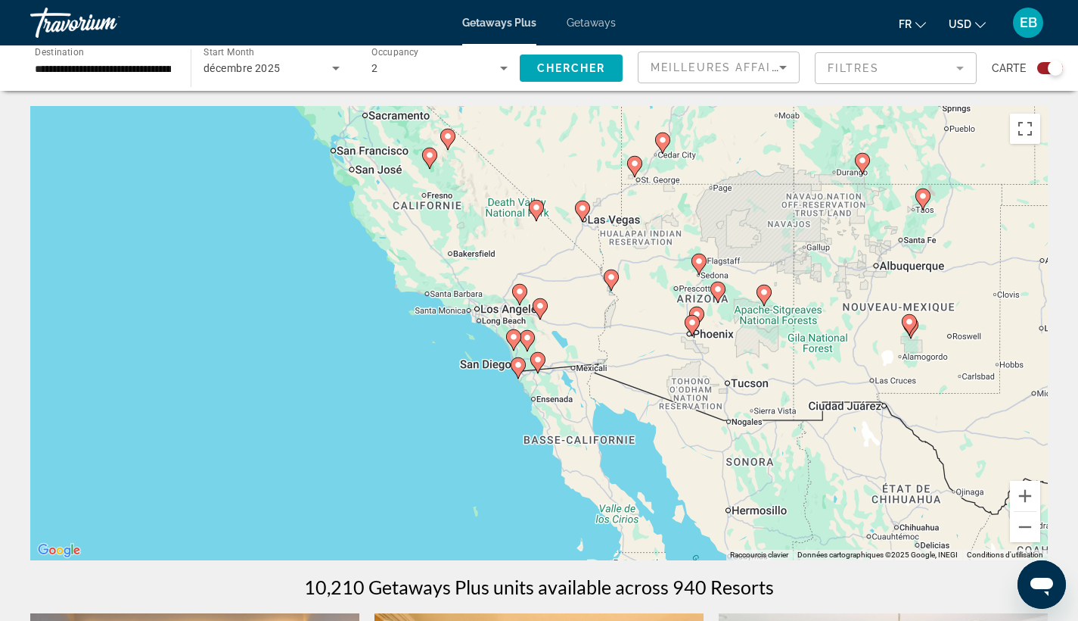
click at [513, 338] on image "Main content" at bounding box center [513, 336] width 9 height 9
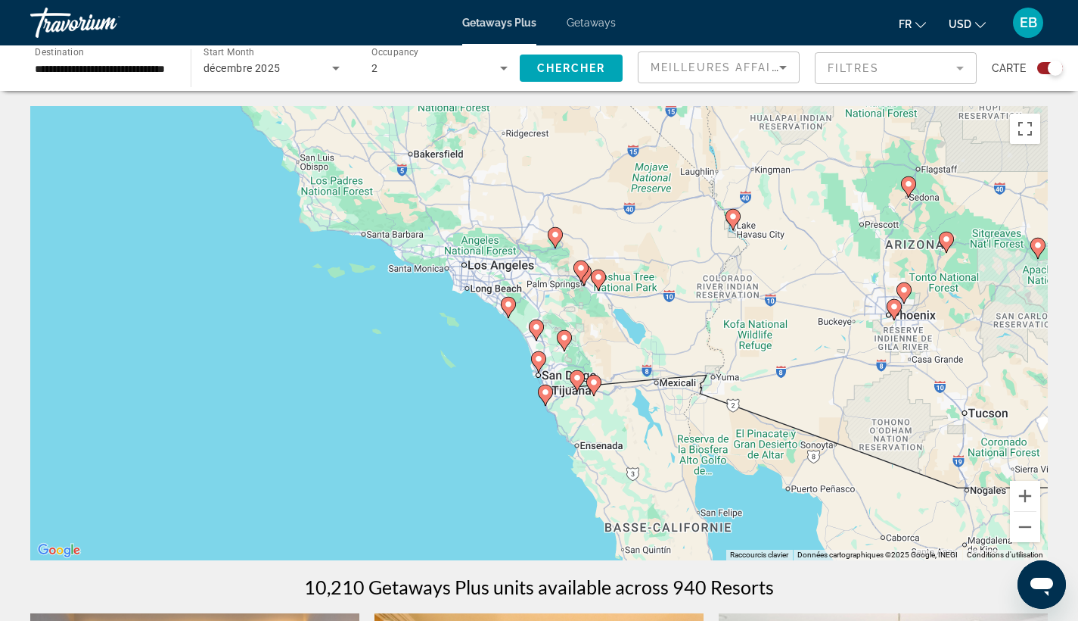
click at [506, 301] on image "Main content" at bounding box center [508, 304] width 9 height 9
type input "**********"
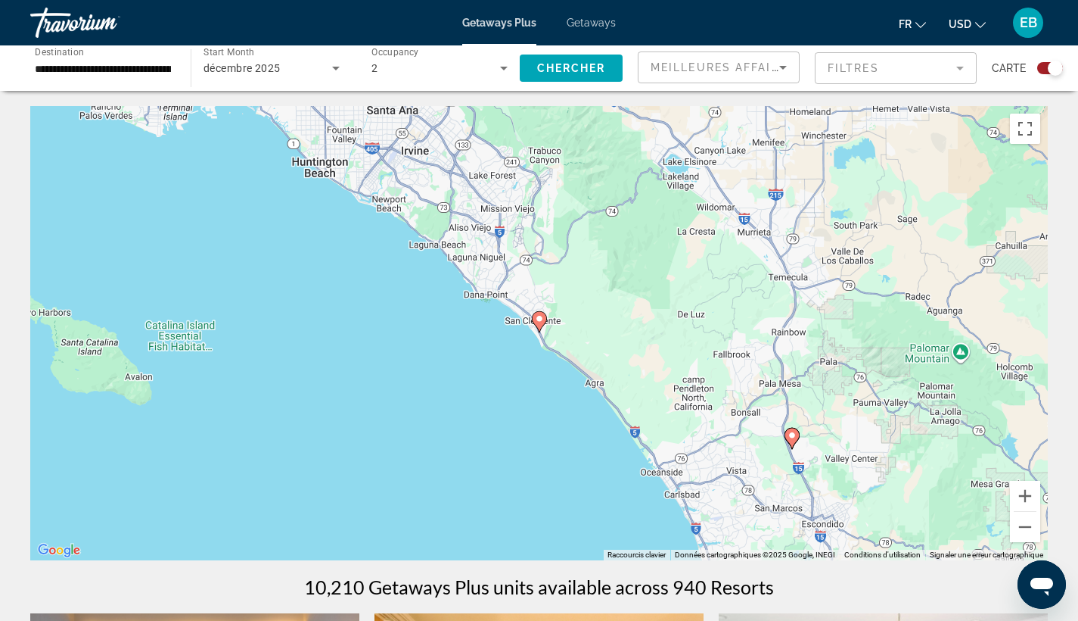
click at [535, 322] on image "Main content" at bounding box center [539, 318] width 9 height 9
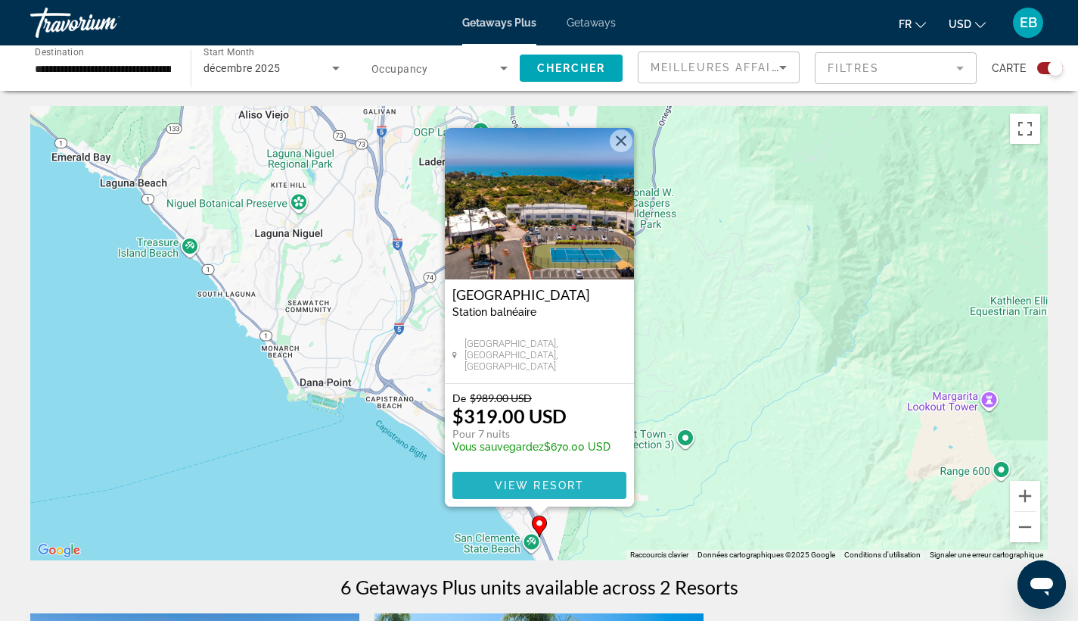
click at [508, 483] on span "View Resort" at bounding box center [538, 485] width 89 height 12
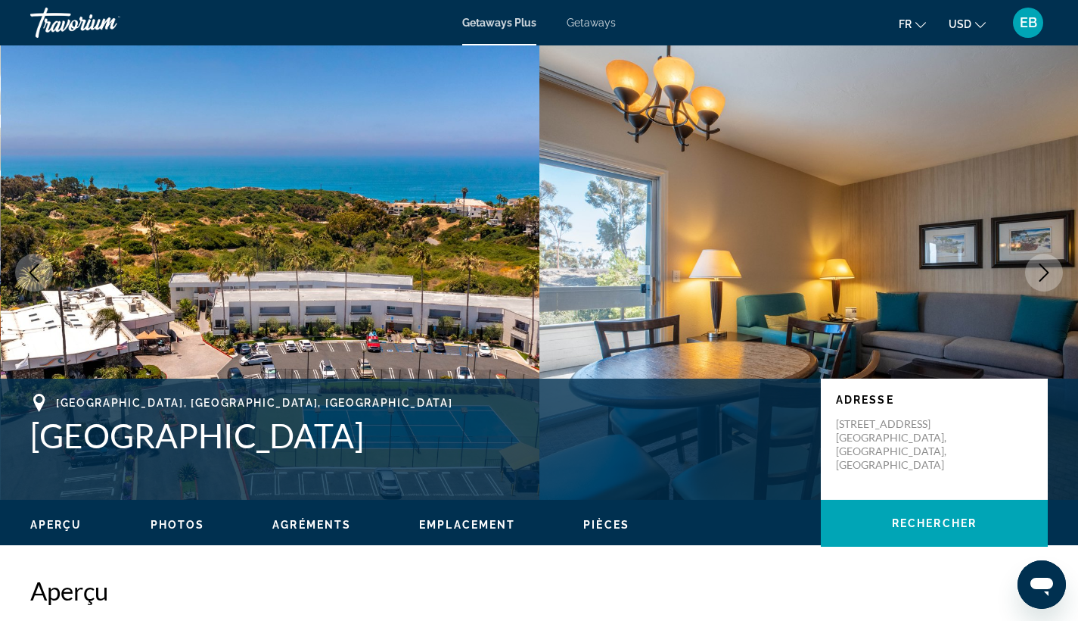
click at [983, 13] on button "USD USD ($) MXN (Mex$) CAD (Can$) GBP (£) EUR (€) AUD (A$) NZD (NZ$) CNY (CN¥)" at bounding box center [967, 24] width 37 height 22
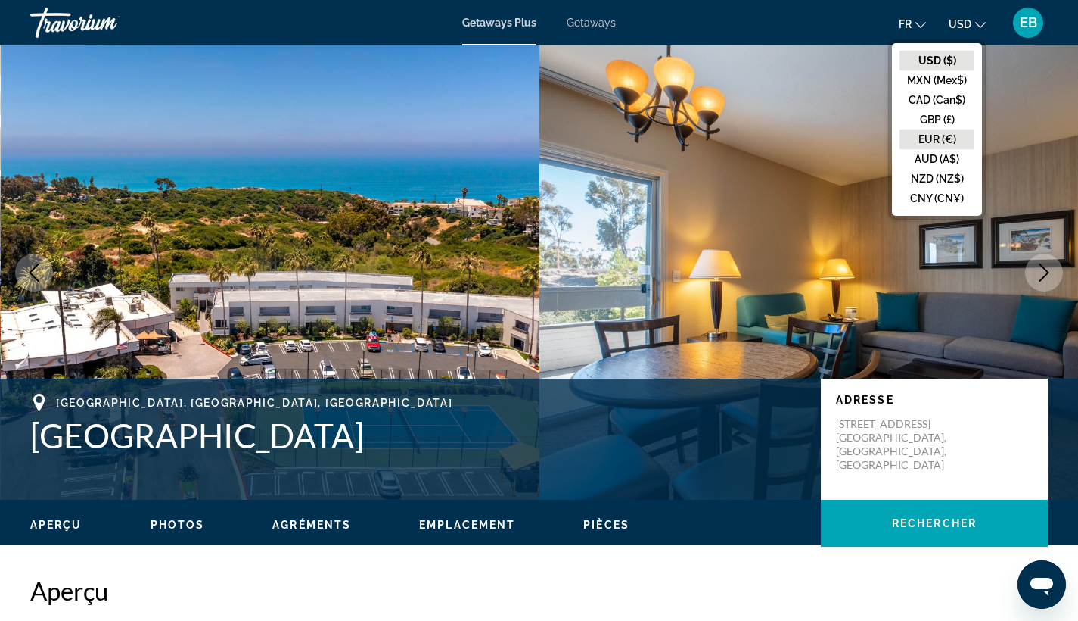
click at [932, 142] on button "EUR (€)" at bounding box center [937, 139] width 75 height 20
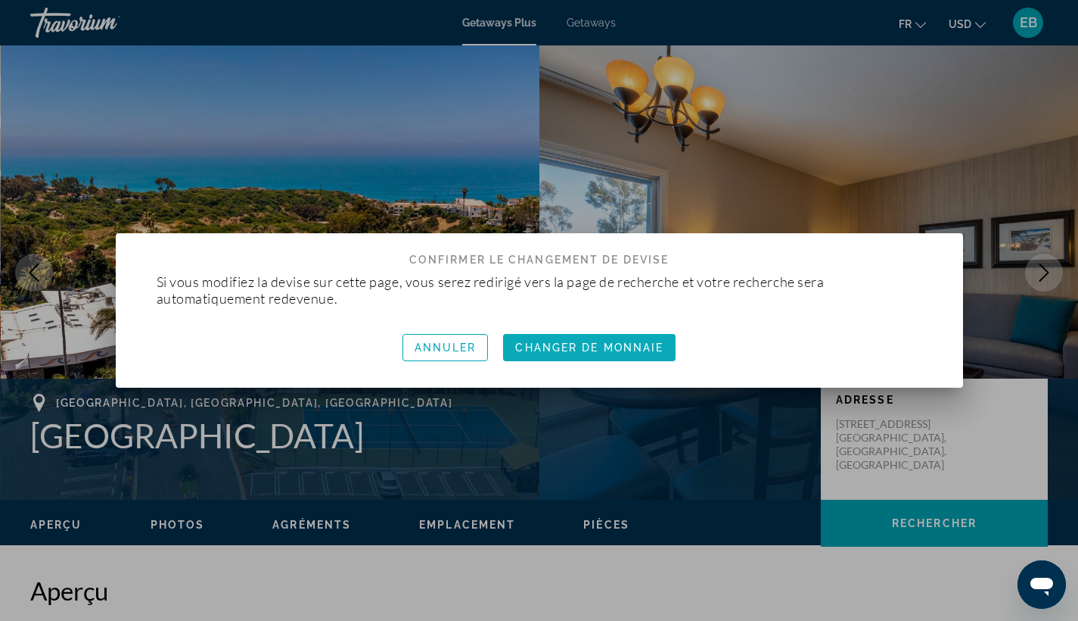
click at [604, 359] on span "button" at bounding box center [589, 347] width 173 height 36
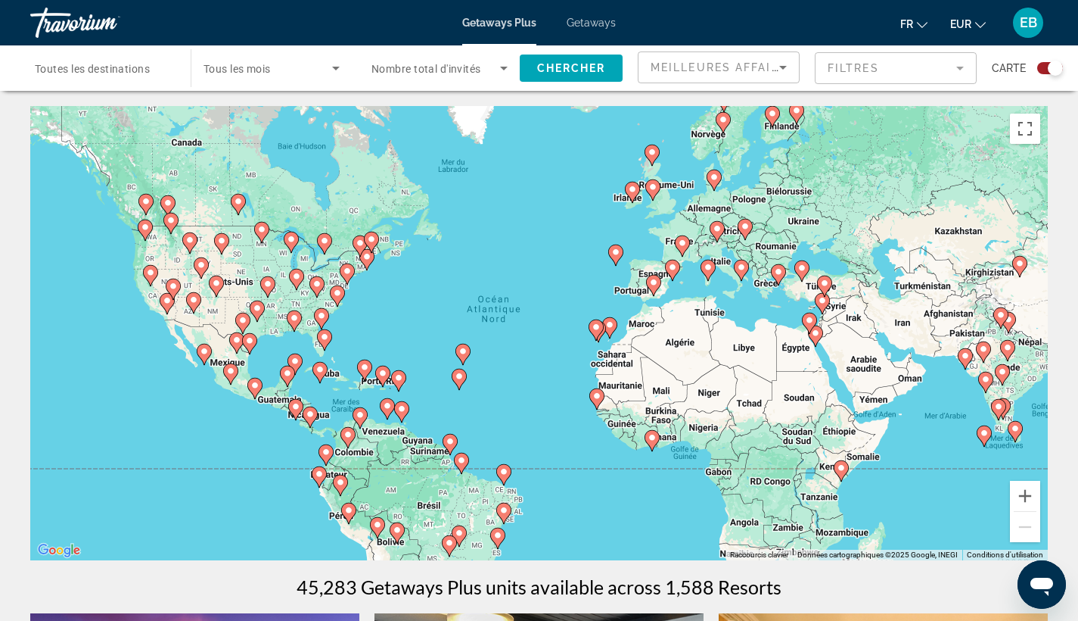
click at [184, 390] on div "Pour activer le glissement avec le clavier, appuyez sur Alt+Entrée. Une fois ce…" at bounding box center [539, 333] width 1018 height 454
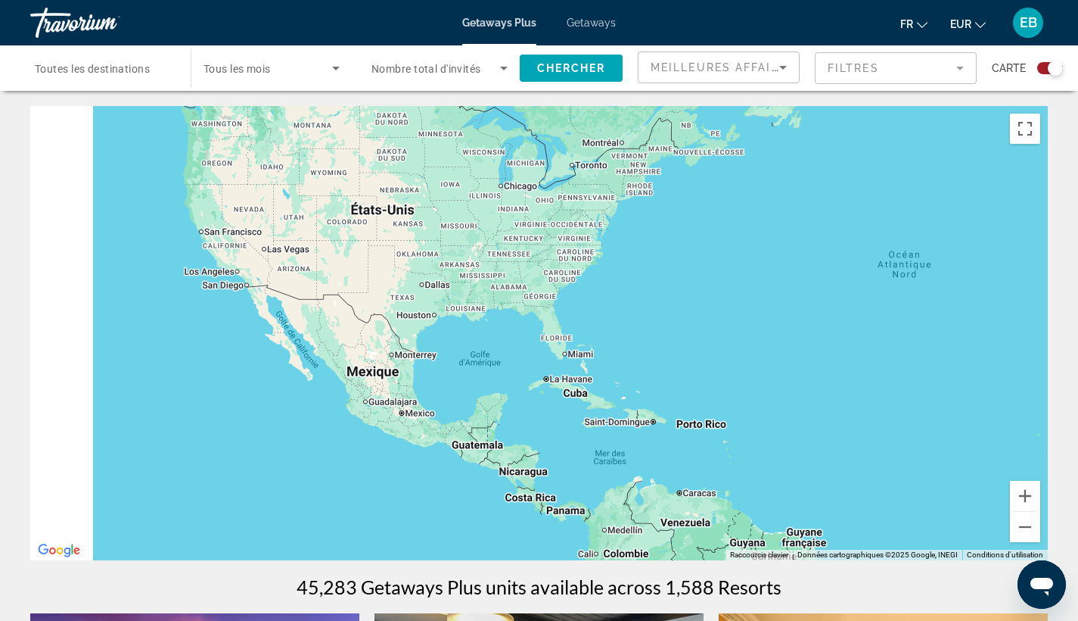
drag, startPoint x: 123, startPoint y: 301, endPoint x: 344, endPoint y: 438, distance: 260.6
click at [344, 438] on div "Pour activer le glissement avec le clavier, appuyez sur Alt+Entrée. Une fois ce…" at bounding box center [539, 333] width 1018 height 454
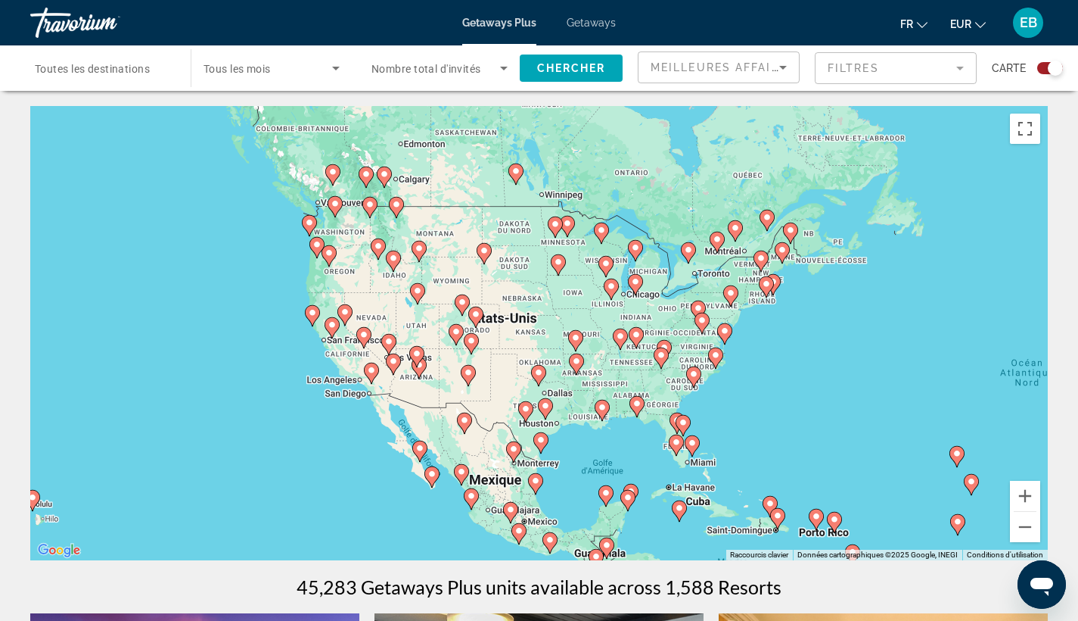
click at [336, 334] on gmp-advanced-marker "Main content" at bounding box center [332, 327] width 15 height 23
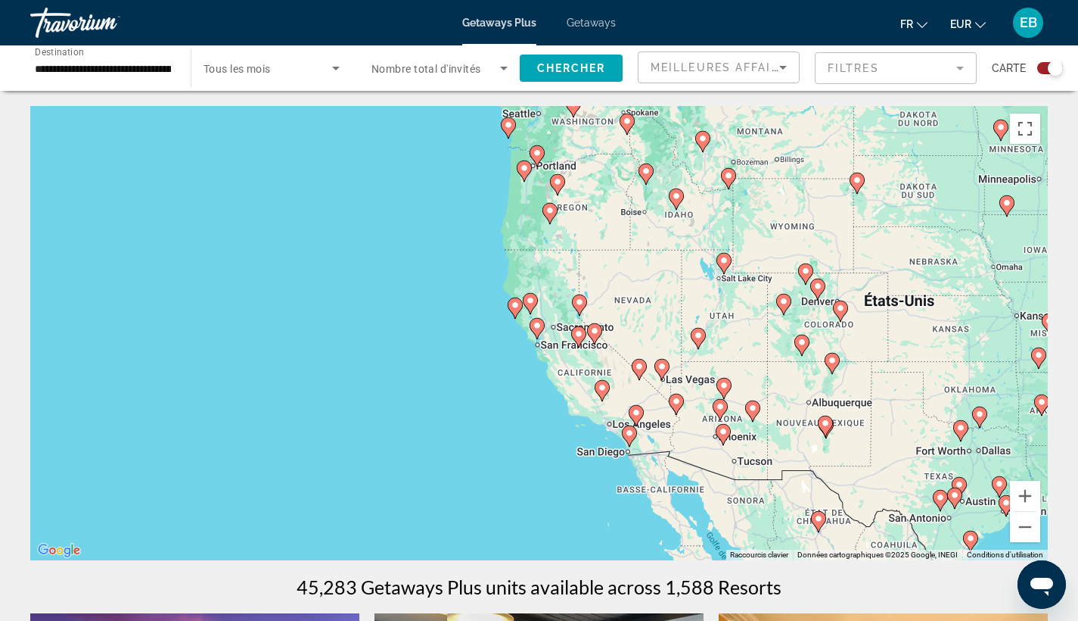
click at [536, 331] on icon "Main content" at bounding box center [537, 329] width 14 height 20
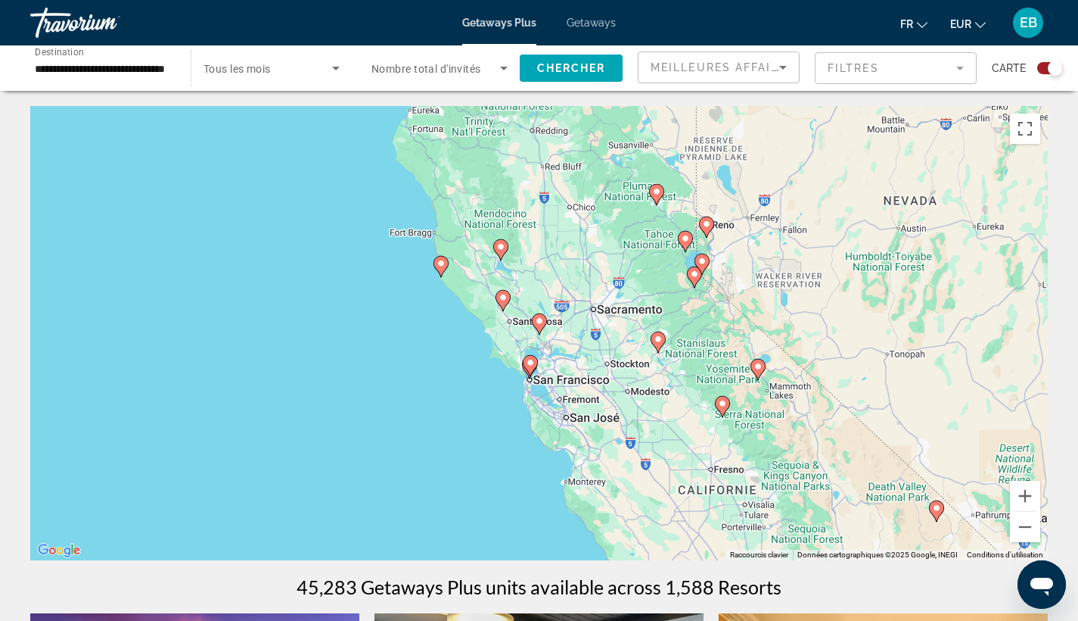
click at [531, 373] on icon "Main content" at bounding box center [530, 366] width 14 height 20
type input "**********"
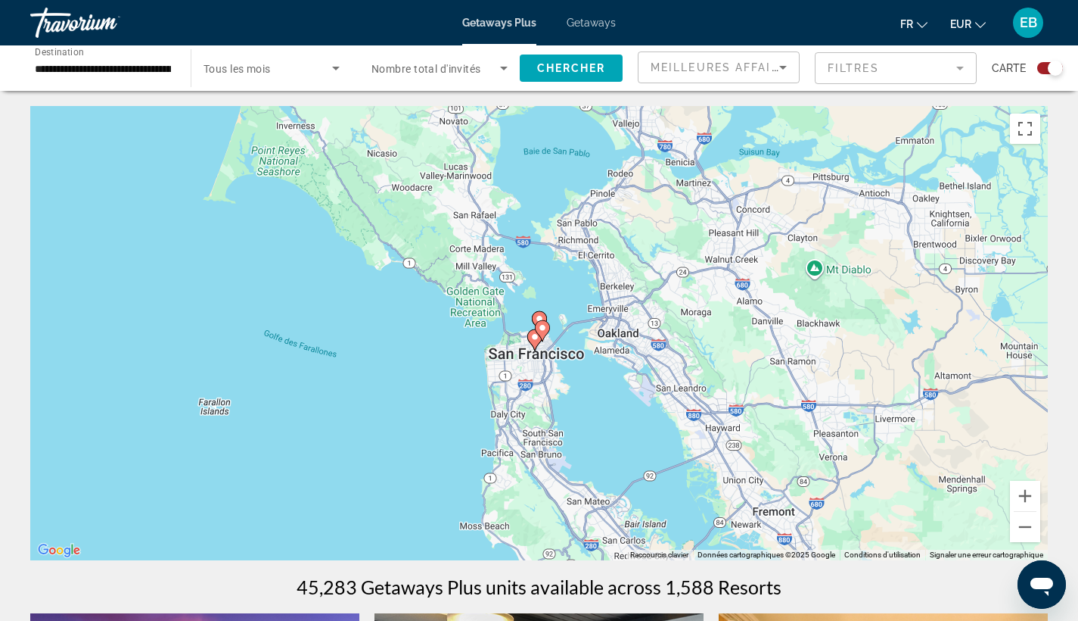
click at [539, 324] on image "Main content" at bounding box center [542, 327] width 9 height 9
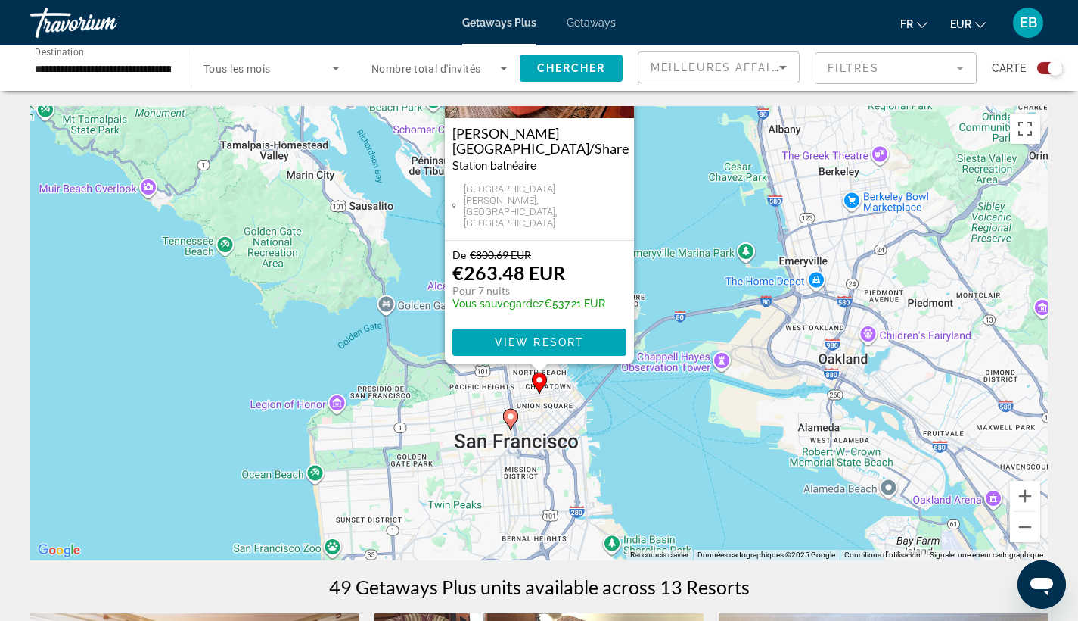
drag, startPoint x: 379, startPoint y: 472, endPoint x: 379, endPoint y: 336, distance: 136.2
click at [379, 336] on div "Pour activer le glissement avec le clavier, appuyez sur Alt+Entrée. Une fois ce…" at bounding box center [539, 333] width 1018 height 454
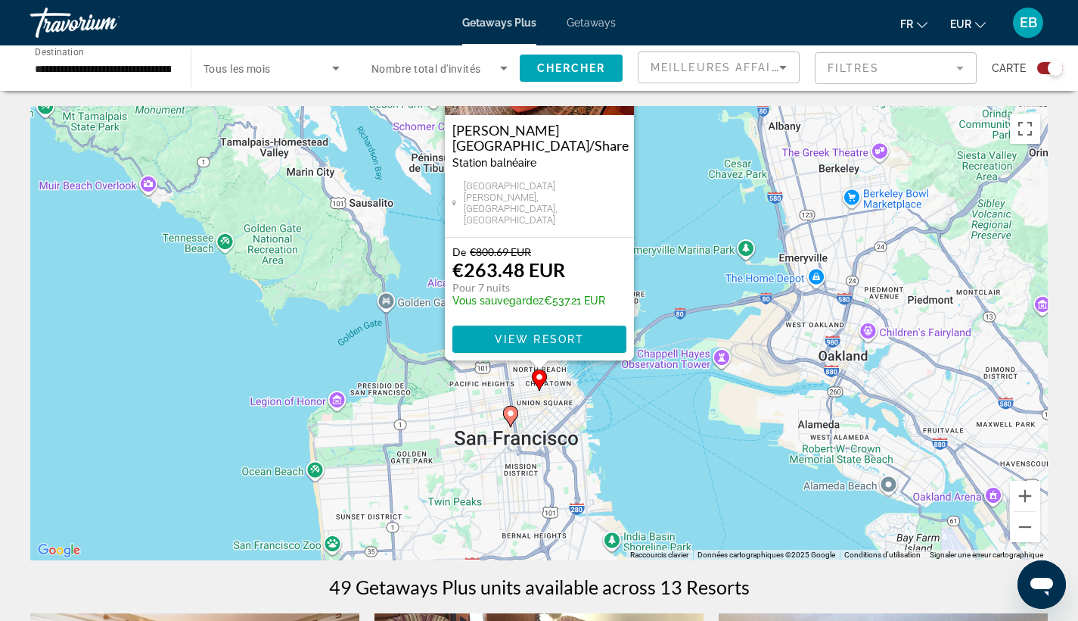
click at [513, 422] on gmp-advanced-marker "Main content" at bounding box center [510, 416] width 15 height 23
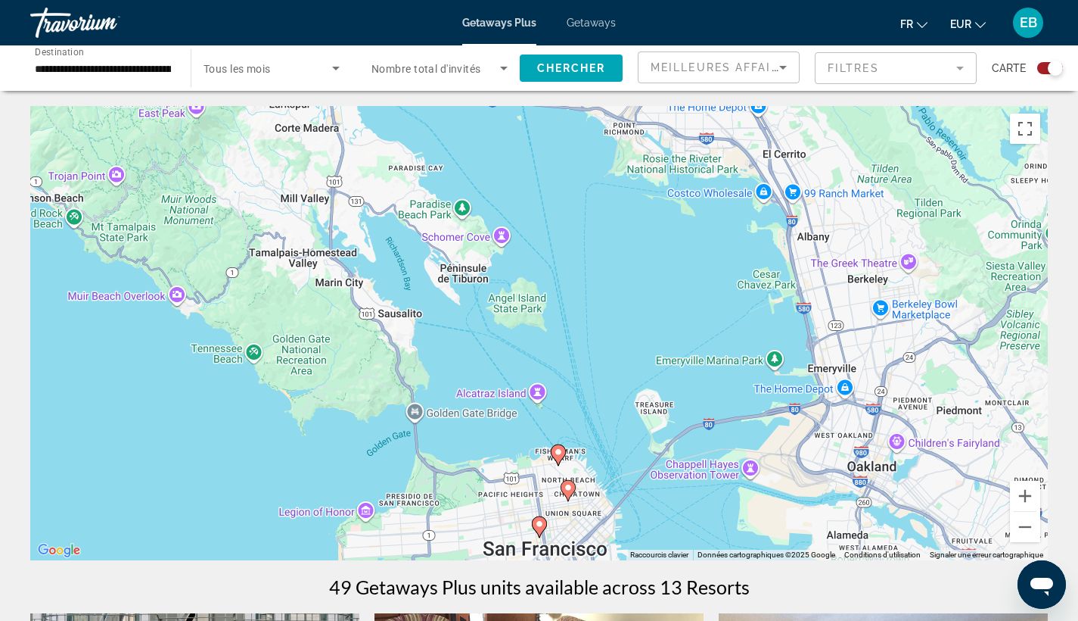
click at [543, 524] on image "Main content" at bounding box center [539, 523] width 9 height 9
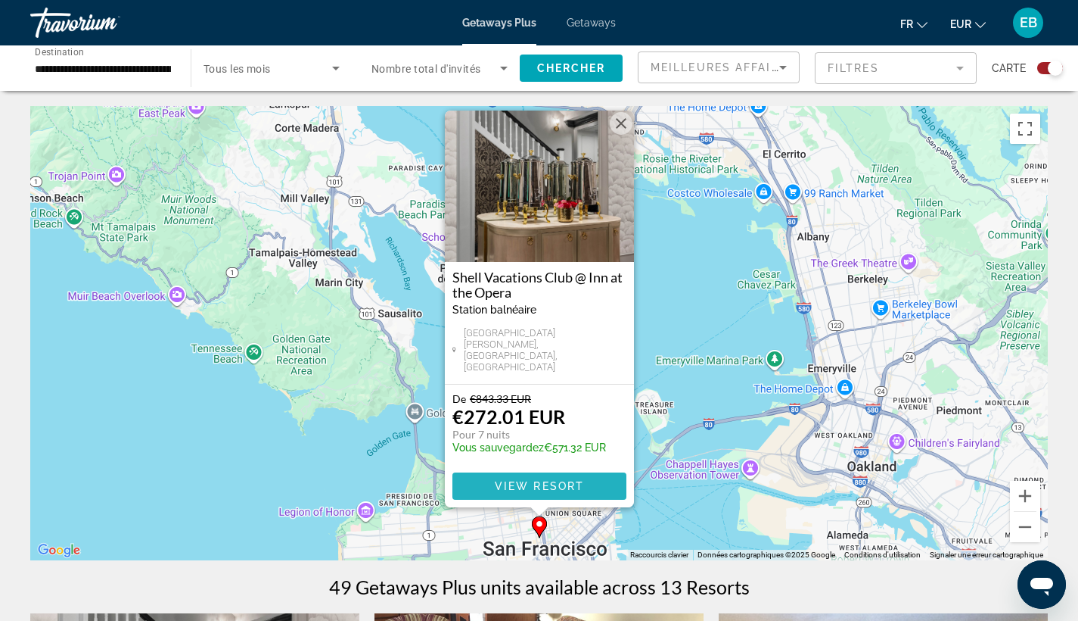
click at [551, 481] on span "View Resort" at bounding box center [538, 486] width 89 height 12
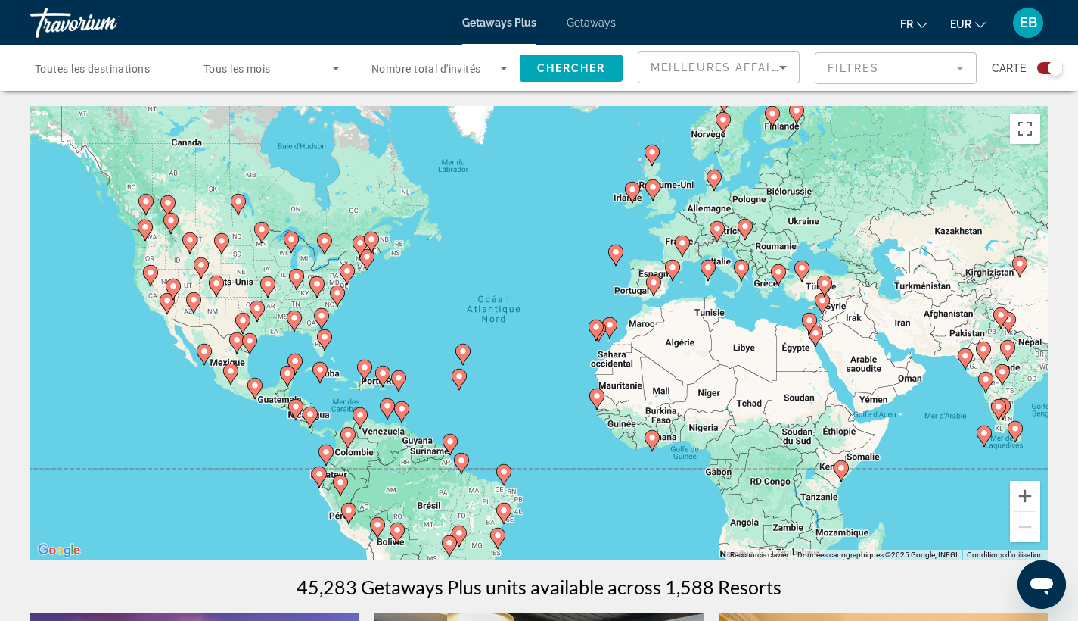
click at [260, 58] on div "Search widget" at bounding box center [272, 68] width 136 height 42
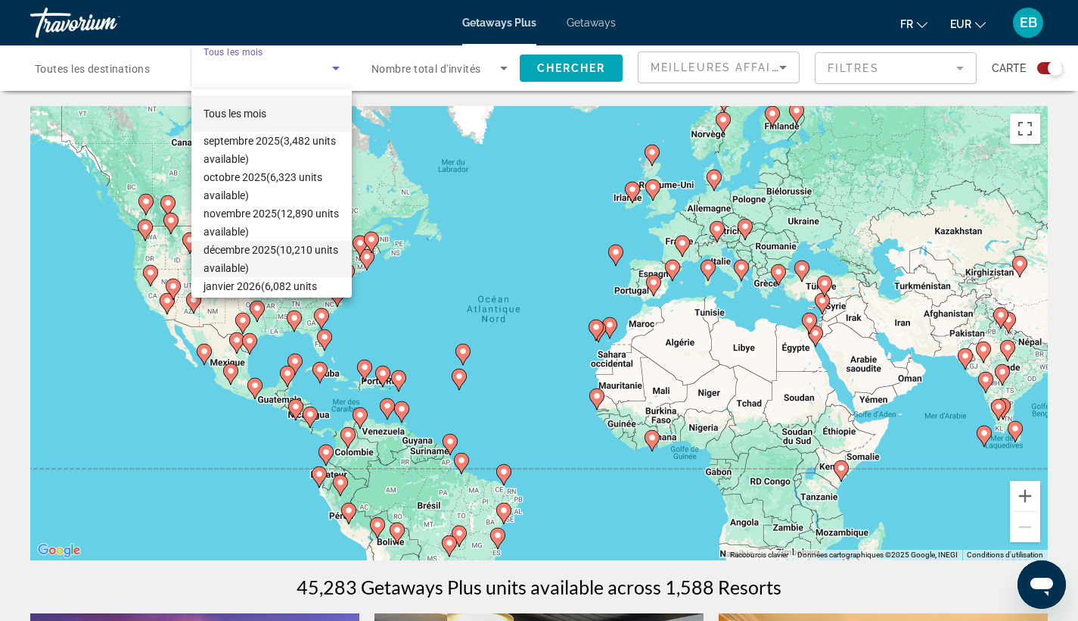
click at [234, 254] on span "décembre 2025 (10,210 units available)" at bounding box center [272, 259] width 136 height 36
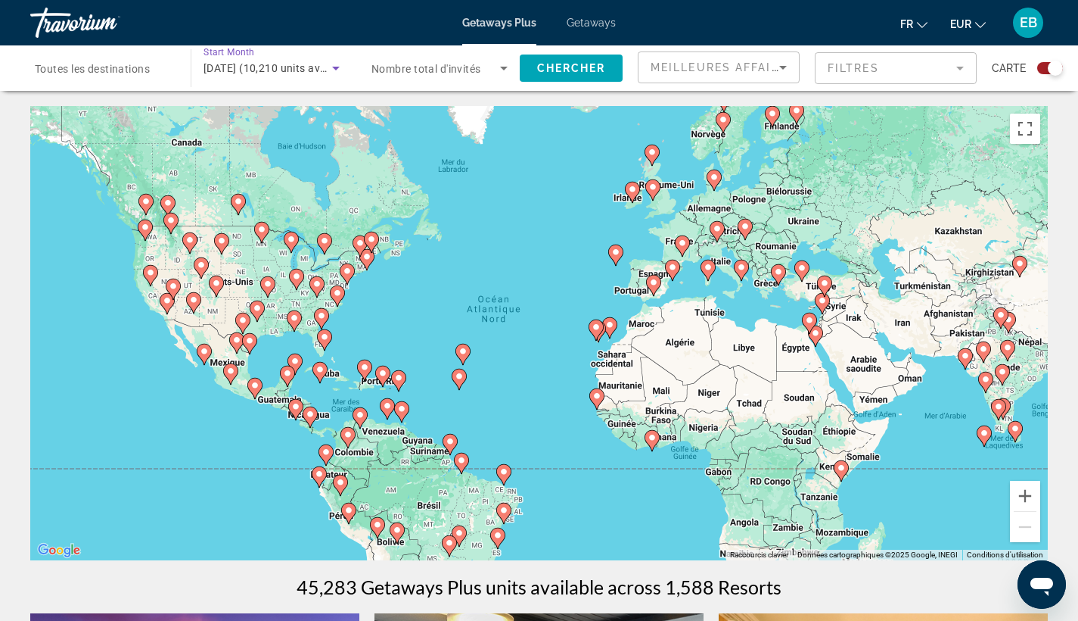
click at [448, 64] on span "Nombre total d'invités" at bounding box center [427, 69] width 110 height 12
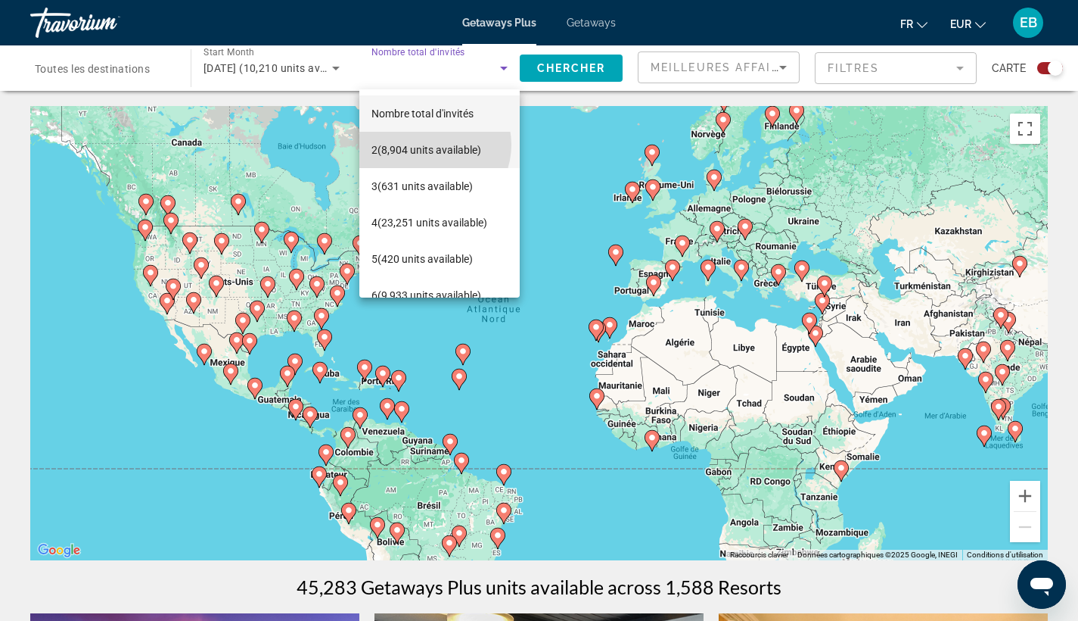
click at [429, 145] on span "2 (8,904 units available)" at bounding box center [427, 150] width 110 height 18
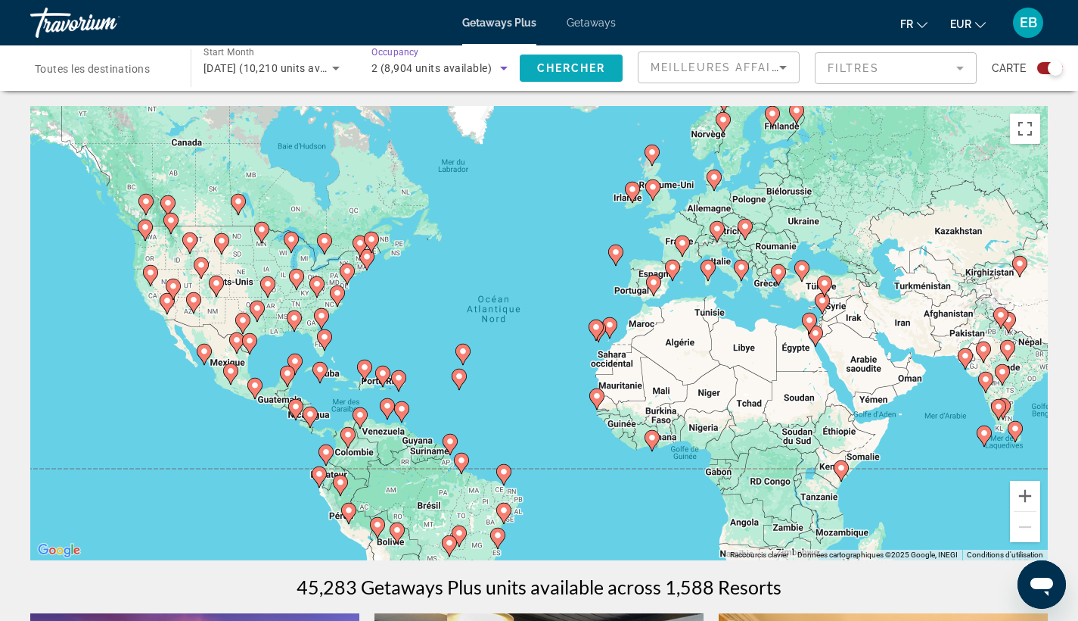
click at [561, 81] on span "Search widget" at bounding box center [571, 68] width 103 height 36
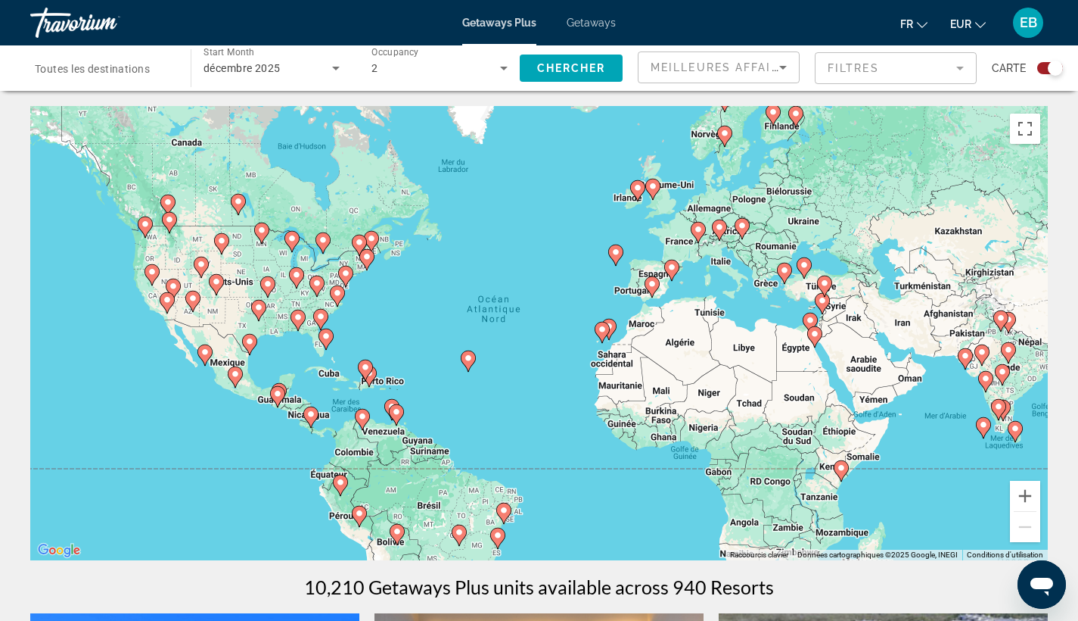
click at [194, 392] on div "Pour activer le glissement avec le clavier, appuyez sur Alt+Entrée. Une fois ce…" at bounding box center [539, 333] width 1018 height 454
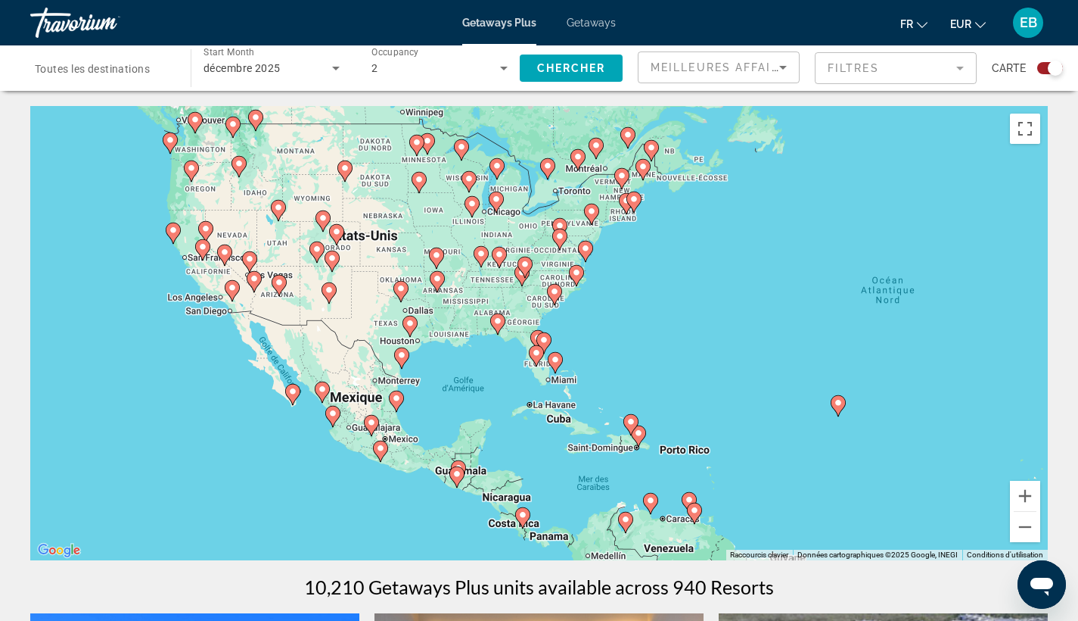
drag, startPoint x: 101, startPoint y: 264, endPoint x: 242, endPoint y: 365, distance: 173.7
click at [242, 365] on div "Pour activer le glissement avec le clavier, appuyez sur Alt+Entrée. Une fois ce…" at bounding box center [539, 333] width 1018 height 454
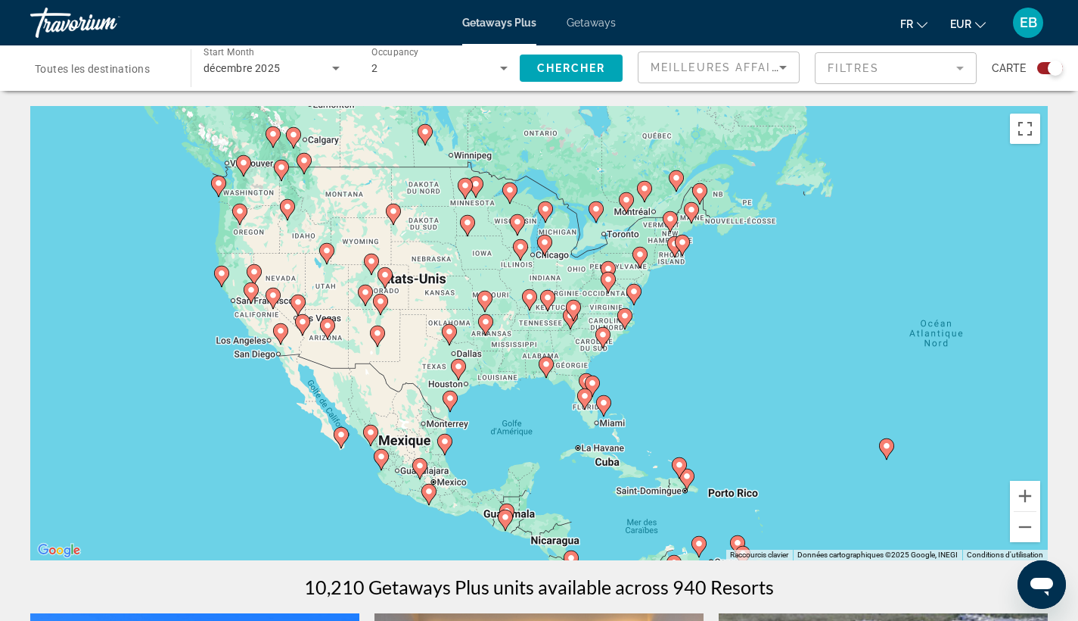
click at [222, 313] on div "Pour activer le glissement avec le clavier, appuyez sur Alt+Entrée. Une fois ce…" at bounding box center [539, 333] width 1018 height 454
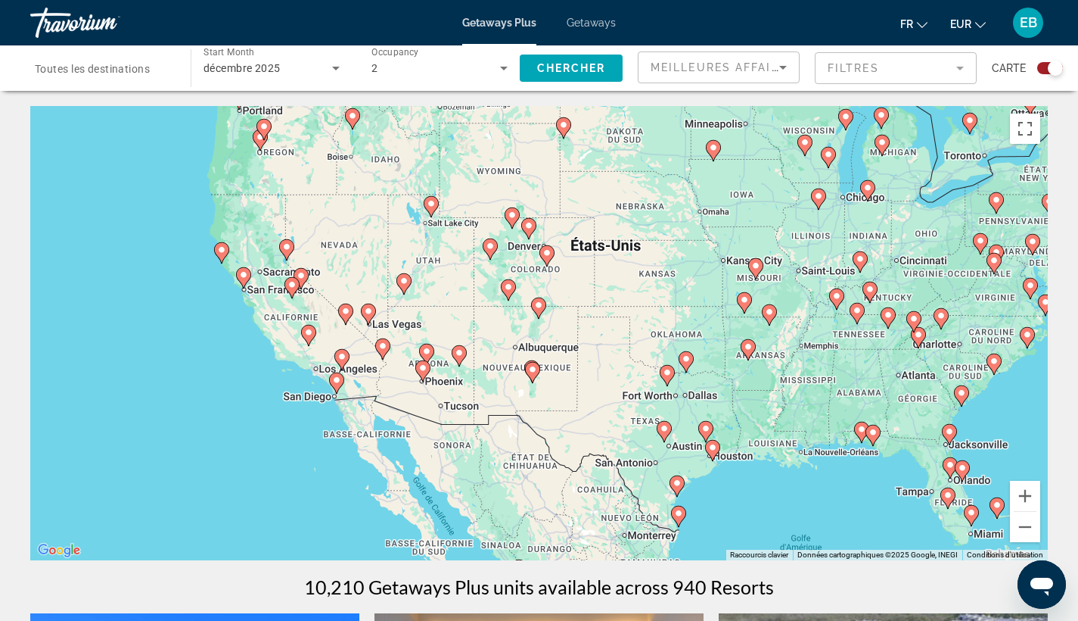
click at [303, 439] on div "Pour activer le glissement avec le clavier, appuyez sur Alt+Entrée. Une fois ce…" at bounding box center [539, 333] width 1018 height 454
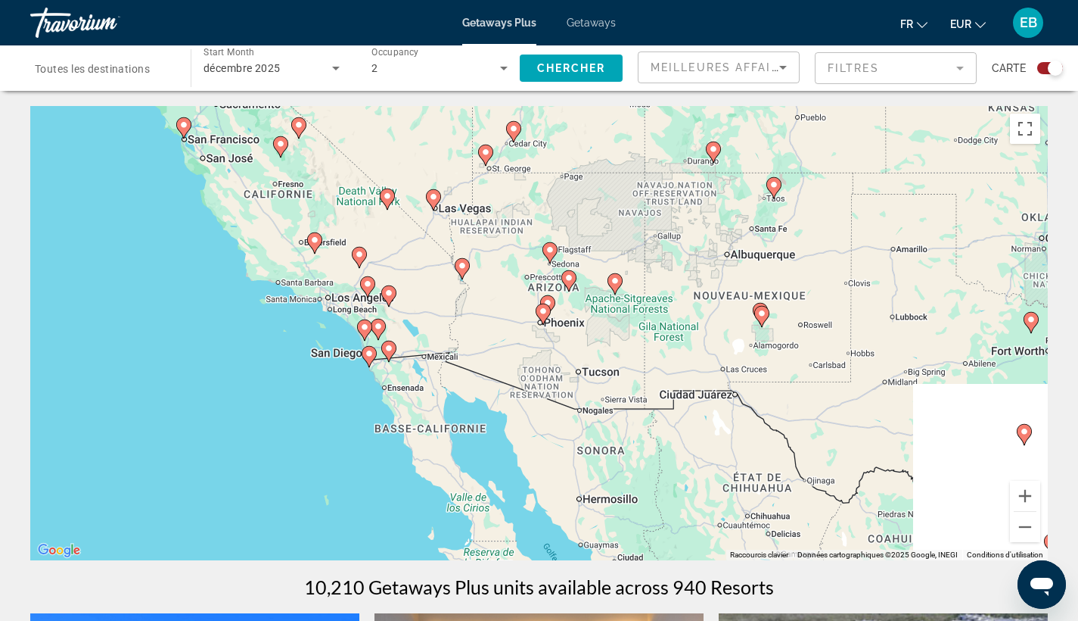
click at [308, 347] on div "Pour activer le glissement avec le clavier, appuyez sur Alt+Entrée. Une fois ce…" at bounding box center [539, 333] width 1018 height 454
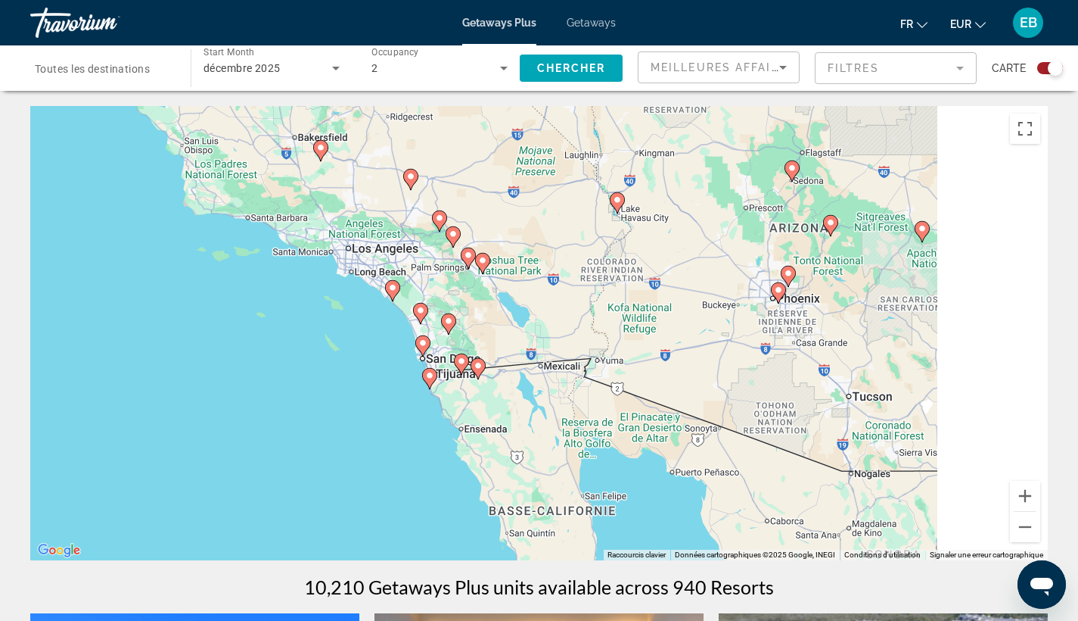
click at [373, 346] on div "Pour activer le glissement avec le clavier, appuyez sur Alt+Entrée. Une fois ce…" at bounding box center [539, 333] width 1018 height 454
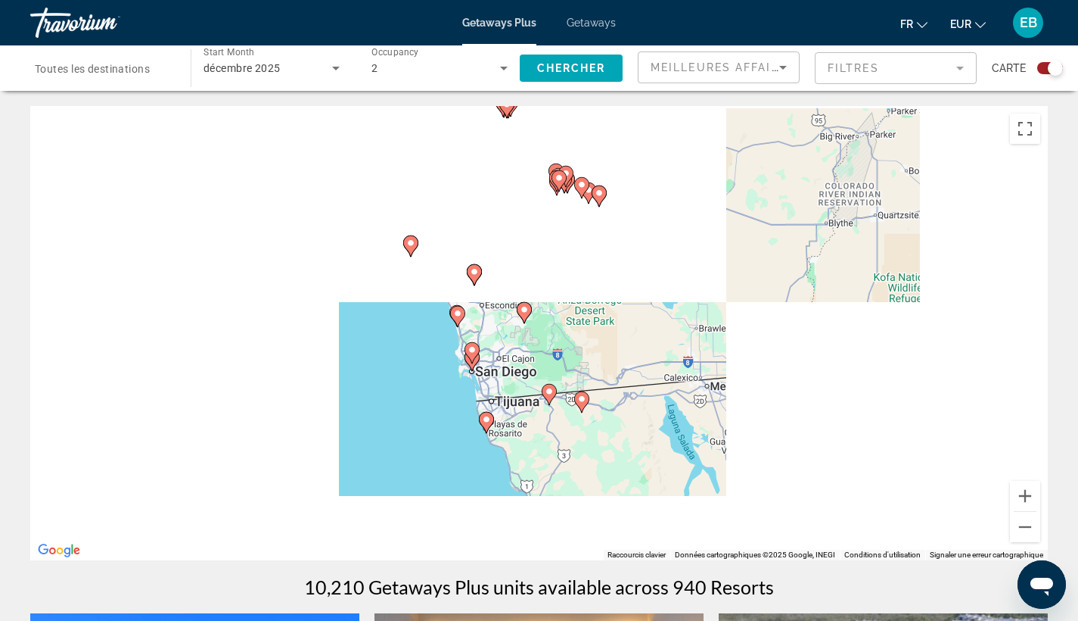
click at [443, 381] on div "Pour activer le glissement avec le clavier, appuyez sur Alt+Entrée. Une fois ce…" at bounding box center [539, 333] width 1018 height 454
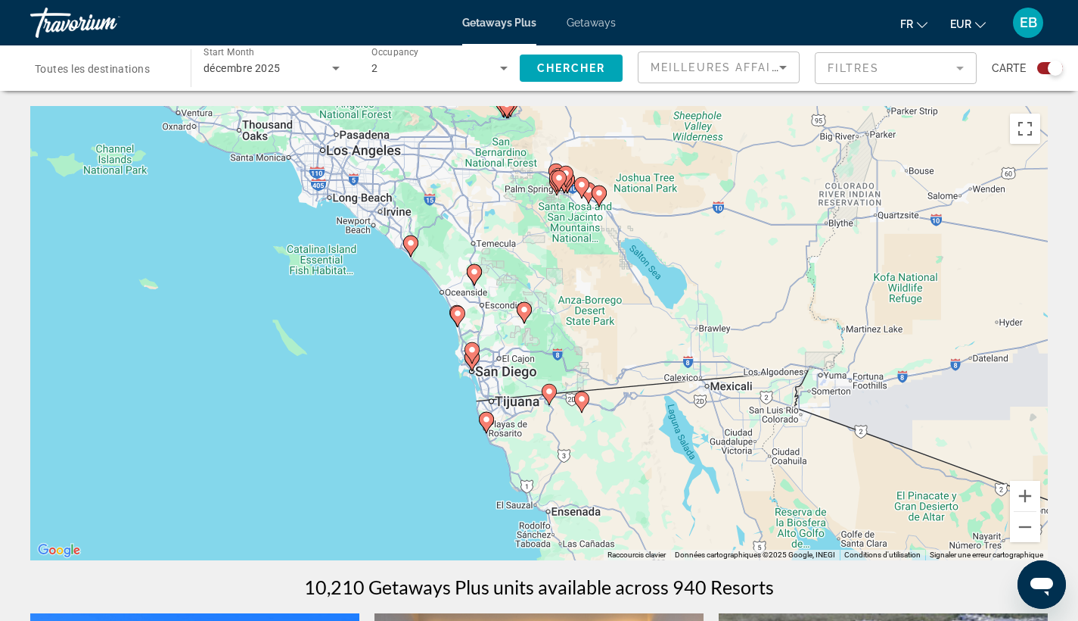
click at [443, 381] on div "Pour activer le glissement avec le clavier, appuyez sur Alt+Entrée. Une fois ce…" at bounding box center [539, 333] width 1018 height 454
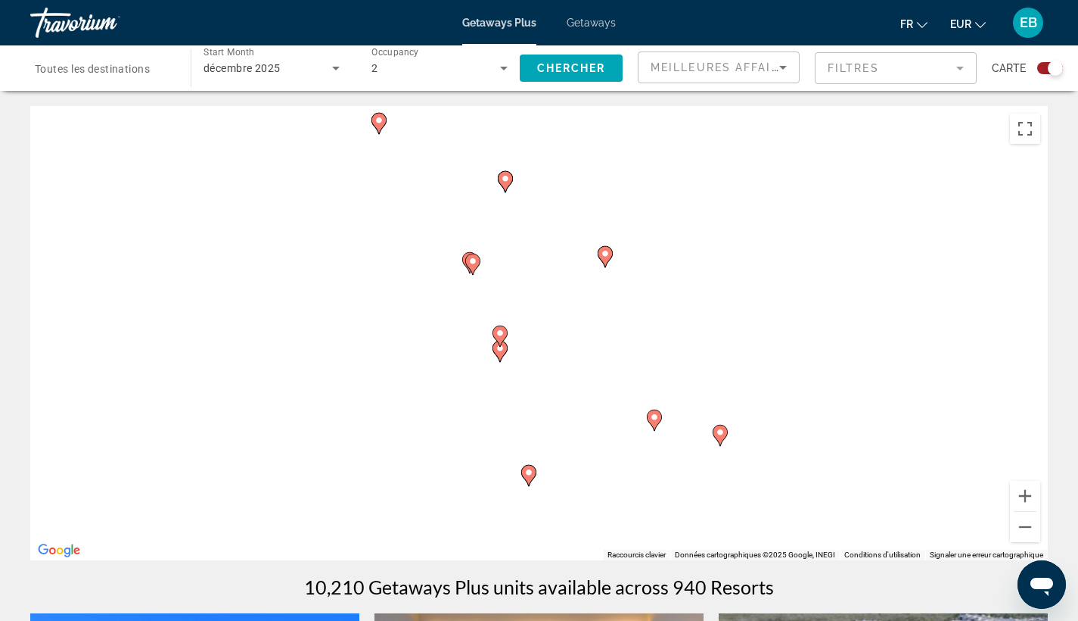
click at [456, 377] on div "Pour activer le glissement avec le clavier, appuyez sur Alt+Entrée. Une fois ce…" at bounding box center [539, 333] width 1018 height 454
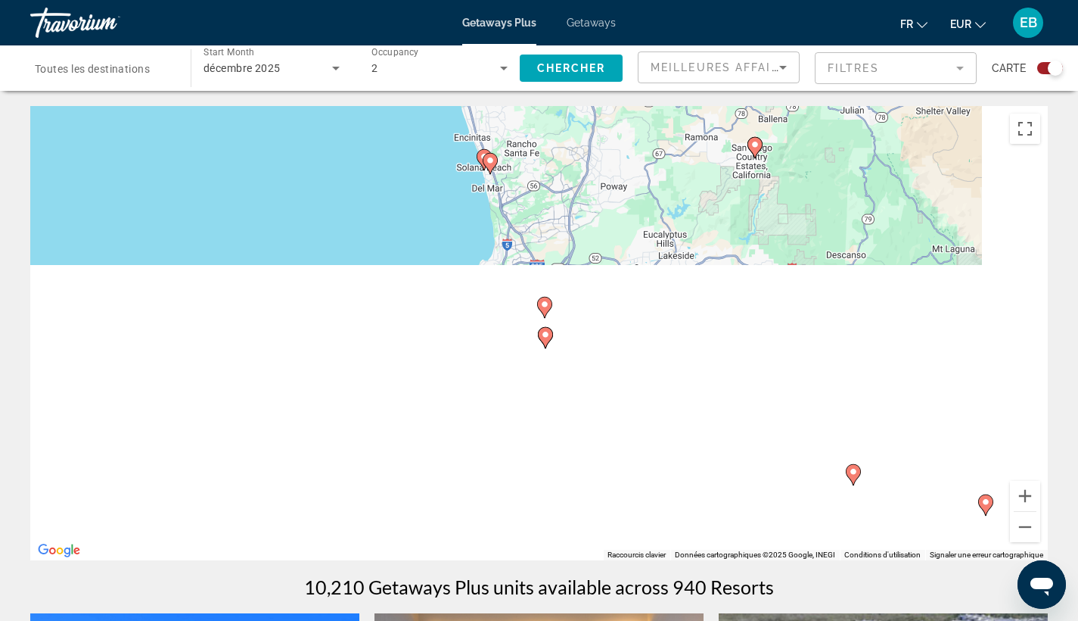
click at [497, 413] on div "Pour activer le glissement avec le clavier, appuyez sur Alt+Entrée. Une fois ce…" at bounding box center [539, 333] width 1018 height 454
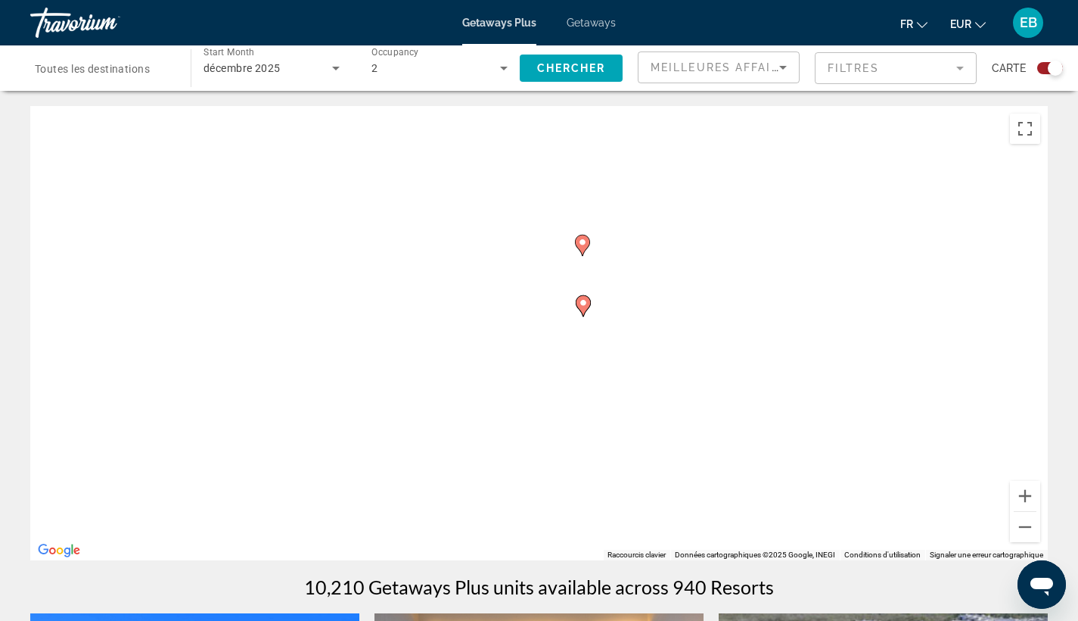
drag, startPoint x: 566, startPoint y: 344, endPoint x: 512, endPoint y: 431, distance: 102.3
click at [512, 431] on div "Pour activer le glissement avec le clavier, appuyez sur Alt+Entrée. Une fois ce…" at bounding box center [539, 333] width 1018 height 454
click at [535, 369] on icon "Main content" at bounding box center [533, 366] width 14 height 20
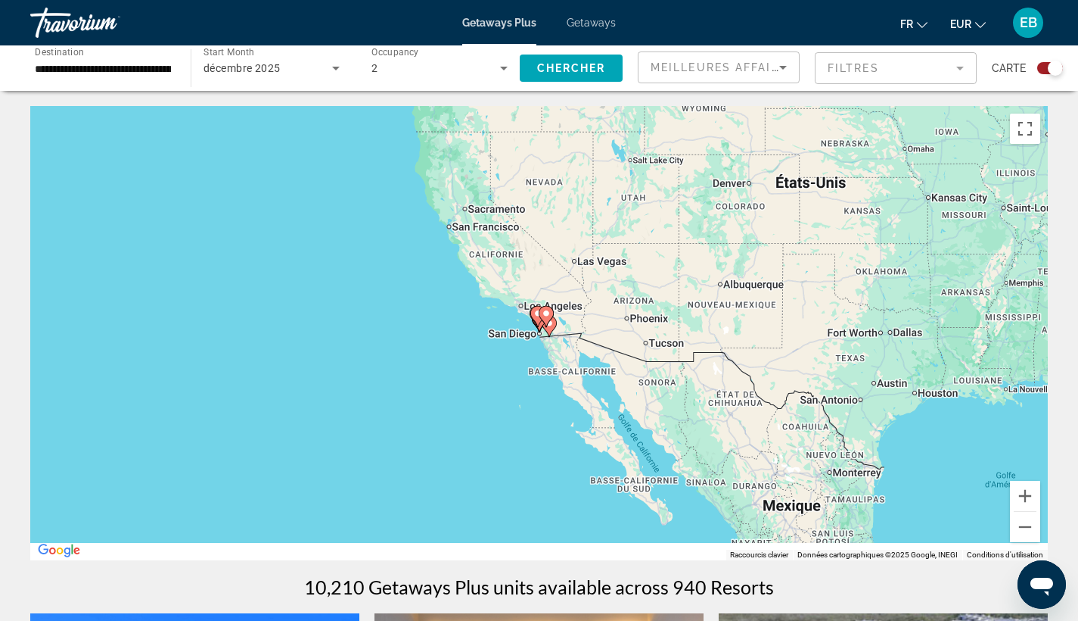
click at [543, 316] on image "Main content" at bounding box center [546, 313] width 9 height 9
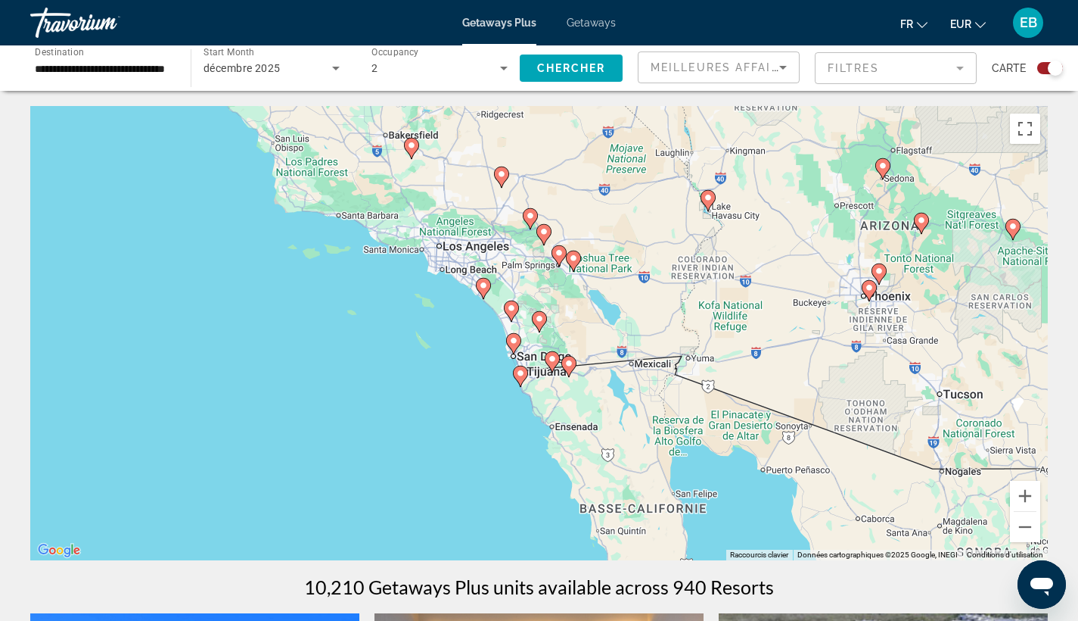
click at [514, 349] on icon "Main content" at bounding box center [513, 344] width 14 height 20
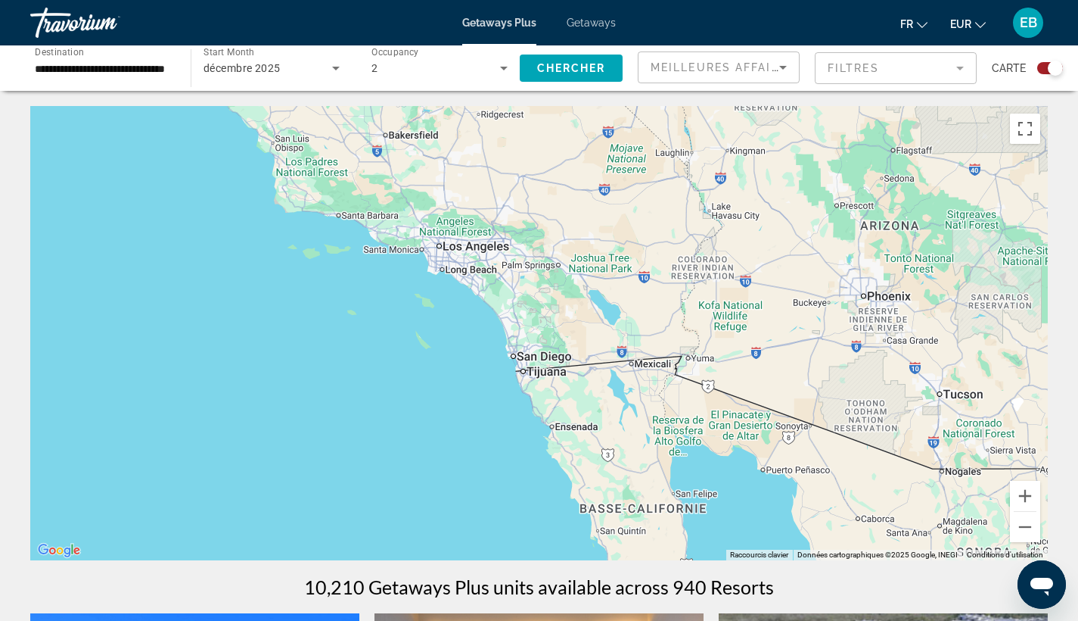
type input "**********"
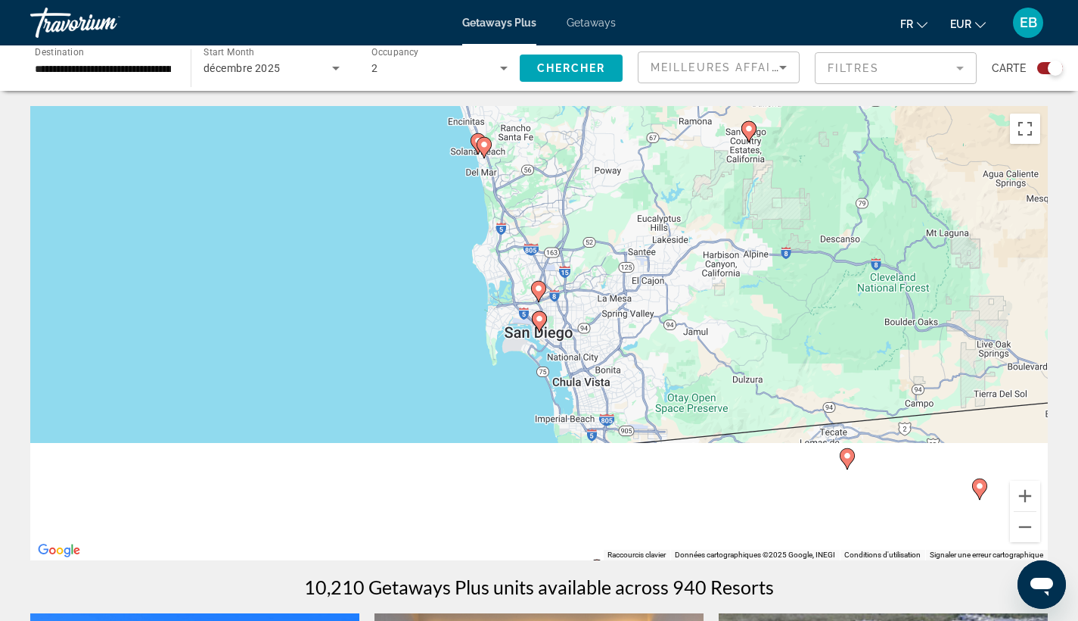
click at [542, 322] on image "Main content" at bounding box center [539, 318] width 9 height 9
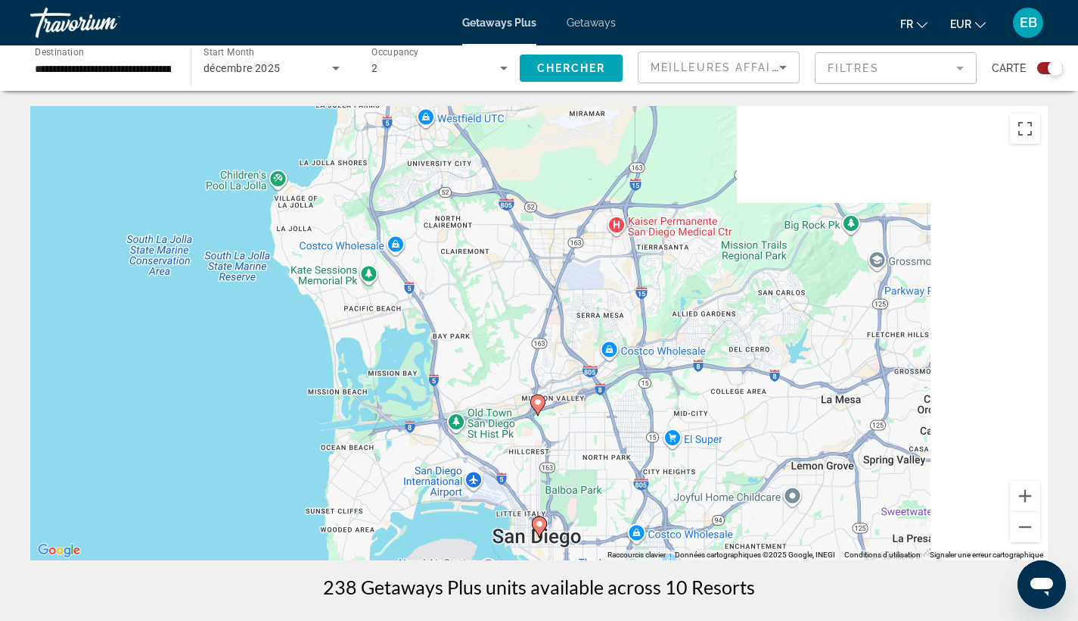
click at [540, 527] on image "Main content" at bounding box center [539, 523] width 9 height 9
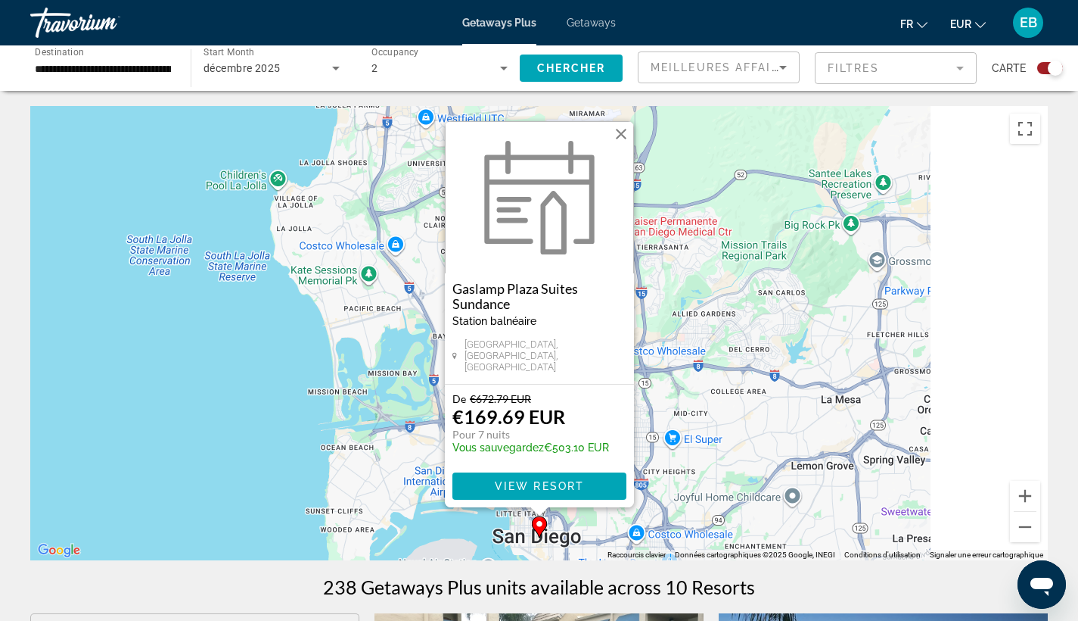
click at [621, 143] on button "Fermer" at bounding box center [621, 134] width 23 height 23
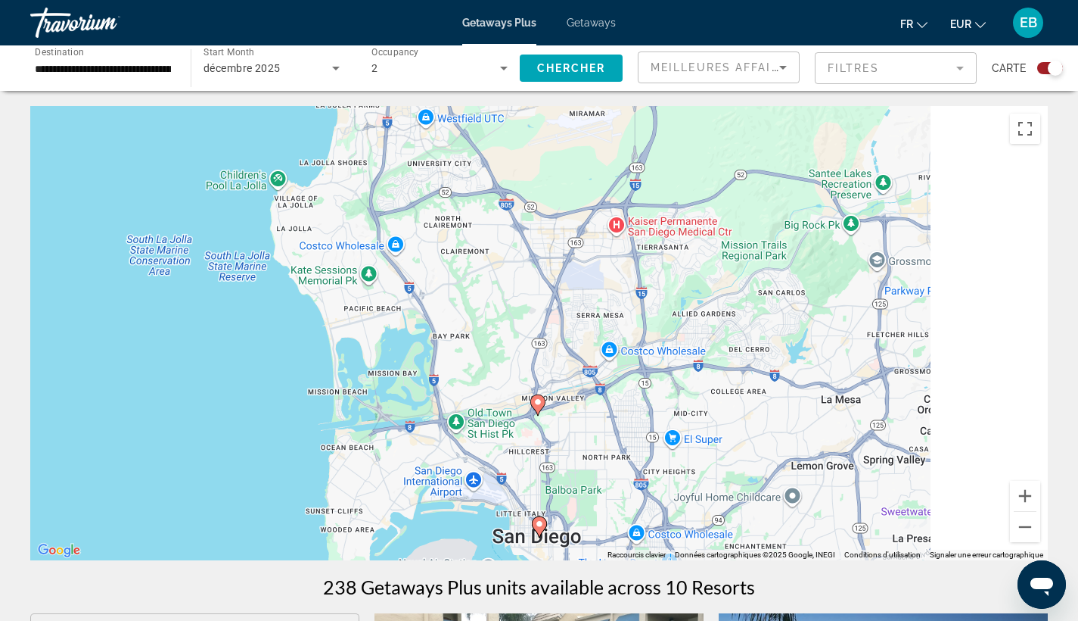
click at [539, 415] on gmp-advanced-marker "Main content" at bounding box center [538, 405] width 15 height 23
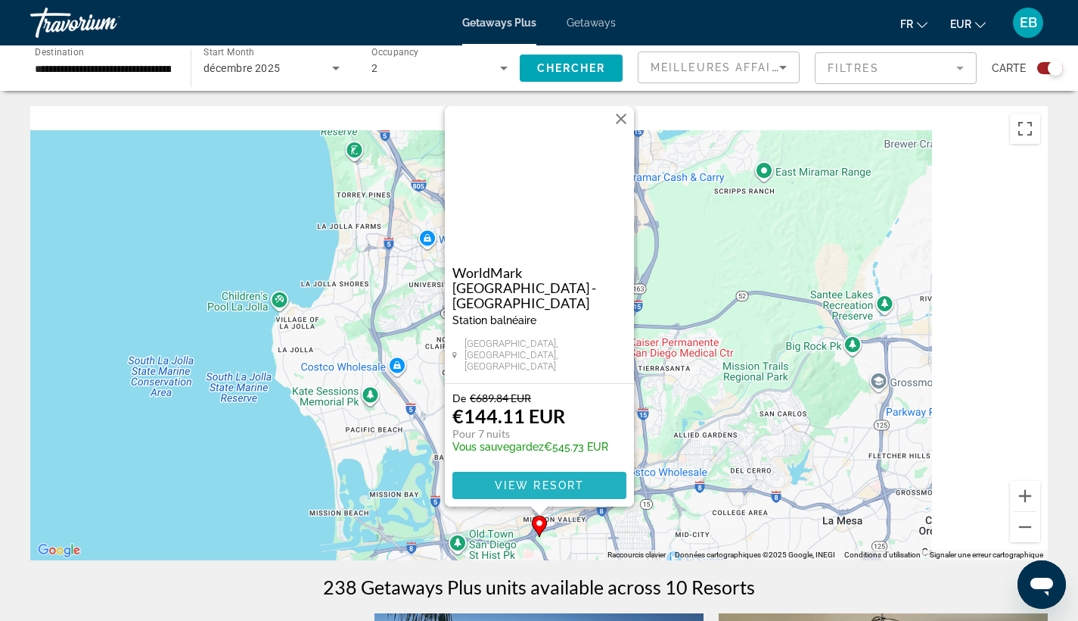
click at [503, 492] on span "Main content" at bounding box center [540, 485] width 174 height 36
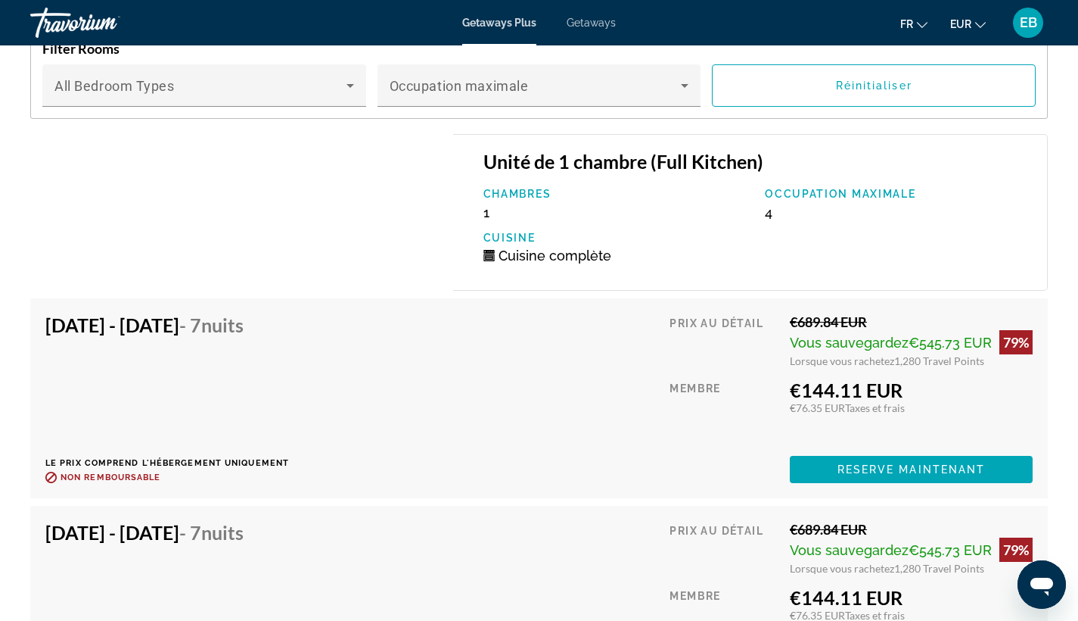
scroll to position [3045, 0]
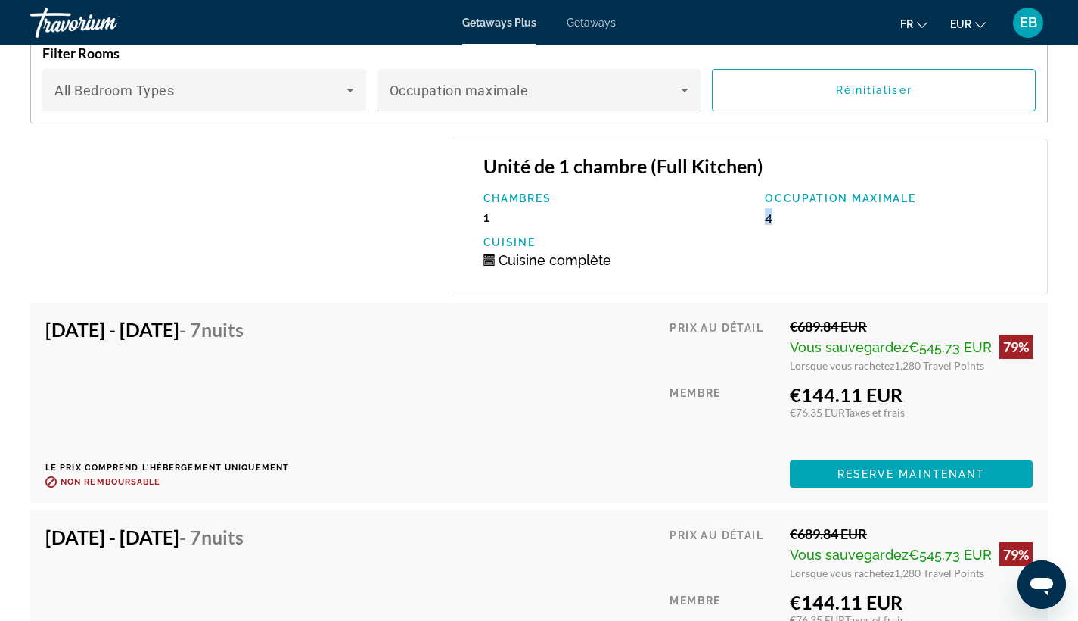
drag, startPoint x: 758, startPoint y: 210, endPoint x: 814, endPoint y: 212, distance: 56.0
click at [814, 212] on div "Occupation maximale 4" at bounding box center [899, 208] width 282 height 33
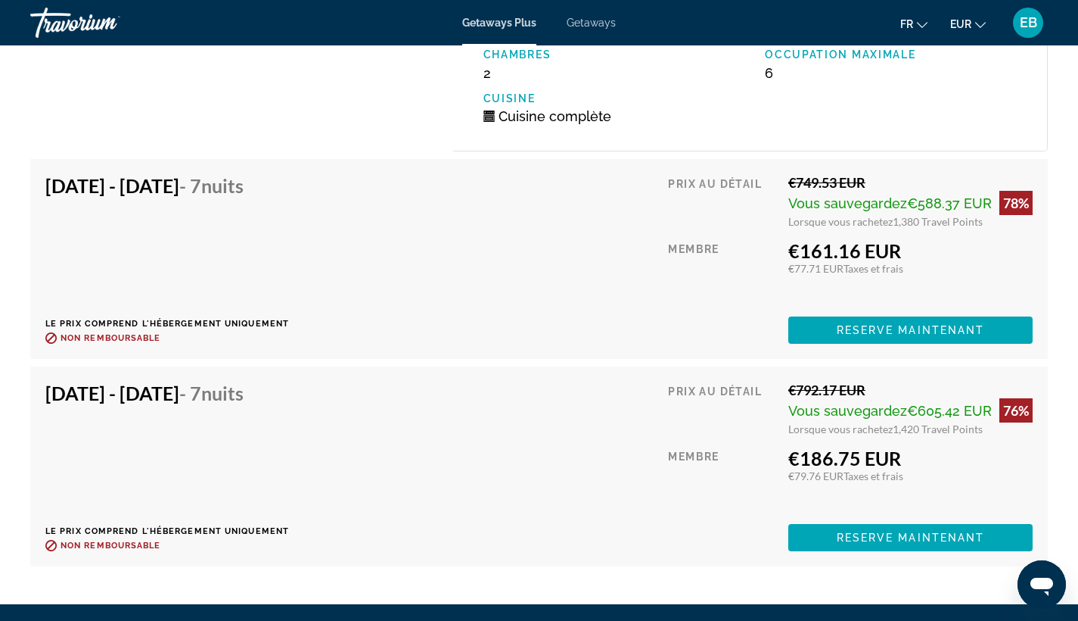
scroll to position [4650, 0]
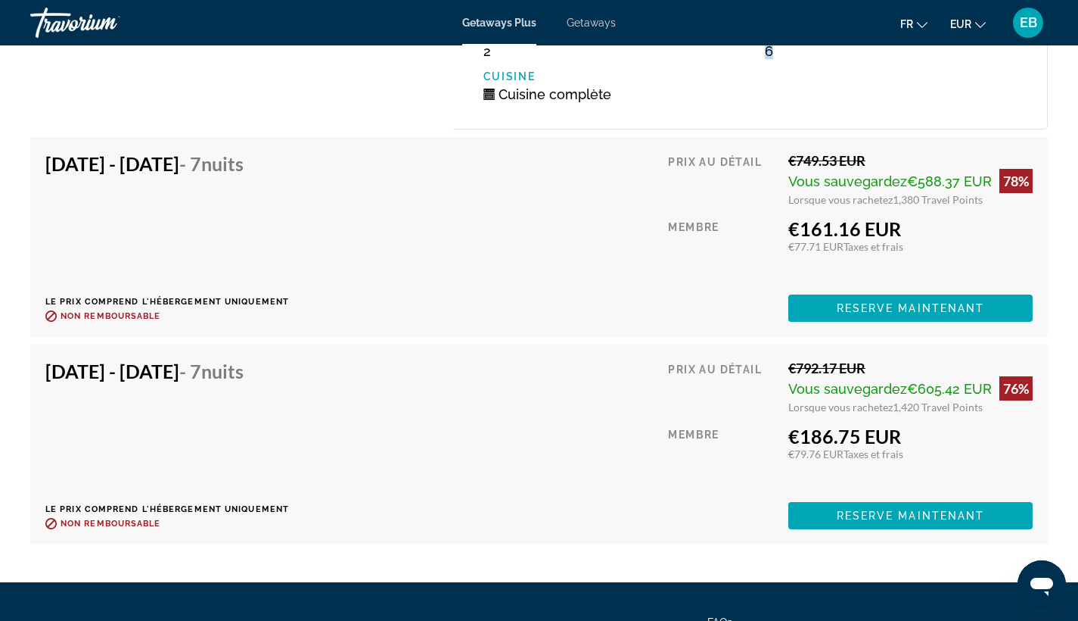
drag, startPoint x: 748, startPoint y: 212, endPoint x: 836, endPoint y: 216, distance: 87.9
click at [836, 114] on div "Chambres 2 Occupation maximale 6 Cuisine Cuisine complète" at bounding box center [758, 69] width 564 height 87
click at [789, 114] on div "Chambres 2 Occupation maximale 6 Cuisine Cuisine complète" at bounding box center [758, 69] width 564 height 87
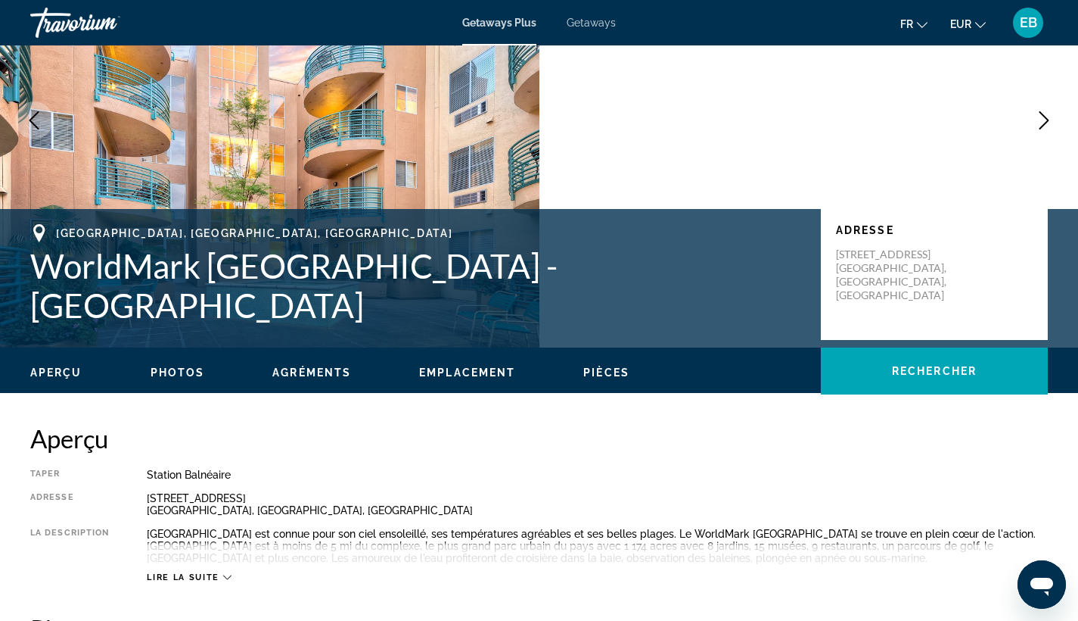
scroll to position [148, 0]
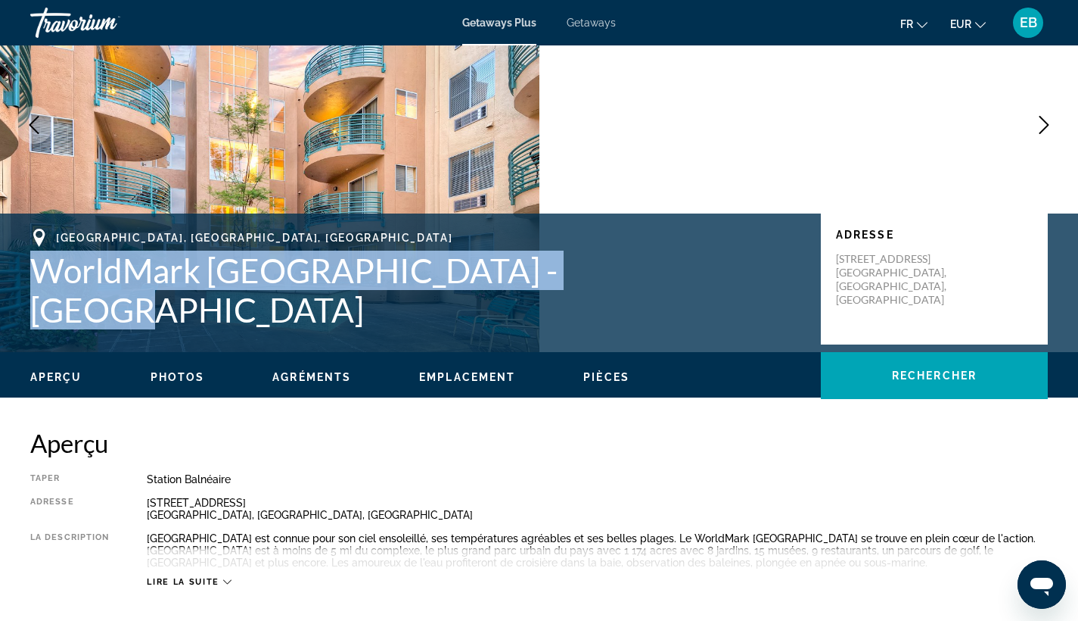
drag, startPoint x: 31, startPoint y: 284, endPoint x: 621, endPoint y: 282, distance: 589.5
click at [621, 282] on h1 "WorldMark San Diego - Mission Valley" at bounding box center [418, 290] width 776 height 79
copy h1 "WorldMark San Diego - Mission Valley"
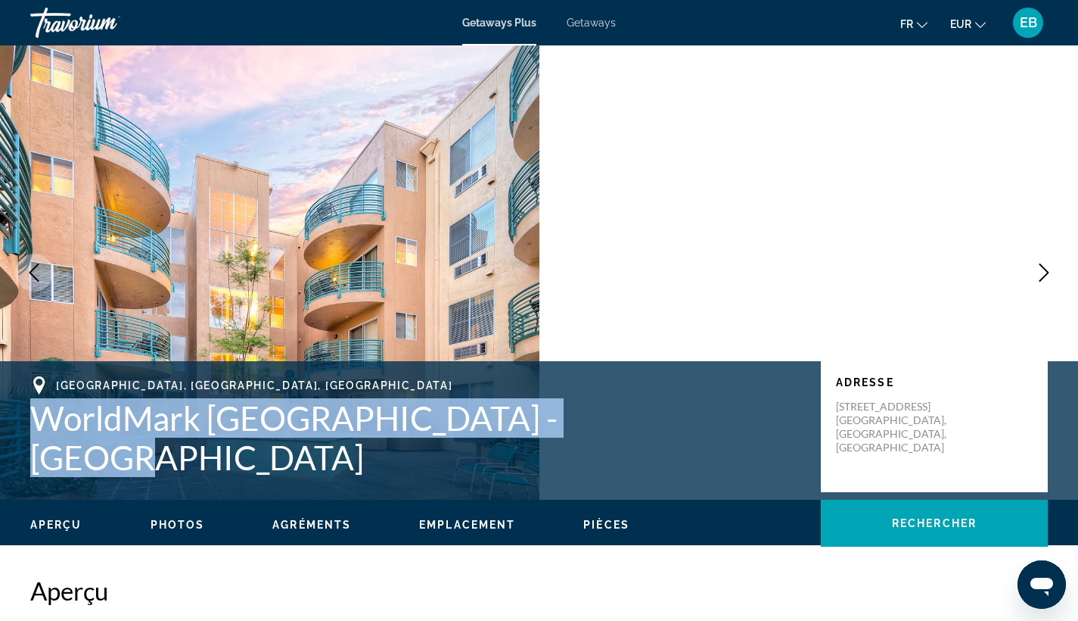
scroll to position [0, 0]
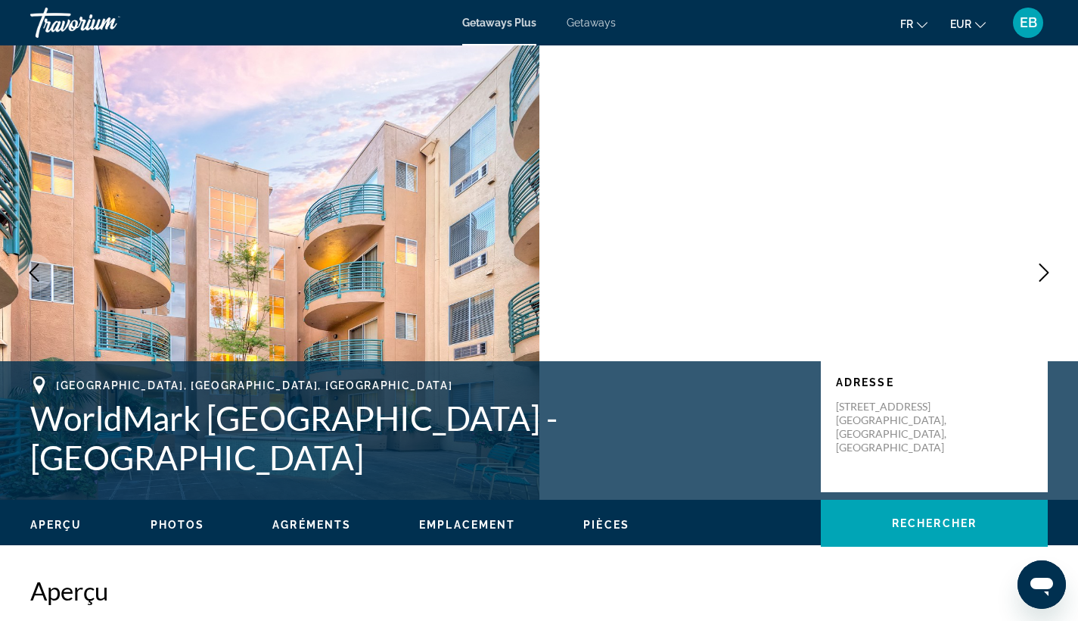
click at [651, 415] on h1 "WorldMark San Diego - Mission Valley" at bounding box center [418, 437] width 776 height 79
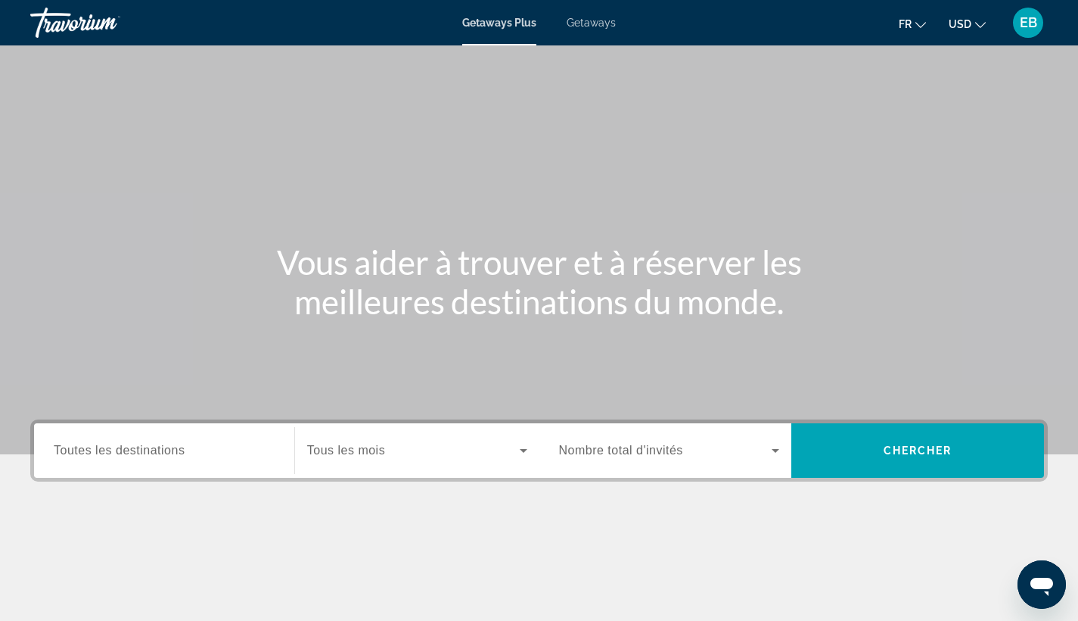
click at [964, 29] on span "USD" at bounding box center [960, 24] width 23 height 12
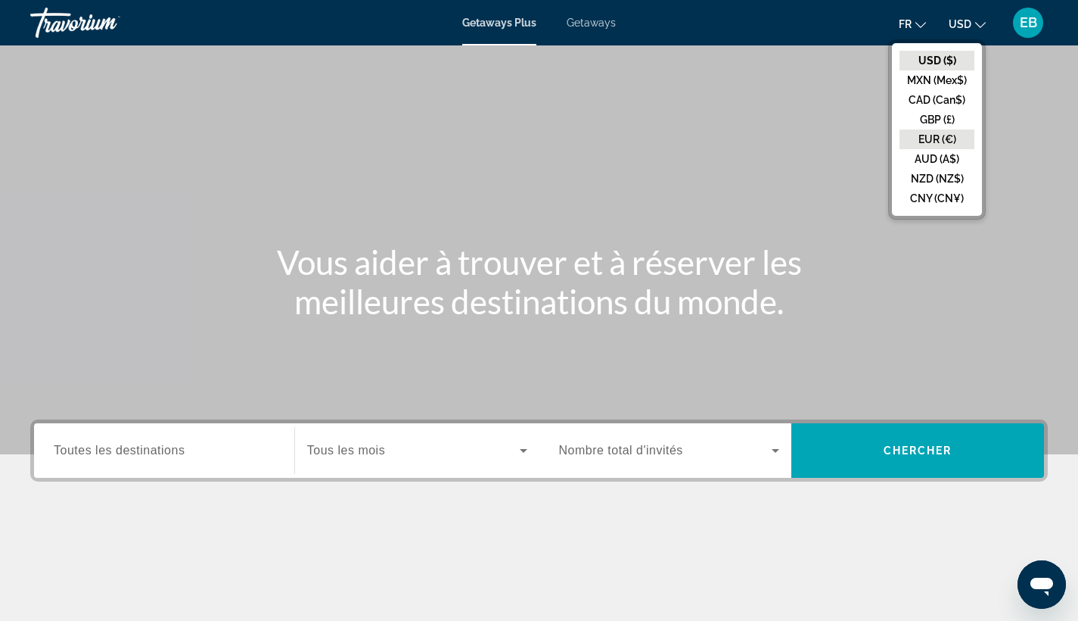
click at [933, 135] on button "EUR (€)" at bounding box center [937, 139] width 75 height 20
